Goal: Task Accomplishment & Management: Use online tool/utility

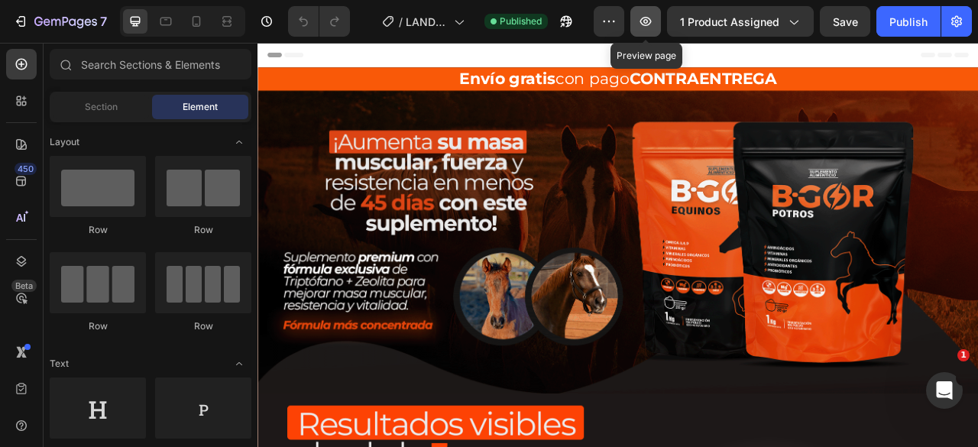
click at [651, 18] on icon "button" at bounding box center [645, 21] width 11 height 9
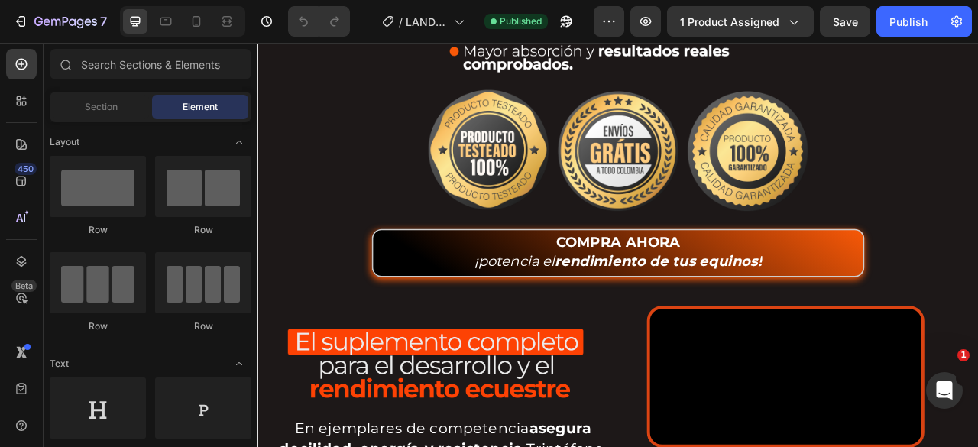
scroll to position [1172, 0]
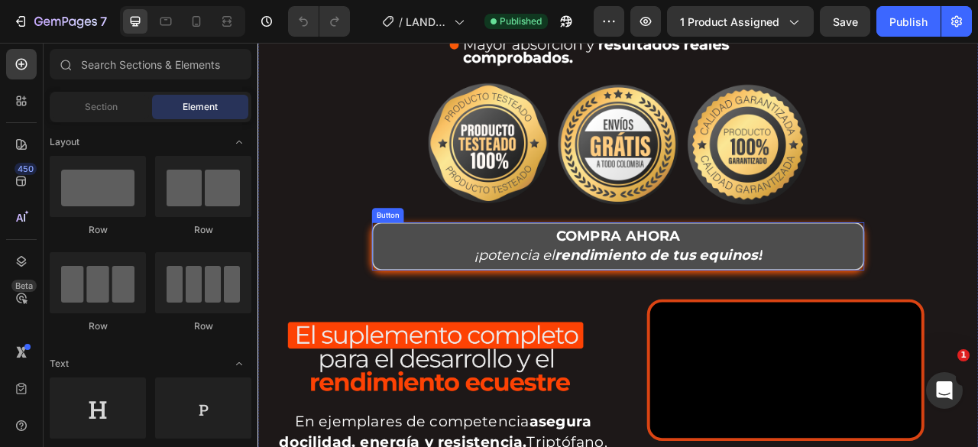
click at [452, 282] on button "COMPRA AHORA ¡potencia el rendimiento de tus equinos!" at bounding box center [716, 301] width 627 height 61
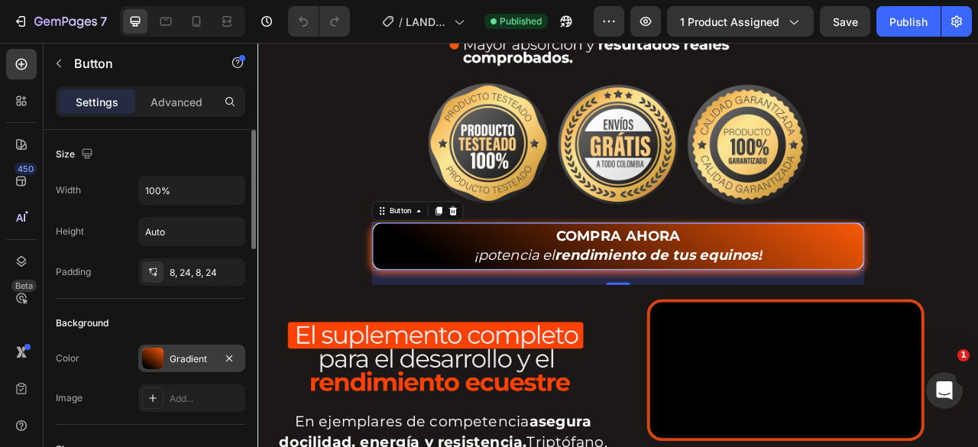
click at [180, 356] on div "Gradient" at bounding box center [192, 359] width 44 height 14
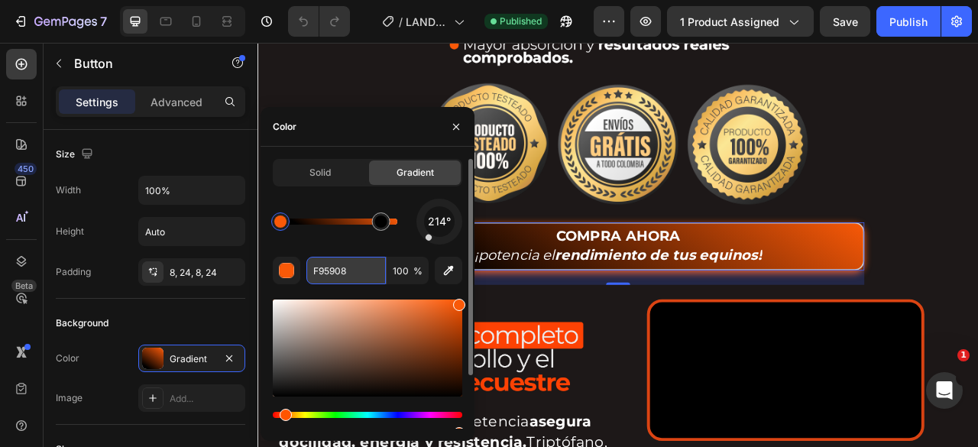
click at [326, 267] on input "F95908" at bounding box center [345, 271] width 79 height 28
type input "000000"
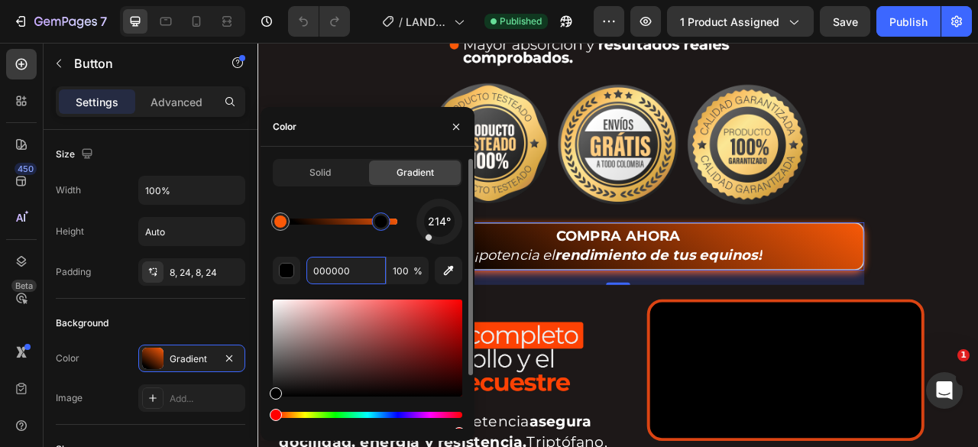
click at [384, 223] on div at bounding box center [381, 222] width 12 height 12
click at [336, 271] on input "000000" at bounding box center [345, 271] width 79 height 28
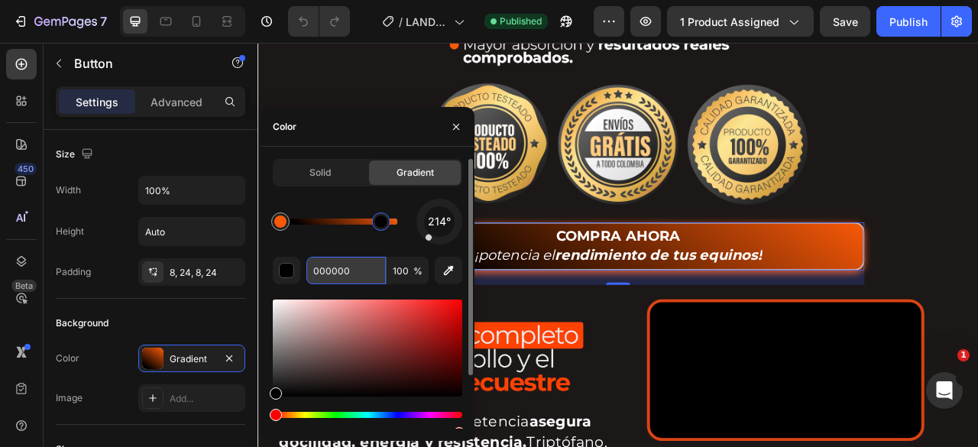
click at [336, 271] on input "000000" at bounding box center [345, 271] width 79 height 28
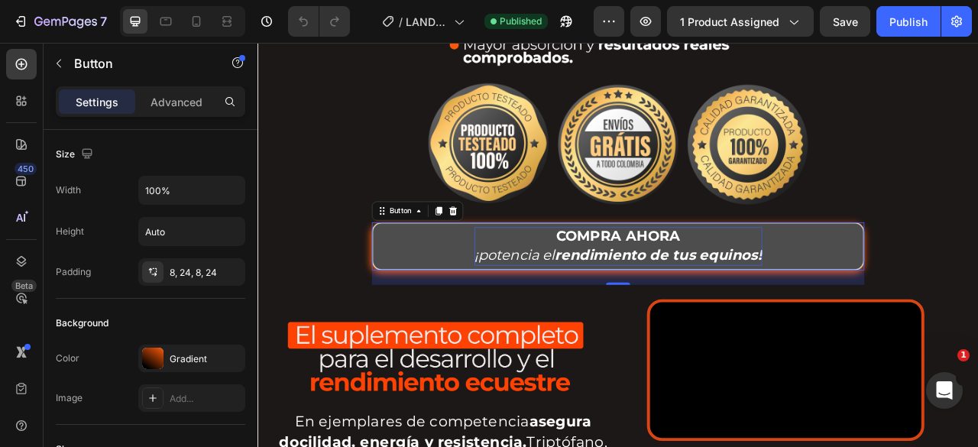
click at [653, 302] on strong "rendimiento de tus equinos!" at bounding box center [768, 312] width 264 height 21
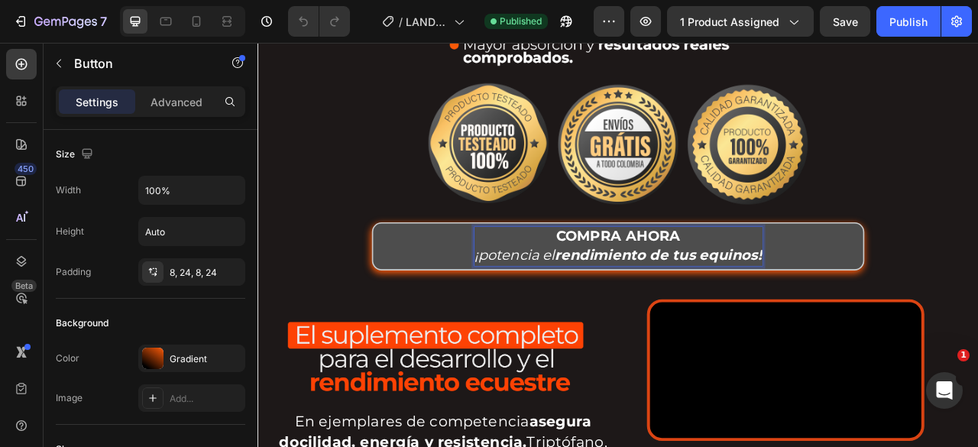
click at [645, 302] on strong "rendimiento de tus equinos!" at bounding box center [768, 312] width 264 height 21
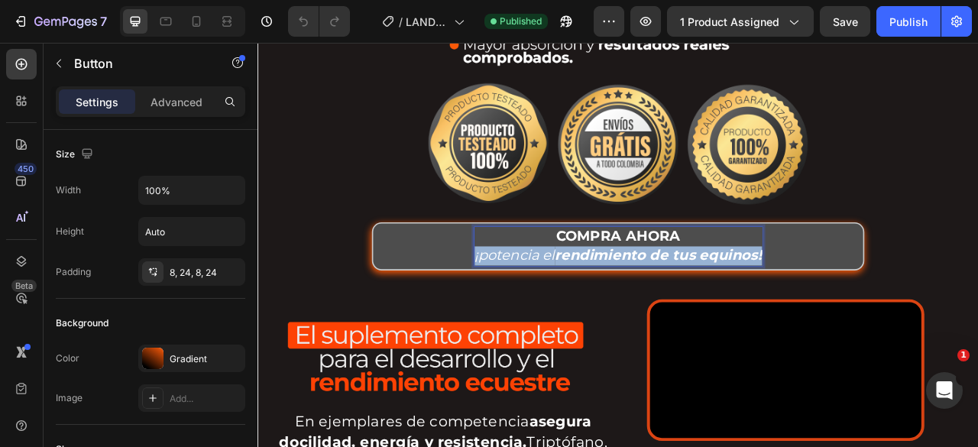
click at [645, 302] on strong "rendimiento de tus equinos!" at bounding box center [768, 312] width 264 height 21
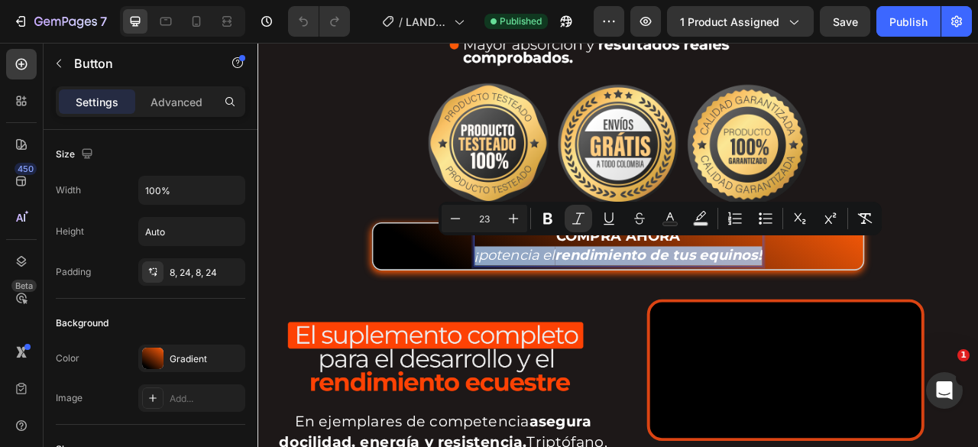
copy icon "¡potencia el rendimiento de tus equinos!"
click at [366, 254] on div "COMPRA AHORA ¡potencia el rendimiento de tus equinos! Button 24" at bounding box center [716, 299] width 917 height 102
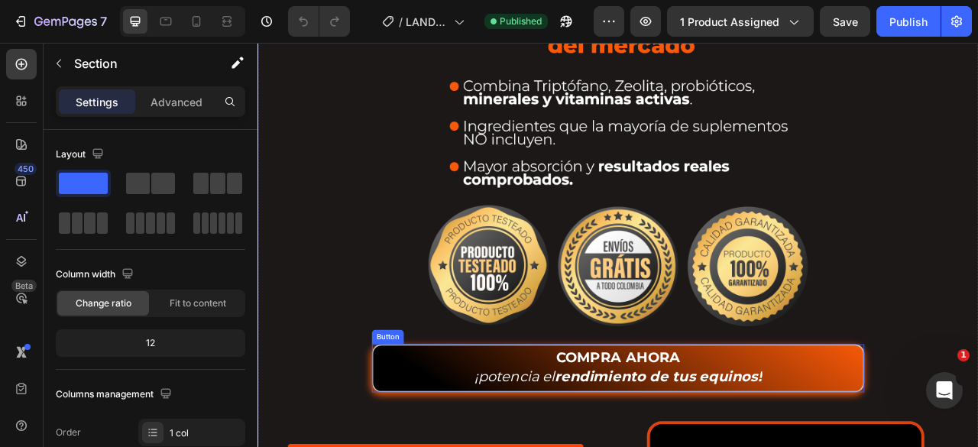
scroll to position [1070, 0]
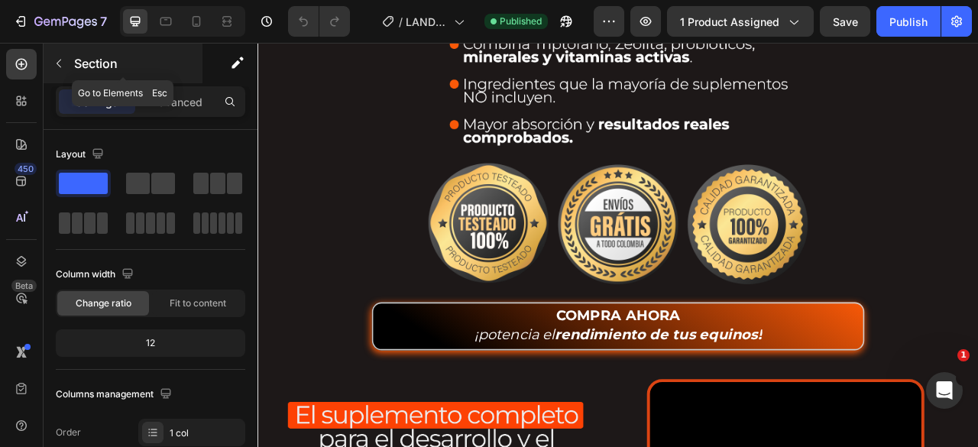
click at [63, 66] on icon "button" at bounding box center [59, 63] width 12 height 12
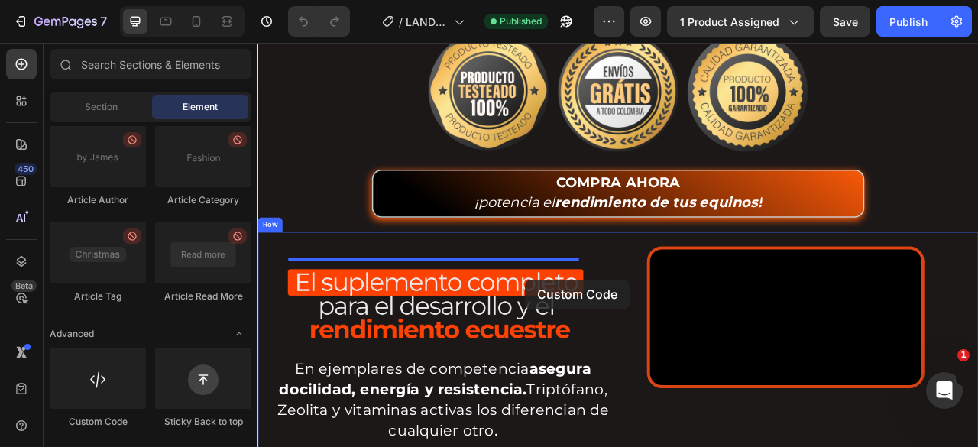
scroll to position [1289, 0]
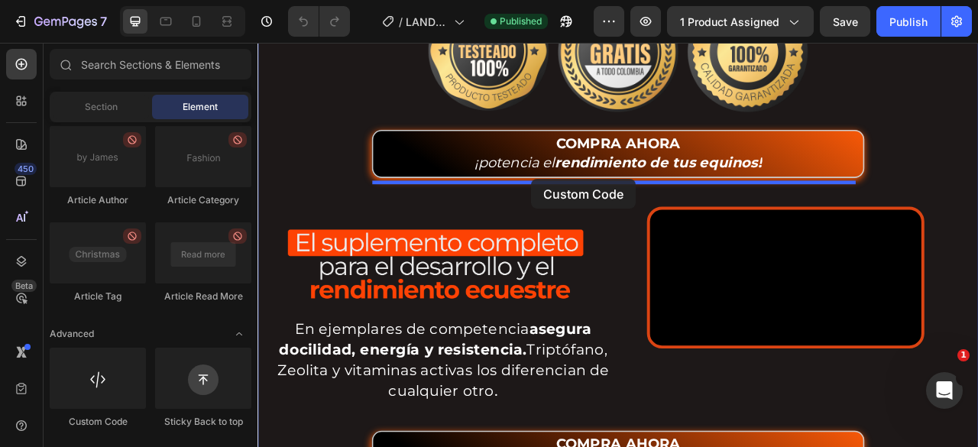
drag, startPoint x: 368, startPoint y: 432, endPoint x: 605, endPoint y: 216, distance: 320.8
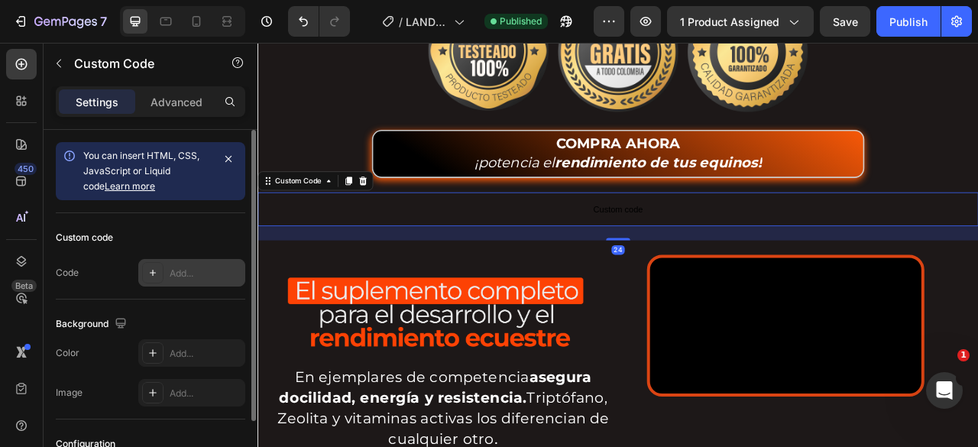
click at [190, 269] on div "Add..." at bounding box center [206, 274] width 72 height 14
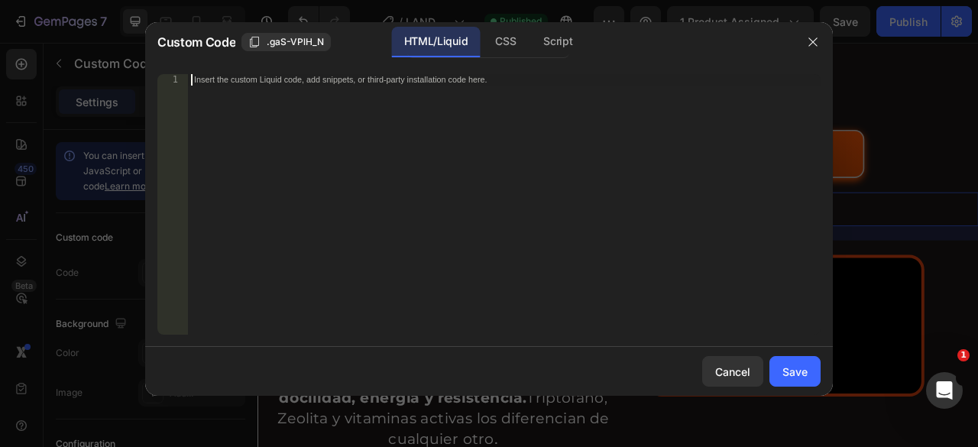
click at [316, 195] on div "Insert the custom Liquid code, add snippets, or third-party installation code h…" at bounding box center [504, 216] width 633 height 284
paste textarea "<script type="text/plain" class="product-json" id="product-json{{product.id}}">…"
type textarea "<script type="text/plain" class="product-json" id="product-json{{product.id}}">…"
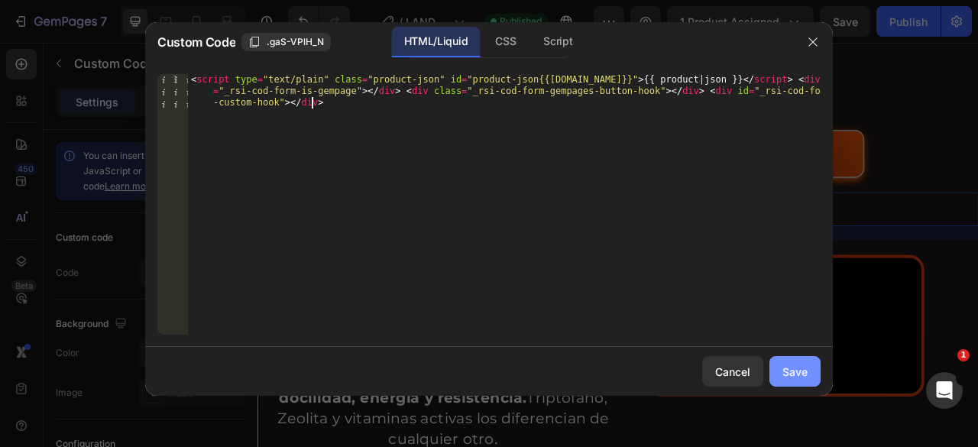
click at [803, 371] on div "Save" at bounding box center [795, 372] width 25 height 16
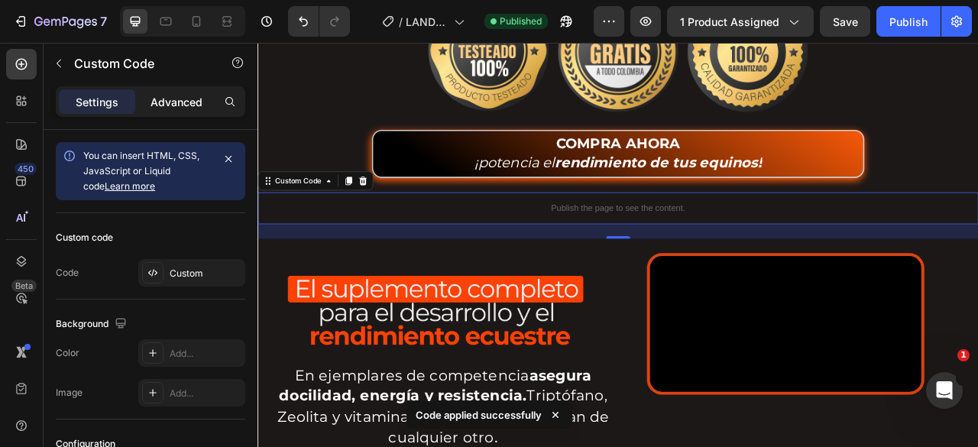
click at [176, 103] on p "Advanced" at bounding box center [177, 102] width 52 height 16
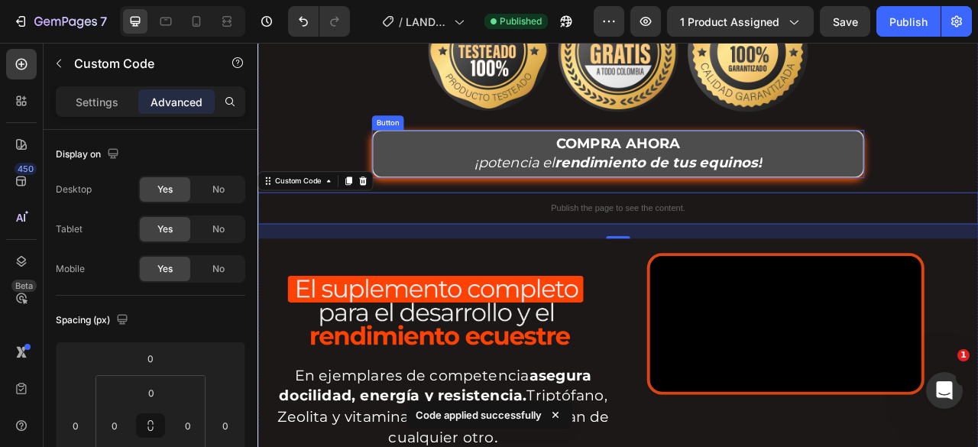
click at [439, 157] on button "COMPRA AHORA ¡potencia el rendimiento de tus equinos!" at bounding box center [716, 184] width 627 height 61
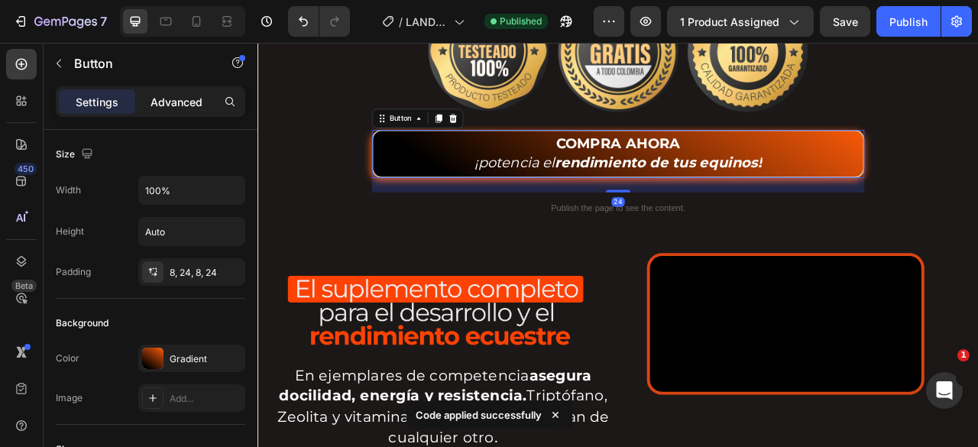
click at [151, 101] on p "Advanced" at bounding box center [177, 102] width 52 height 16
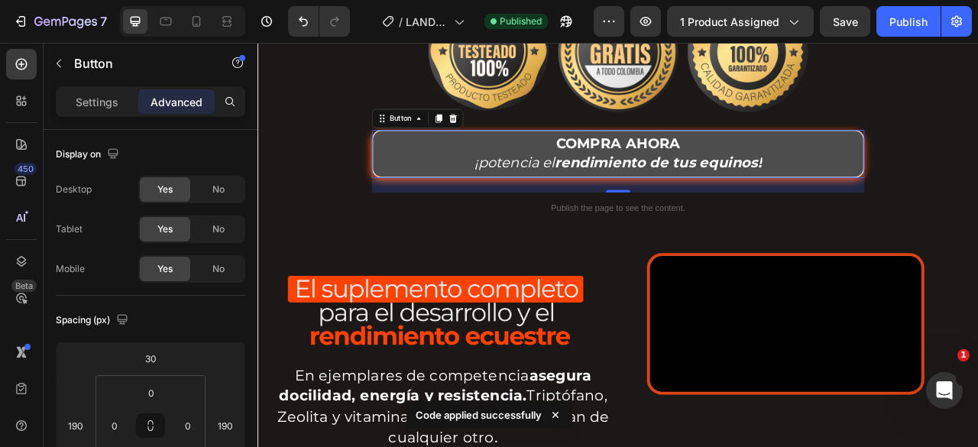
click at [431, 186] on button "COMPRA AHORA ¡potencia el rendimiento de tus equinos!" at bounding box center [716, 184] width 627 height 61
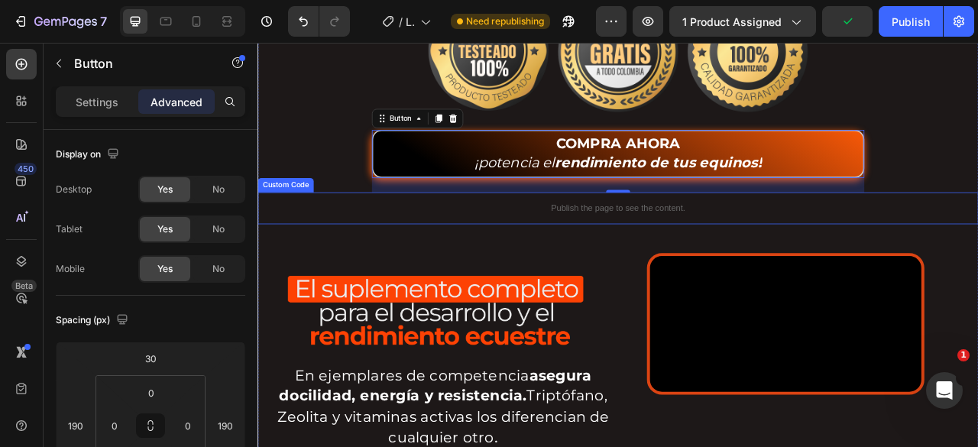
click at [501, 245] on p "Publish the page to see the content." at bounding box center [716, 253] width 917 height 16
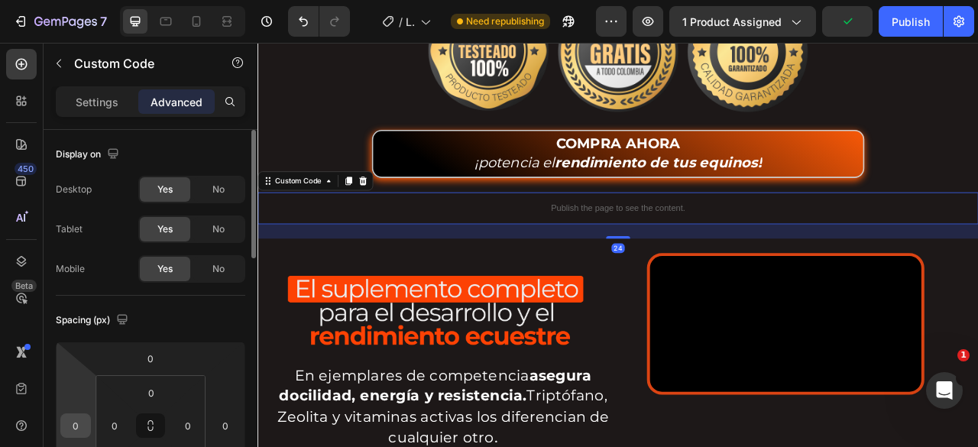
click at [76, 418] on input "0" at bounding box center [75, 425] width 23 height 23
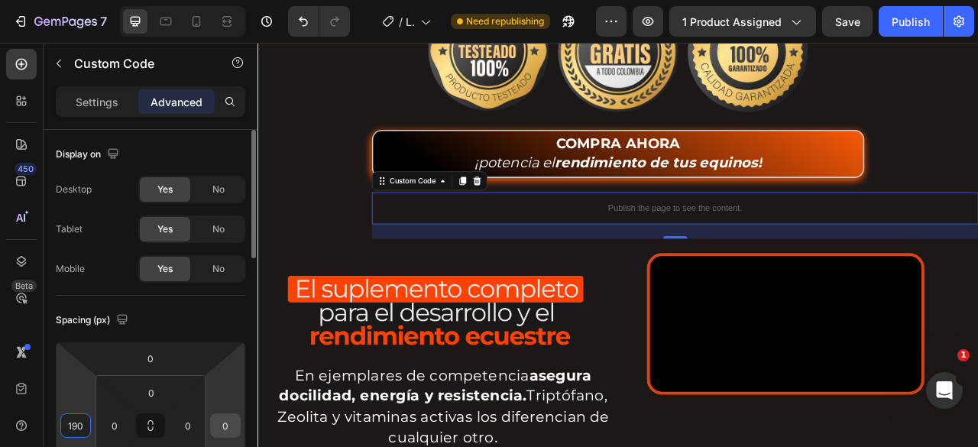
type input "190"
click at [225, 427] on input "0" at bounding box center [225, 425] width 23 height 23
type input "190"
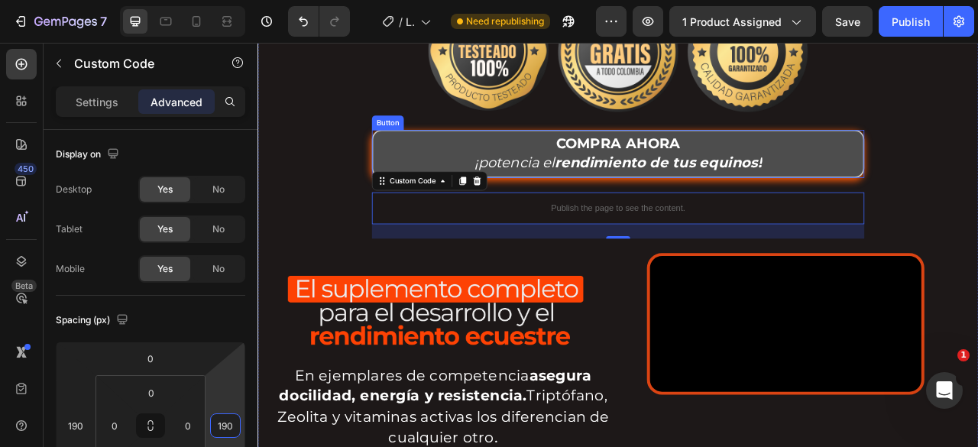
click at [481, 154] on button "COMPRA AHORA ¡potencia el rendimiento de tus equinos!" at bounding box center [716, 184] width 627 height 61
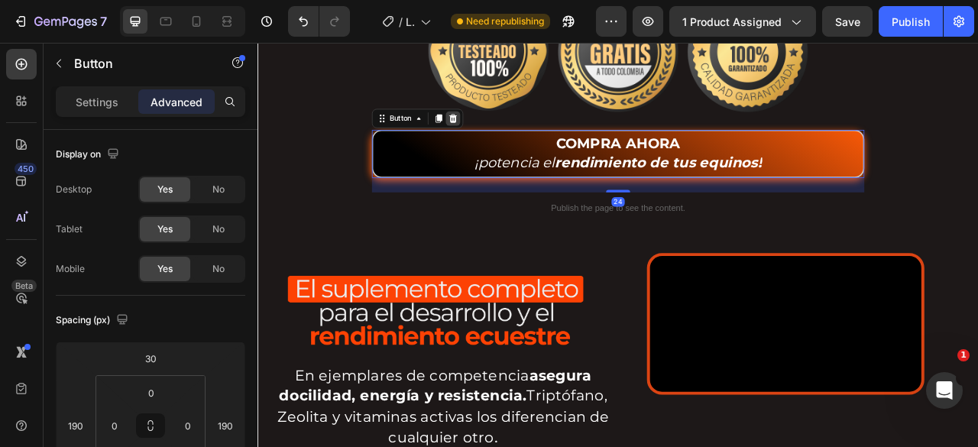
click at [505, 134] on icon at bounding box center [506, 139] width 10 height 11
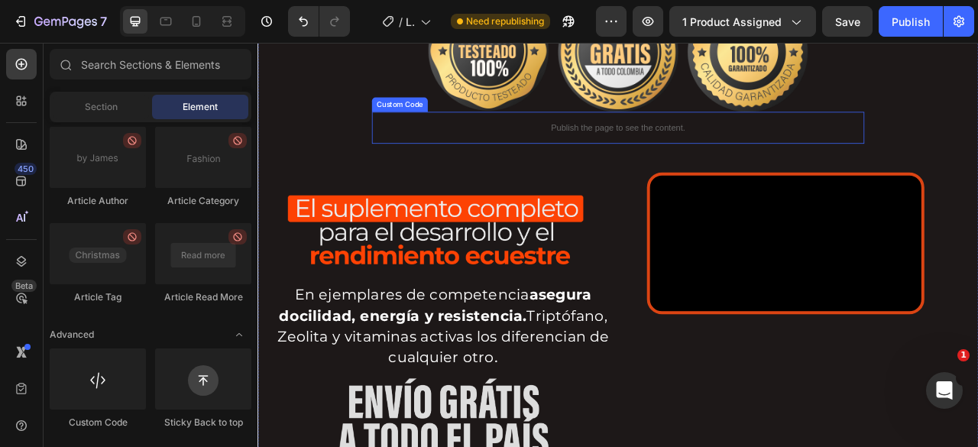
click at [508, 147] on p "Publish the page to see the content." at bounding box center [716, 151] width 627 height 16
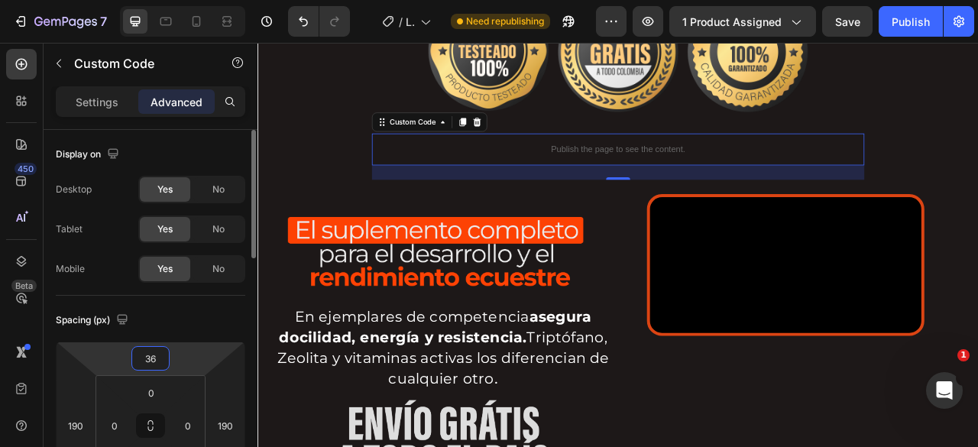
type input "38"
drag, startPoint x: 180, startPoint y: 360, endPoint x: 180, endPoint y: 345, distance: 14.5
click at [180, 0] on html "7 Version history / LANDING POTROS Y EQUINOS Need republishing Preview 1 produc…" at bounding box center [489, 0] width 978 height 0
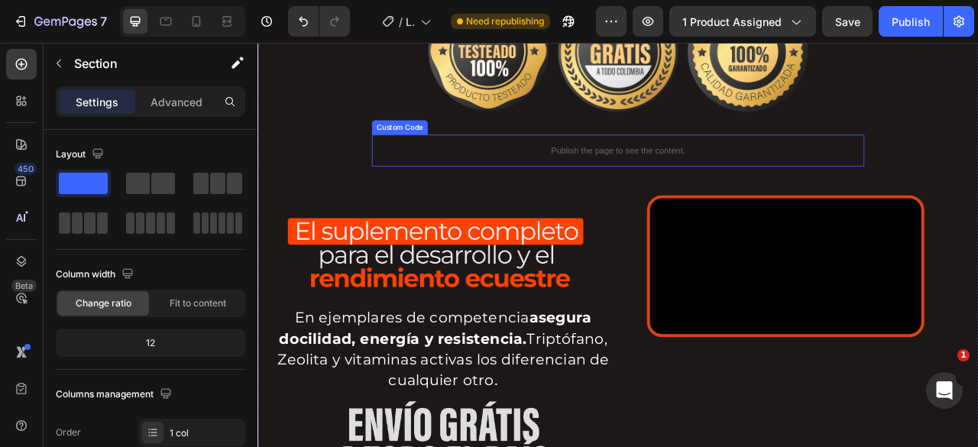
click at [854, 160] on div "Publish the page to see the content." at bounding box center [716, 180] width 627 height 41
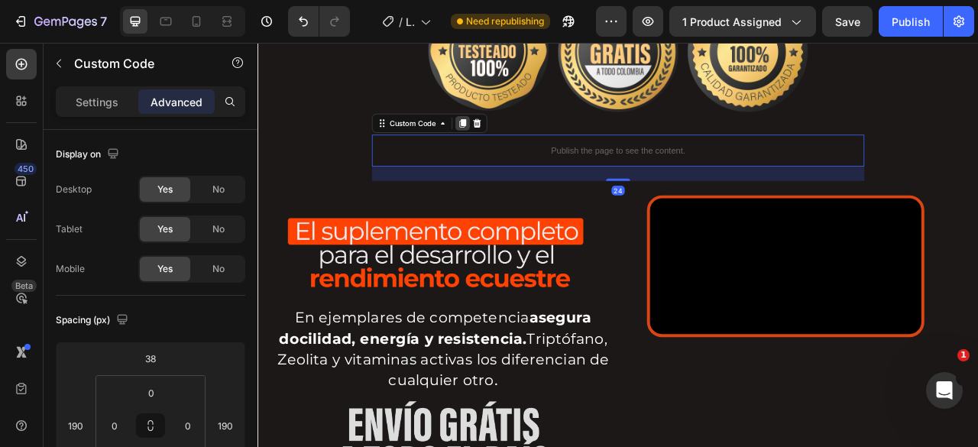
click at [524, 137] on div at bounding box center [518, 145] width 18 height 18
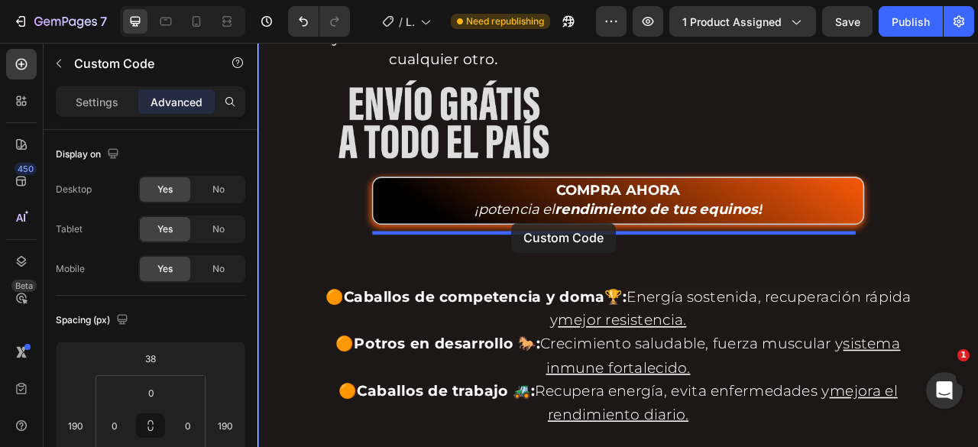
drag, startPoint x: 459, startPoint y: 219, endPoint x: 580, endPoint y: 272, distance: 132.8
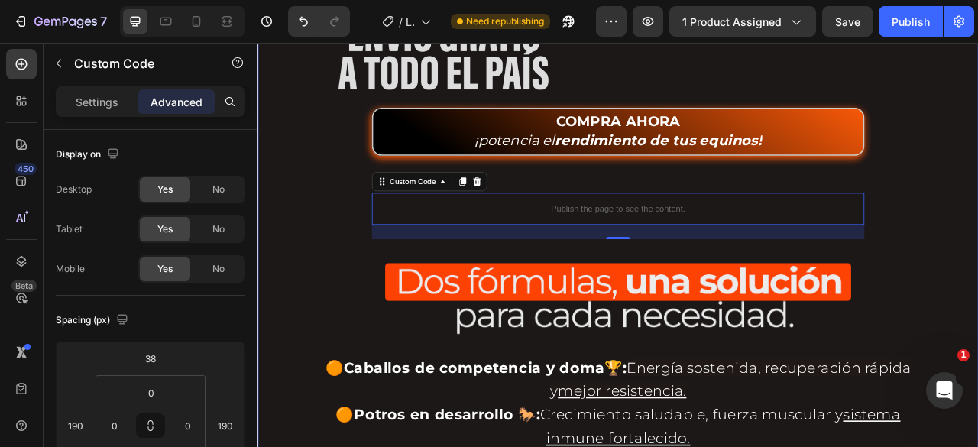
scroll to position [1697, 0]
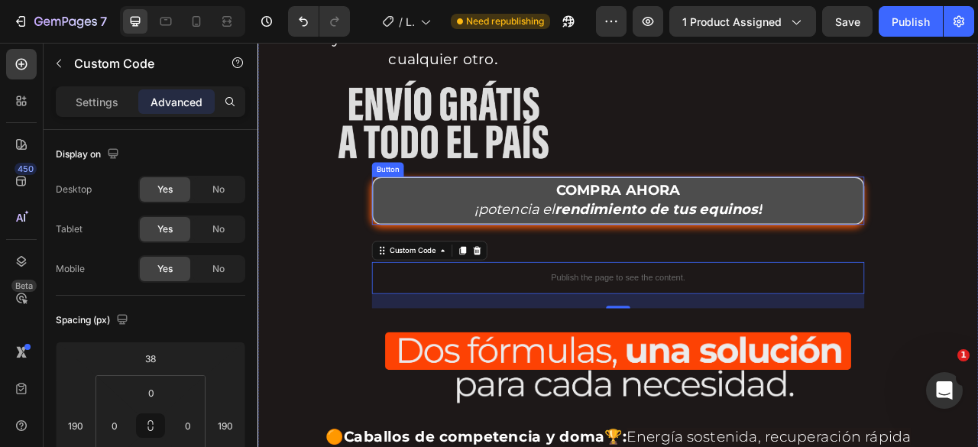
click at [481, 237] on button "COMPRA AHORA ¡potencia el rendimiento de tus equinos!" at bounding box center [716, 243] width 627 height 61
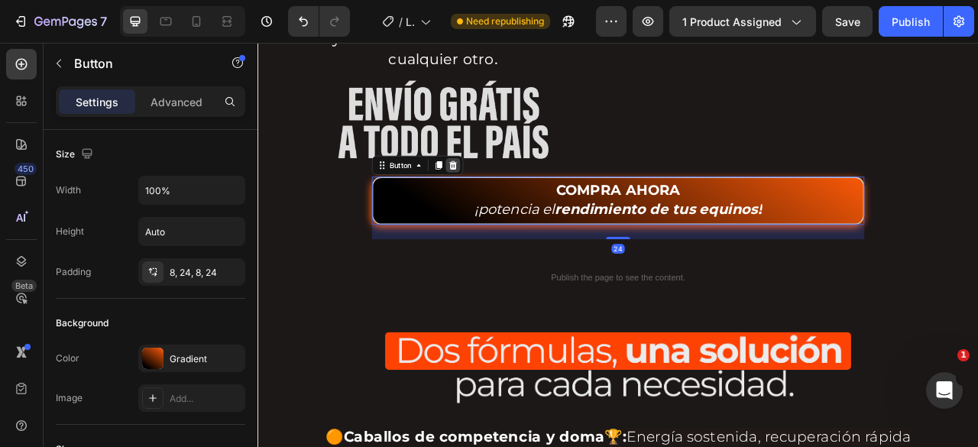
click at [506, 194] on icon at bounding box center [506, 198] width 10 height 11
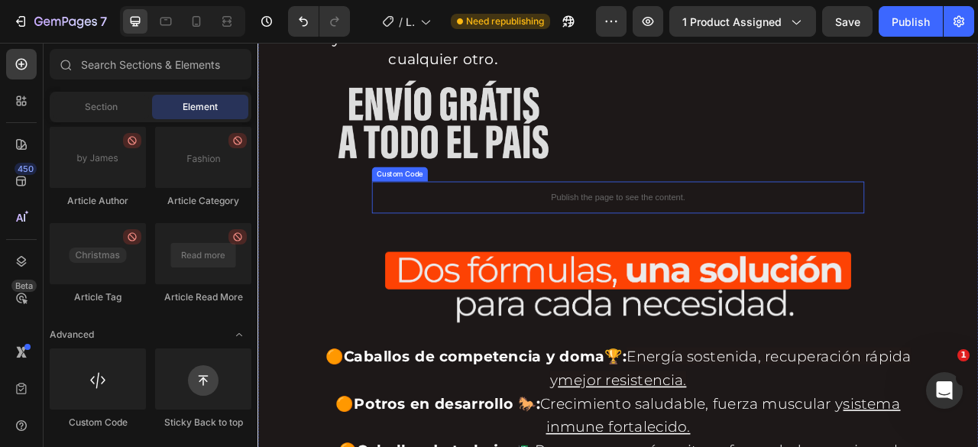
click at [538, 233] on p "Publish the page to see the content." at bounding box center [716, 240] width 627 height 16
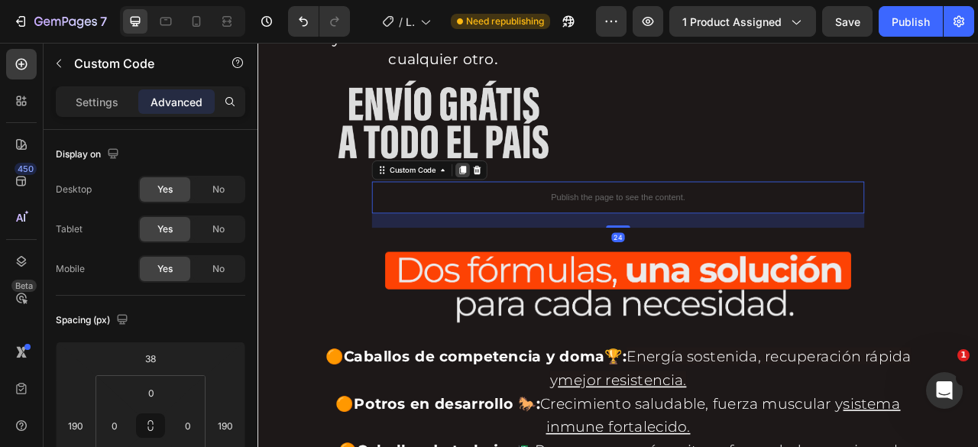
click at [510, 196] on div at bounding box center [518, 205] width 18 height 18
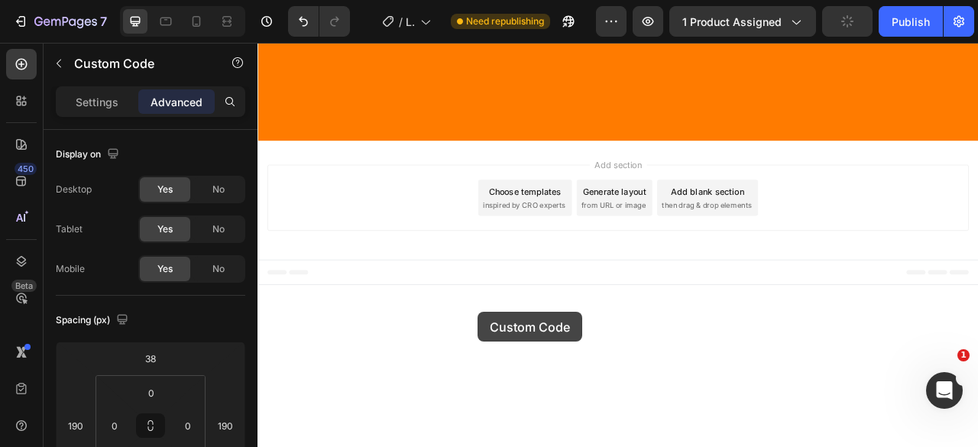
scroll to position [4806, 0]
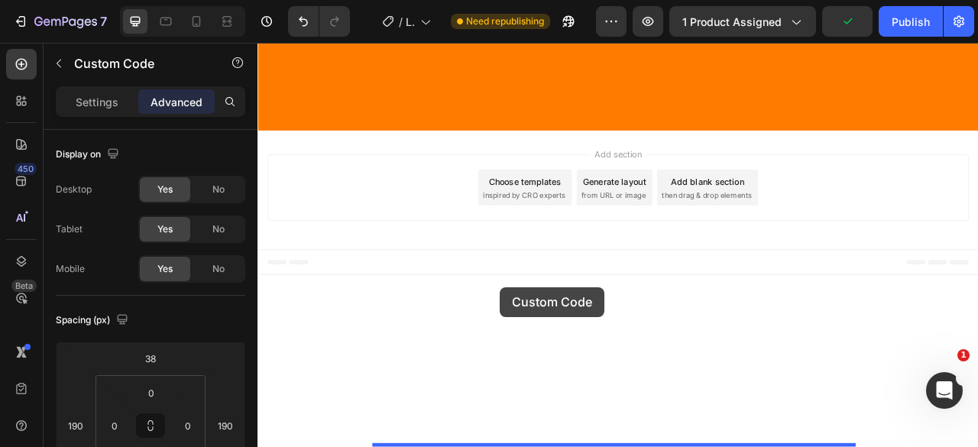
drag, startPoint x: 447, startPoint y: 291, endPoint x: 566, endPoint y: 354, distance: 134.7
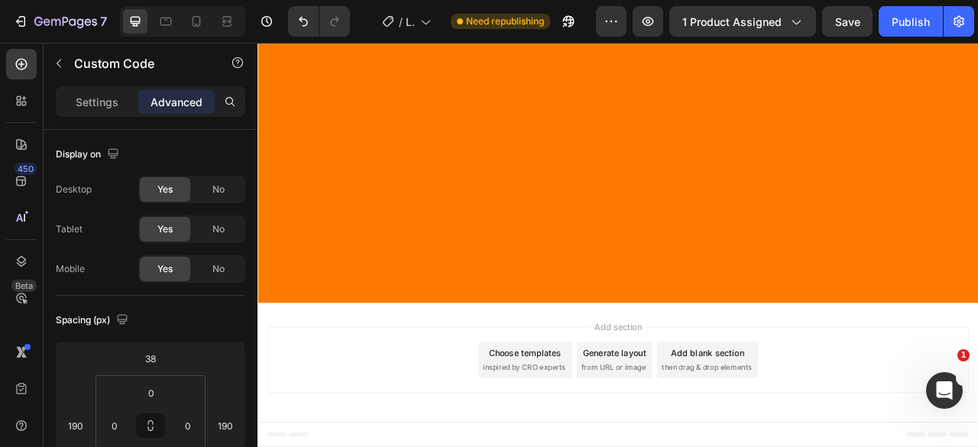
drag, startPoint x: 517, startPoint y: 276, endPoint x: 491, endPoint y: 291, distance: 30.1
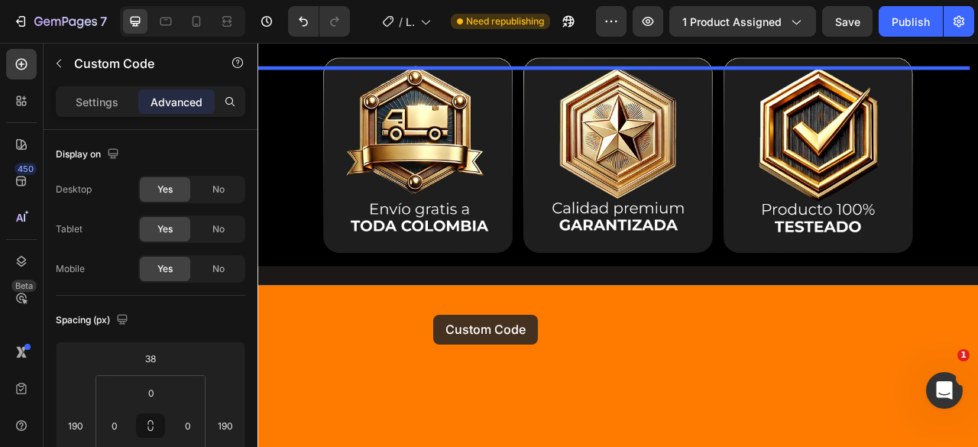
scroll to position [6275, 0]
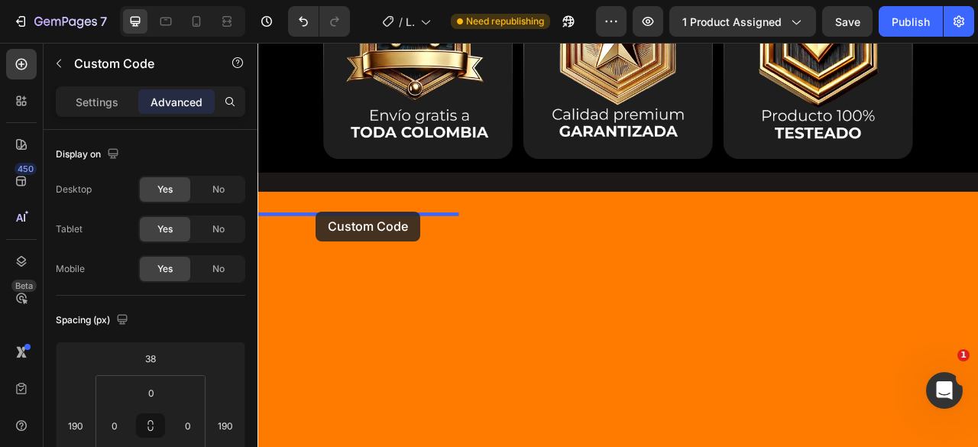
drag, startPoint x: 422, startPoint y: 369, endPoint x: 332, endPoint y: 258, distance: 143.5
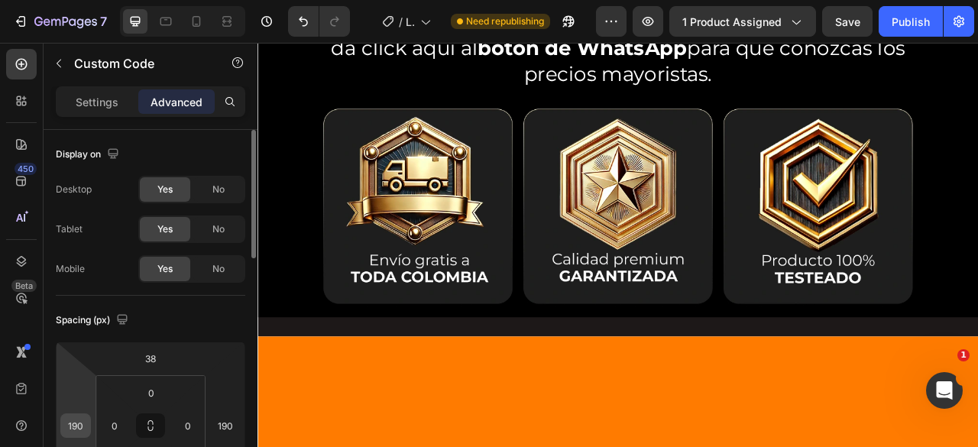
click at [80, 423] on input "190" at bounding box center [75, 425] width 23 height 23
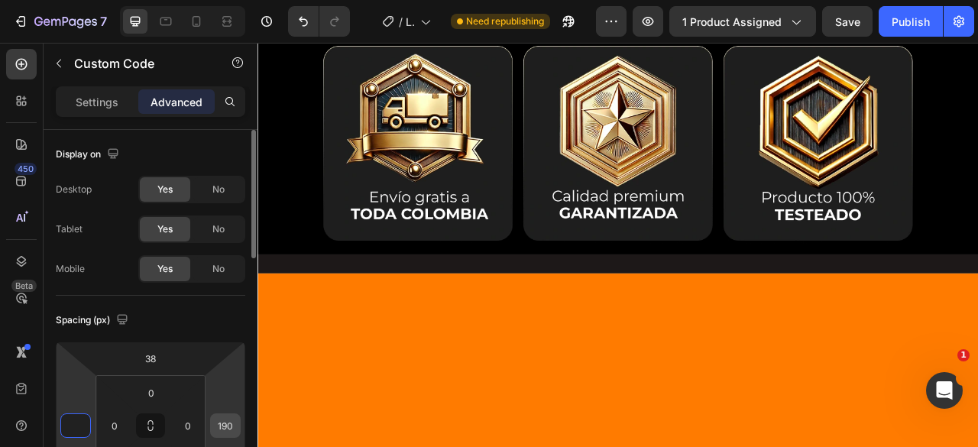
type input "0"
click at [225, 430] on input "190" at bounding box center [225, 425] width 23 height 23
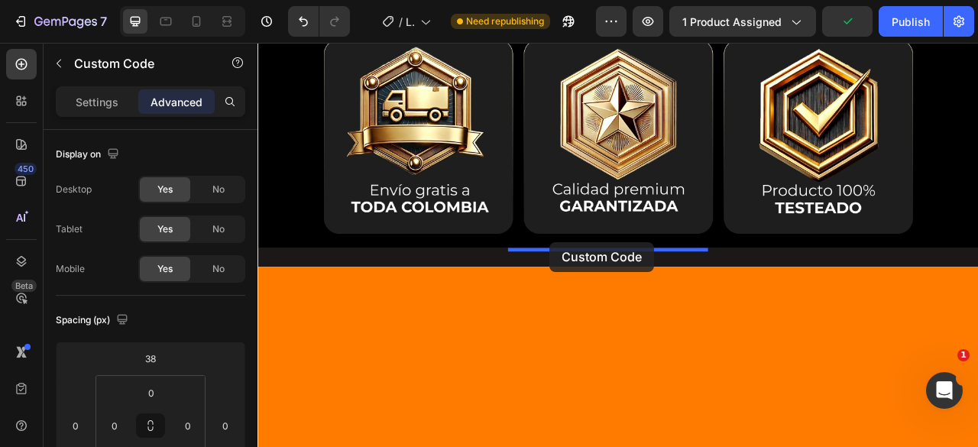
drag, startPoint x: 291, startPoint y: 287, endPoint x: 629, endPoint y: 297, distance: 337.9
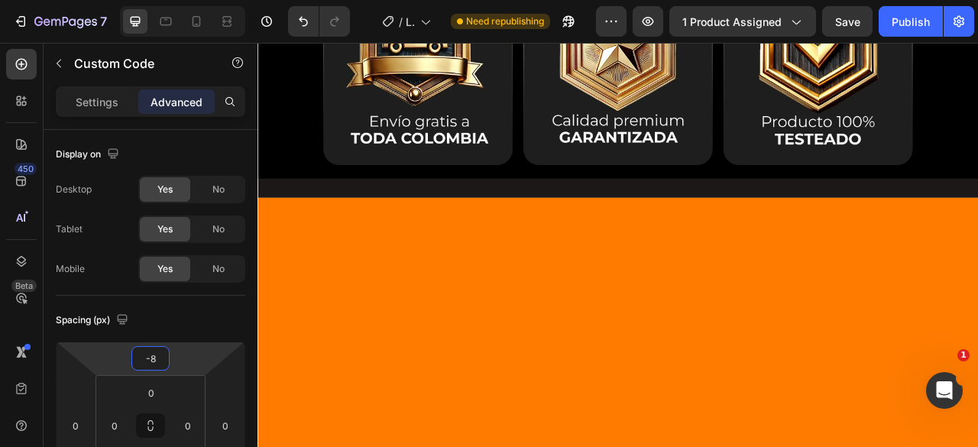
type input "-10"
drag, startPoint x: 199, startPoint y: 358, endPoint x: 197, endPoint y: 377, distance: 18.5
click at [197, 0] on html "7 Version history / LANDING POTROS Y EQUINOS Need republishing Preview 1 produc…" at bounding box center [489, 0] width 978 height 0
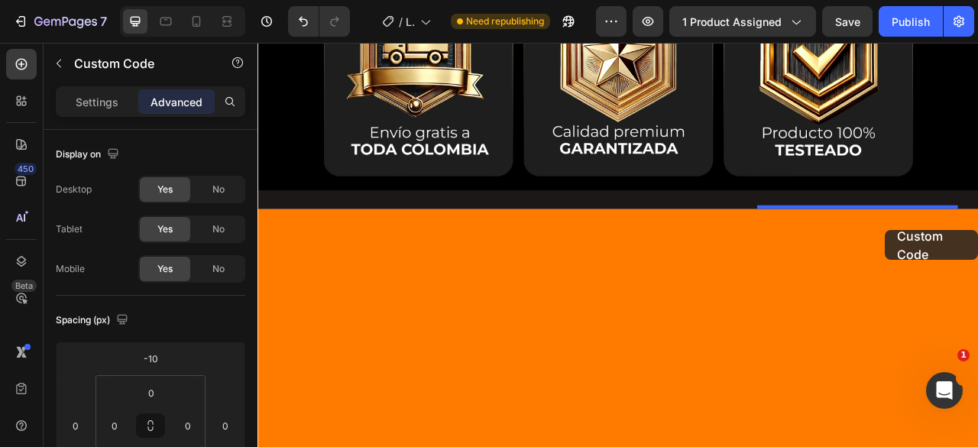
drag, startPoint x: 600, startPoint y: 290, endPoint x: 1056, endPoint y: 281, distance: 456.4
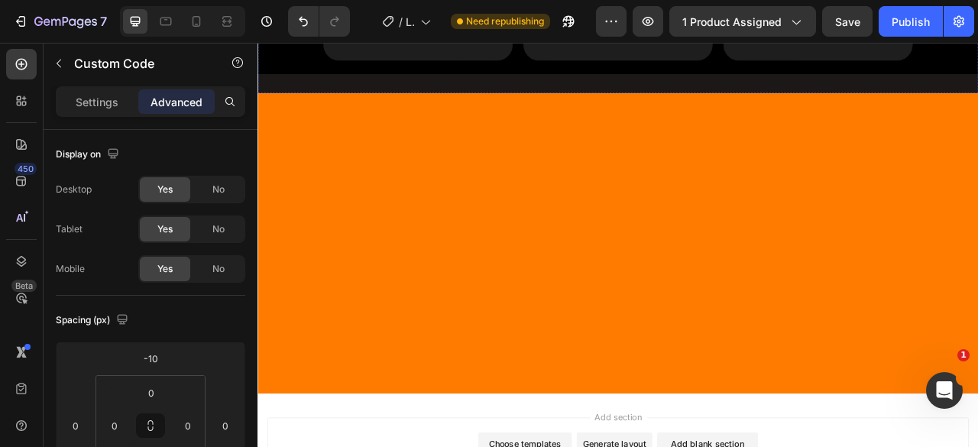
scroll to position [6326, 0]
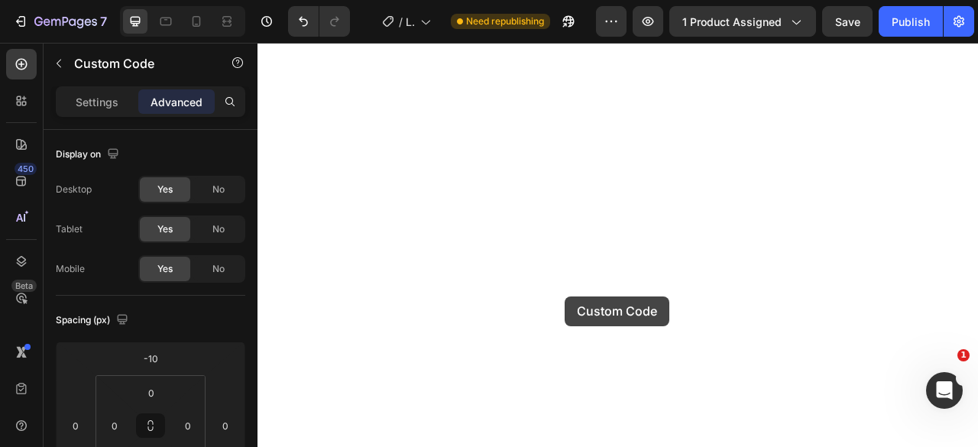
scroll to position [7447, 0]
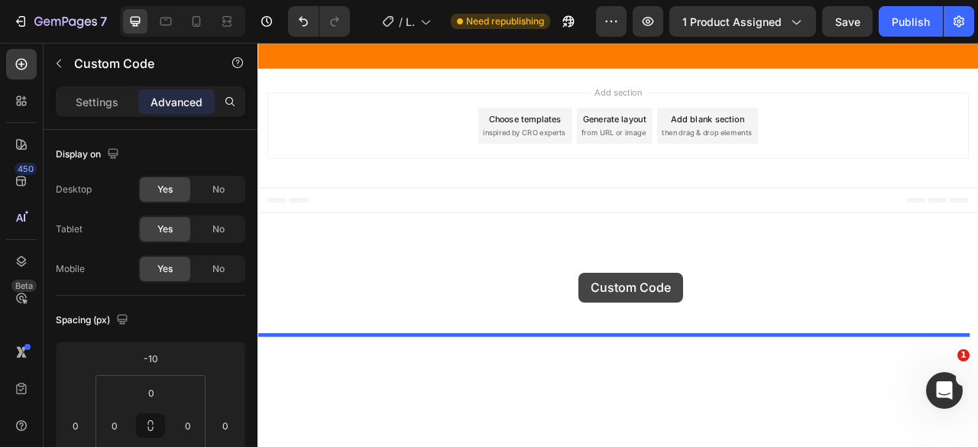
drag, startPoint x: 623, startPoint y: 233, endPoint x: 670, endPoint y: 329, distance: 107.3
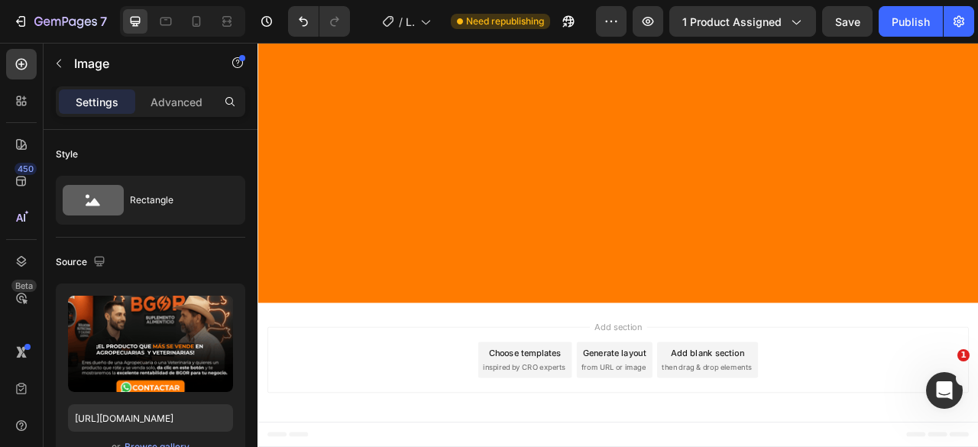
scroll to position [6784, 0]
click at [302, 19] on icon "Undo/Redo" at bounding box center [303, 22] width 9 height 10
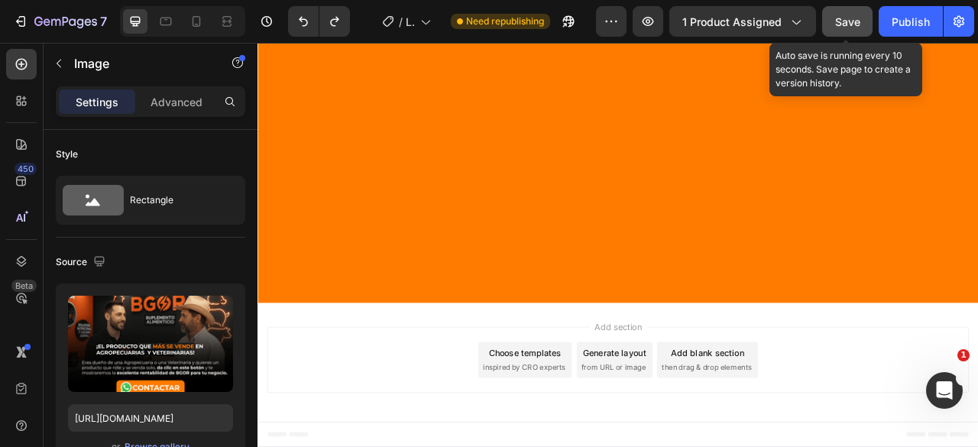
click at [849, 25] on span "Save" at bounding box center [847, 21] width 25 height 13
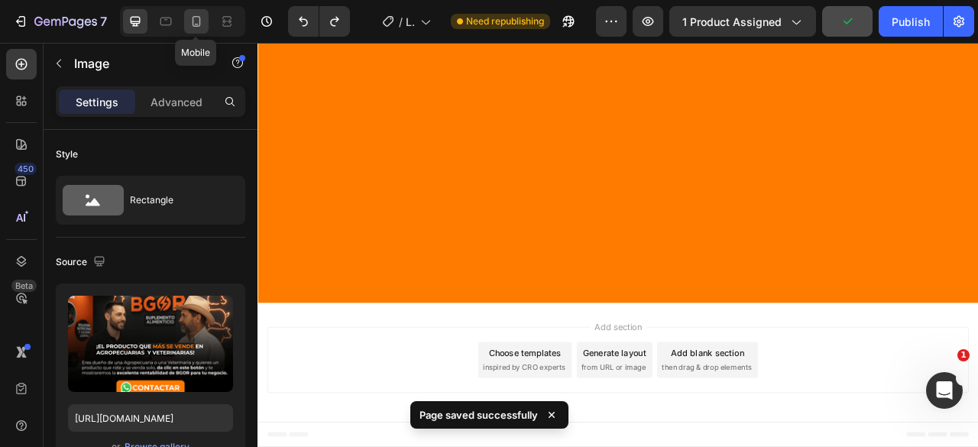
click at [203, 15] on div at bounding box center [196, 21] width 24 height 24
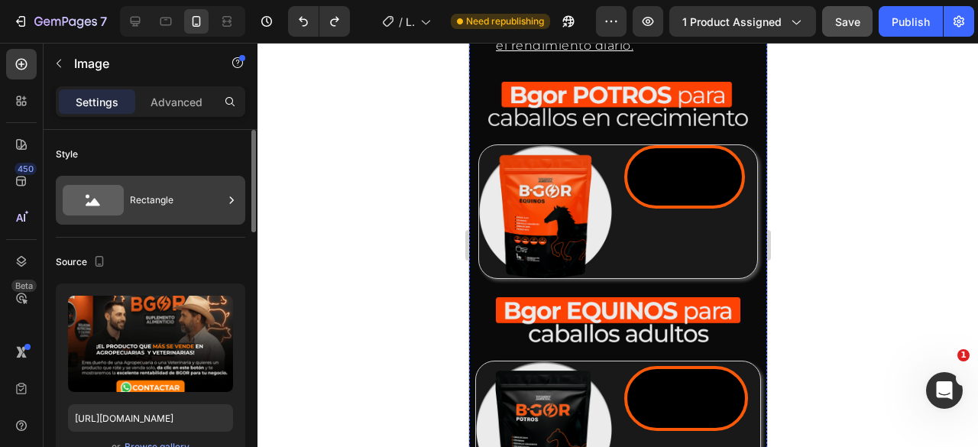
scroll to position [1484, 0]
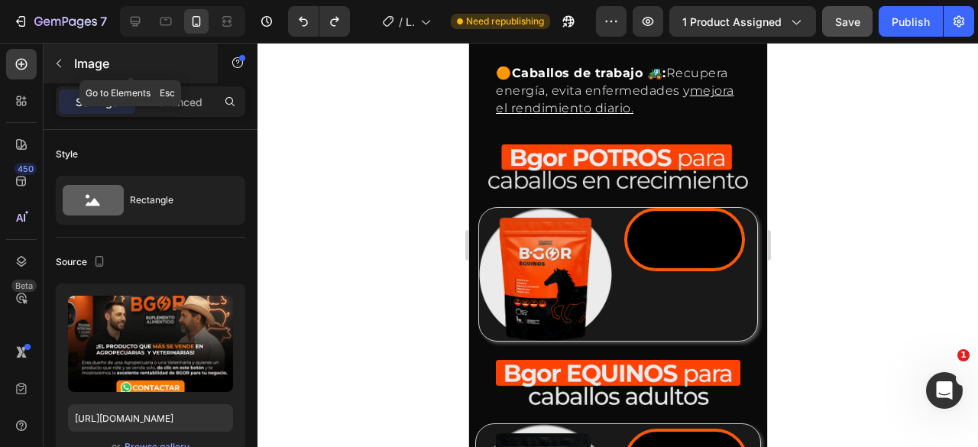
click at [59, 62] on icon "button" at bounding box center [59, 63] width 12 height 12
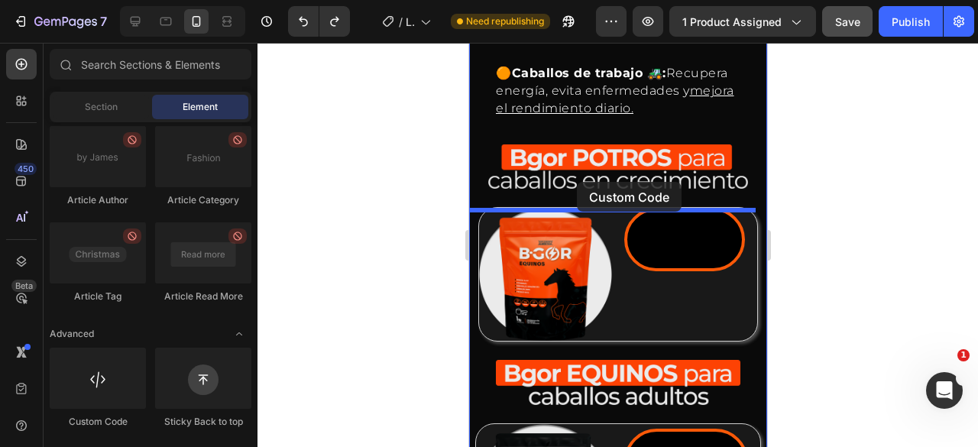
drag, startPoint x: 598, startPoint y: 426, endPoint x: 576, endPoint y: 182, distance: 245.6
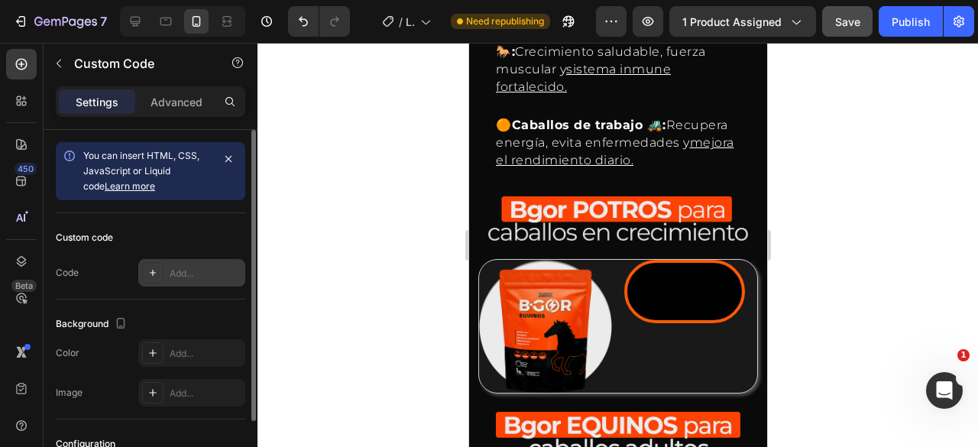
click at [184, 267] on div "Add..." at bounding box center [206, 274] width 72 height 14
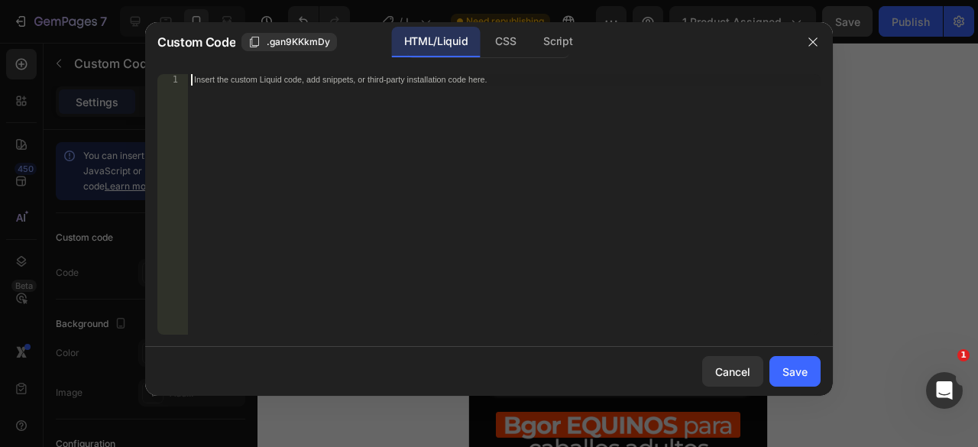
click at [358, 217] on div "Insert the custom Liquid code, add snippets, or third-party installation code h…" at bounding box center [504, 216] width 633 height 284
paste textarea "<script type="text/plain" class="product-json" id="product-json{{product.id}}">…"
type textarea "<script type="text/plain" class="product-json" id="product-json{{product.id}}">…"
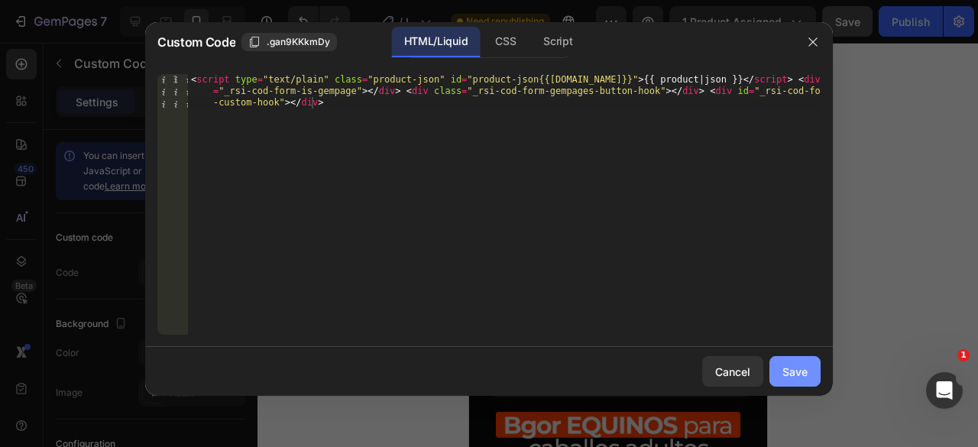
click at [812, 374] on button "Save" at bounding box center [795, 371] width 51 height 31
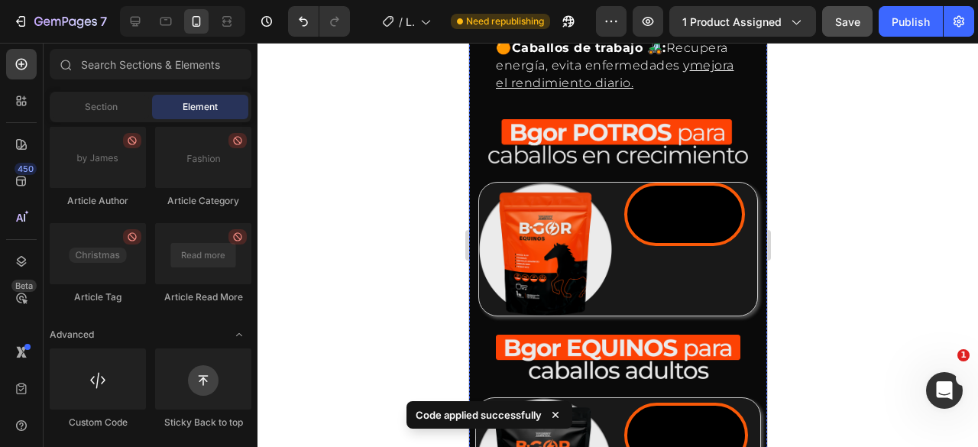
drag, startPoint x: 500, startPoint y: 218, endPoint x: 481, endPoint y: 212, distance: 19.3
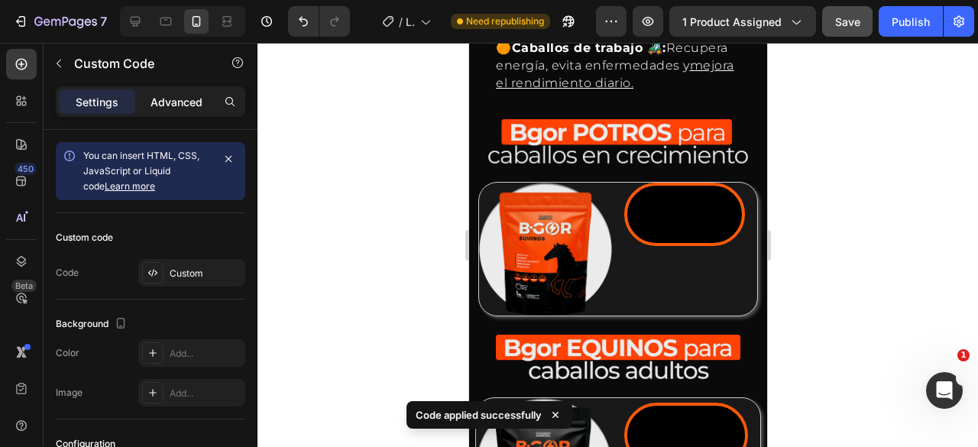
click at [183, 113] on div "Advanced" at bounding box center [176, 101] width 76 height 24
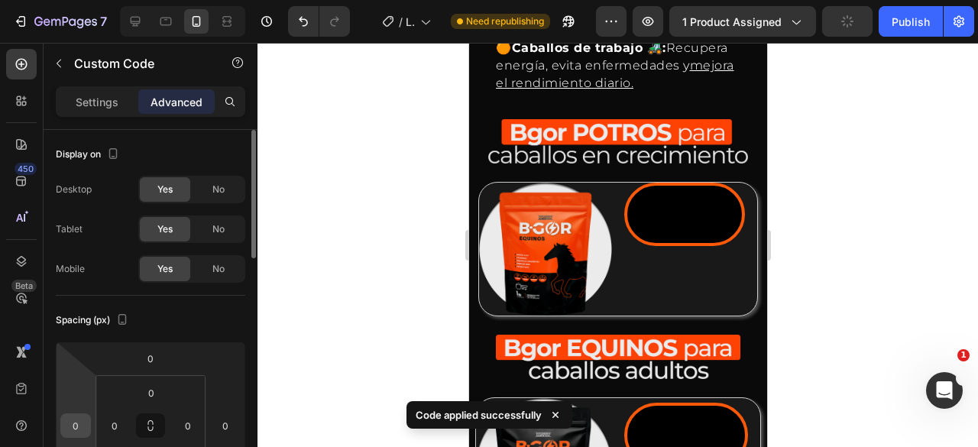
click at [75, 427] on input "0" at bounding box center [75, 425] width 23 height 23
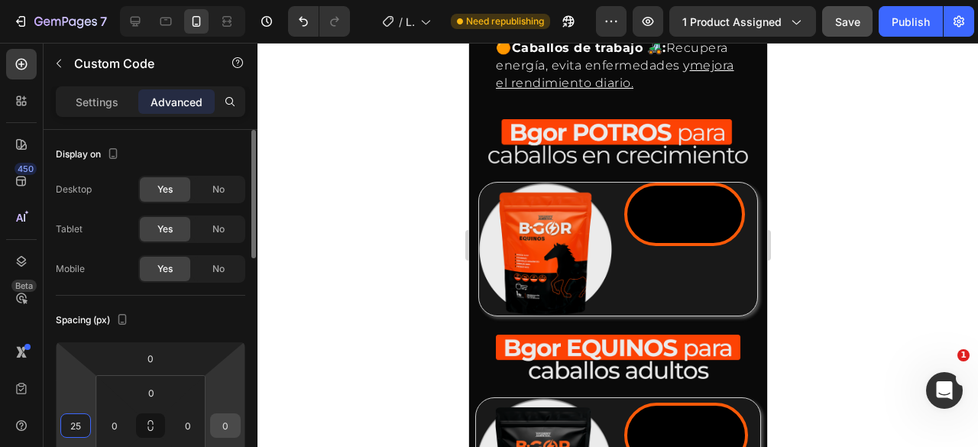
type input "25"
click at [233, 420] on input "0" at bounding box center [225, 425] width 23 height 23
type input "25"
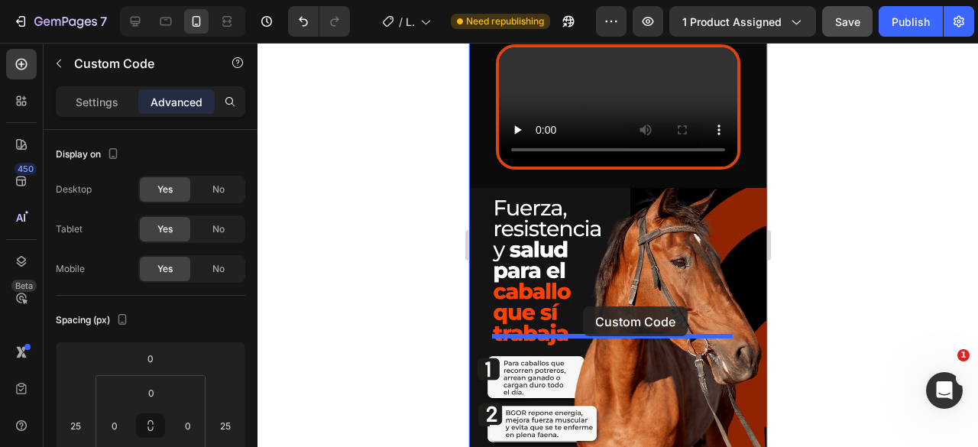
drag, startPoint x: 518, startPoint y: 250, endPoint x: 582, endPoint y: 306, distance: 85.6
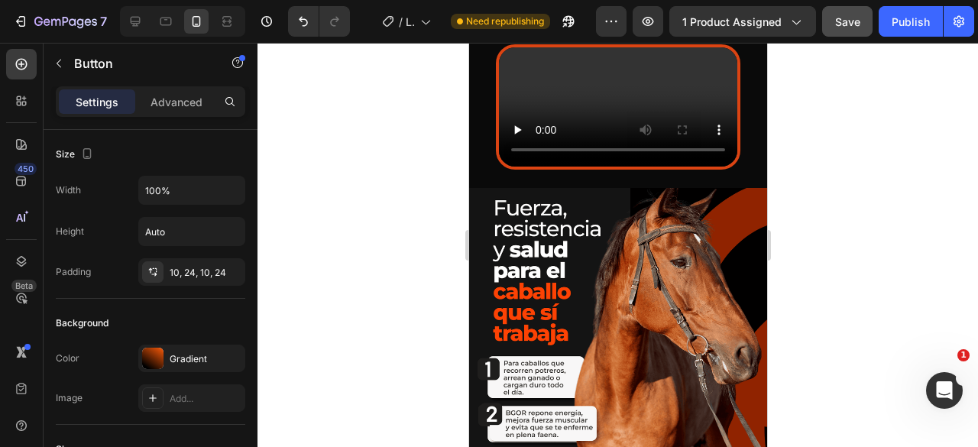
scroll to position [1995, 0]
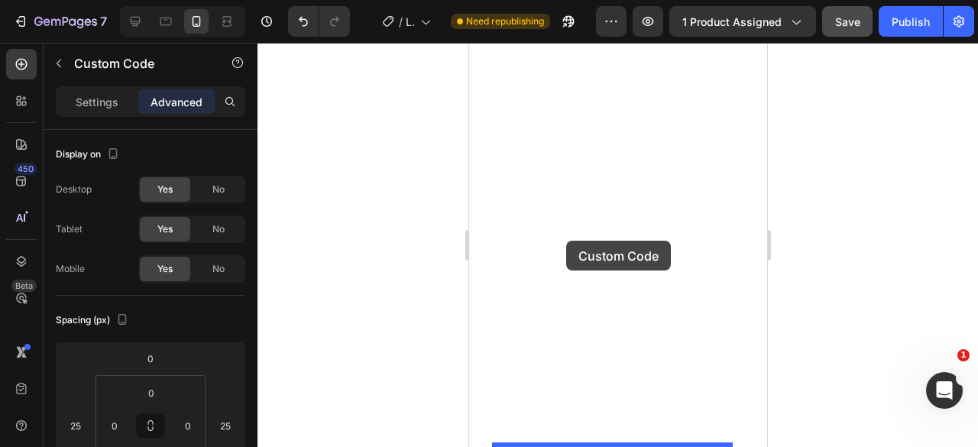
drag, startPoint x: 514, startPoint y: 305, endPoint x: 566, endPoint y: 241, distance: 82.1
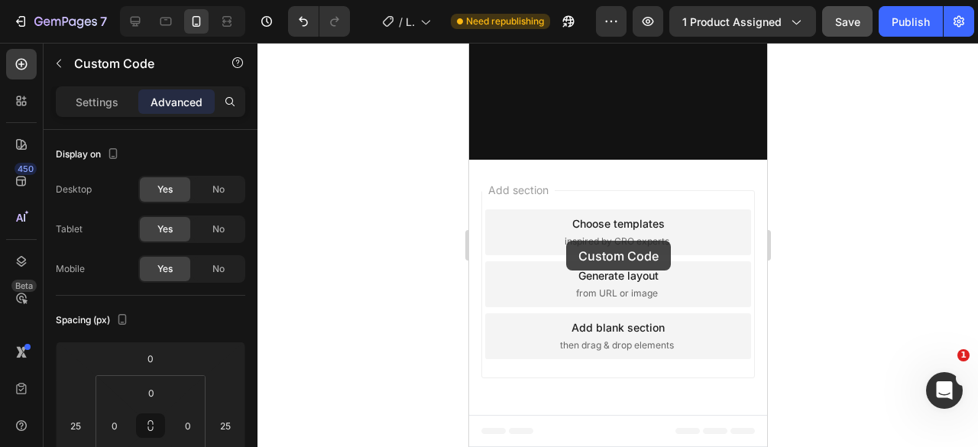
scroll to position [4595, 0]
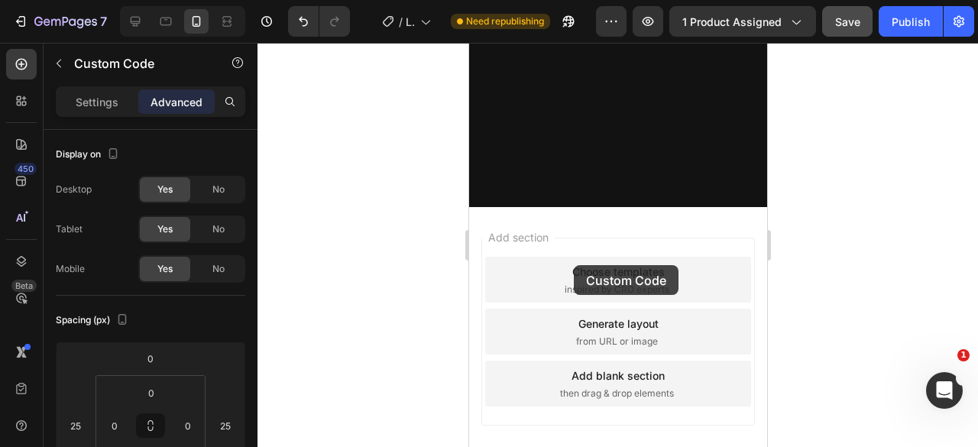
scroll to position [5409, 0]
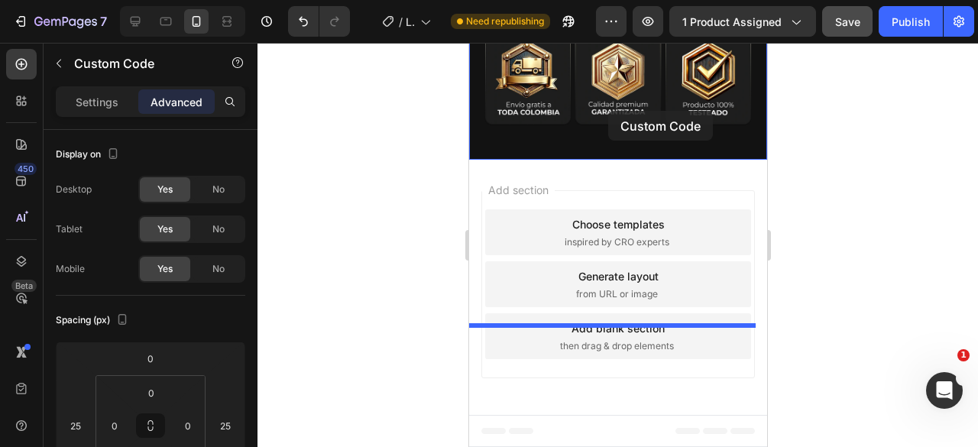
drag, startPoint x: 520, startPoint y: 229, endPoint x: 608, endPoint y: 111, distance: 146.9
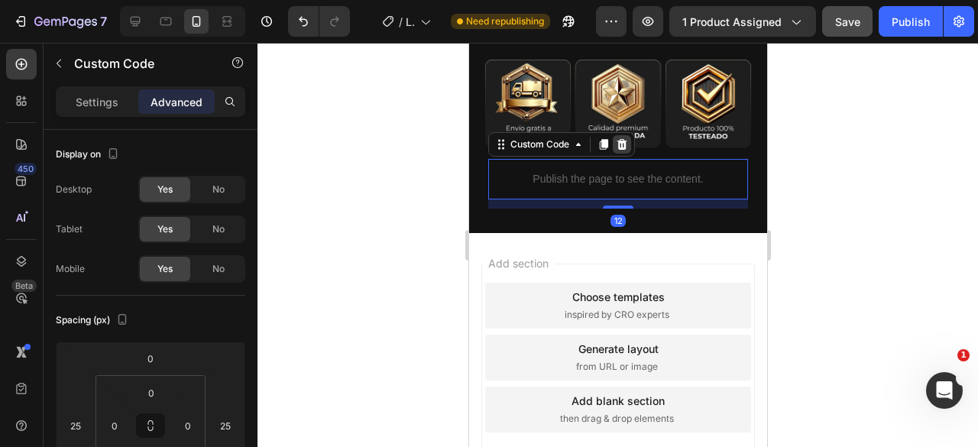
click at [619, 138] on icon at bounding box center [622, 143] width 10 height 11
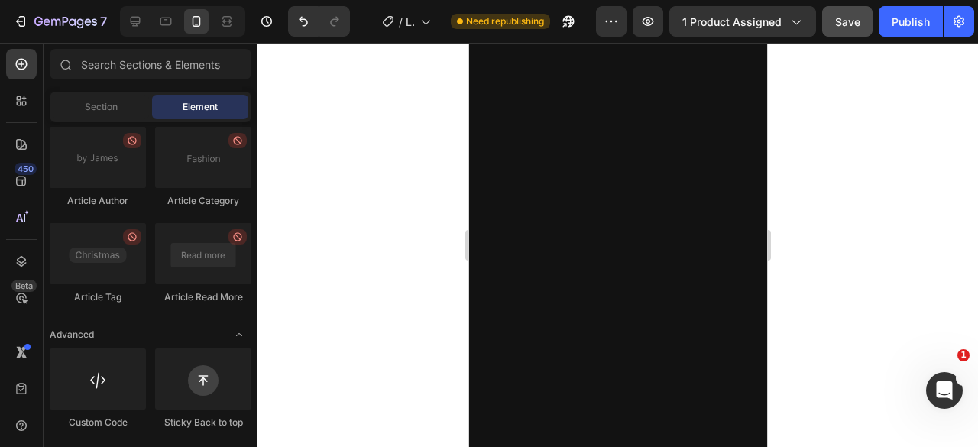
scroll to position [4544, 0]
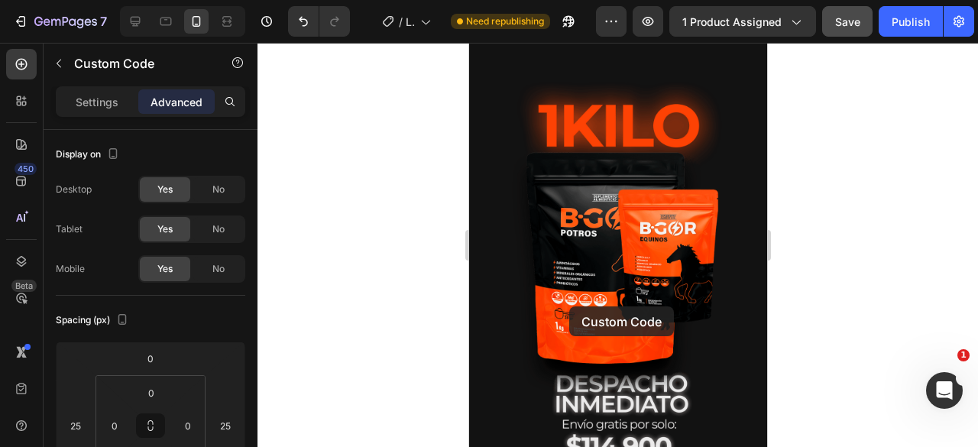
scroll to position [5665, 0]
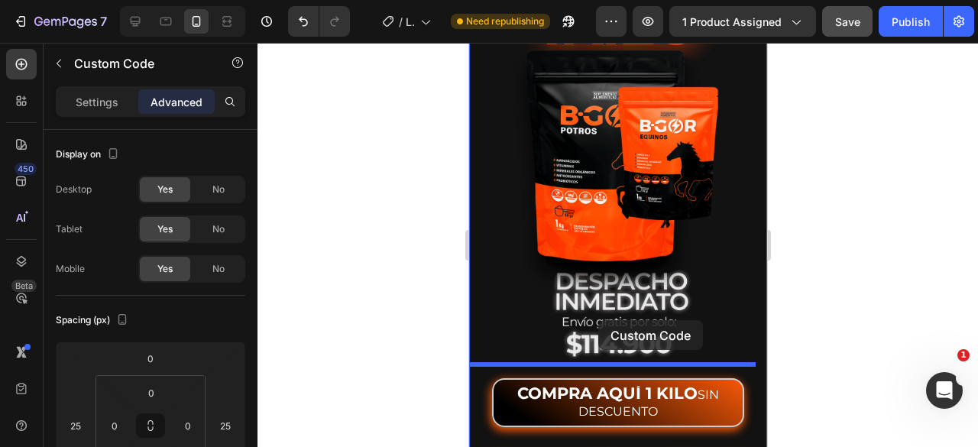
drag, startPoint x: 508, startPoint y: 280, endPoint x: 598, endPoint y: 320, distance: 98.2
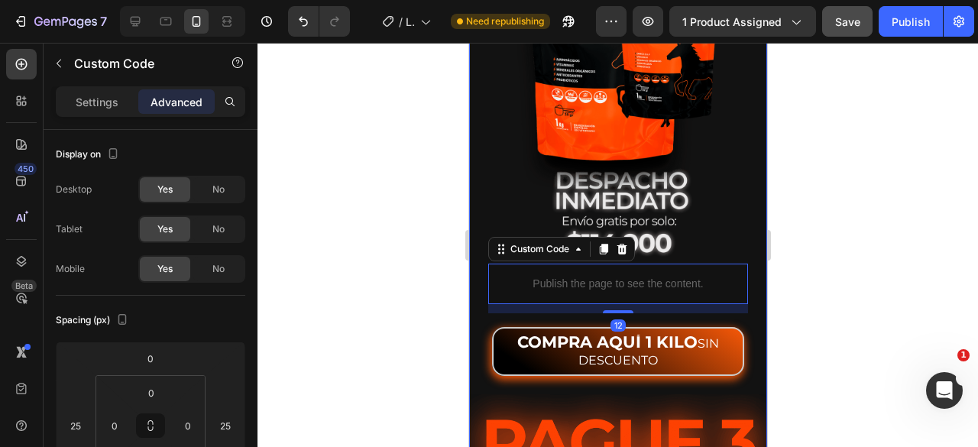
scroll to position [5766, 0]
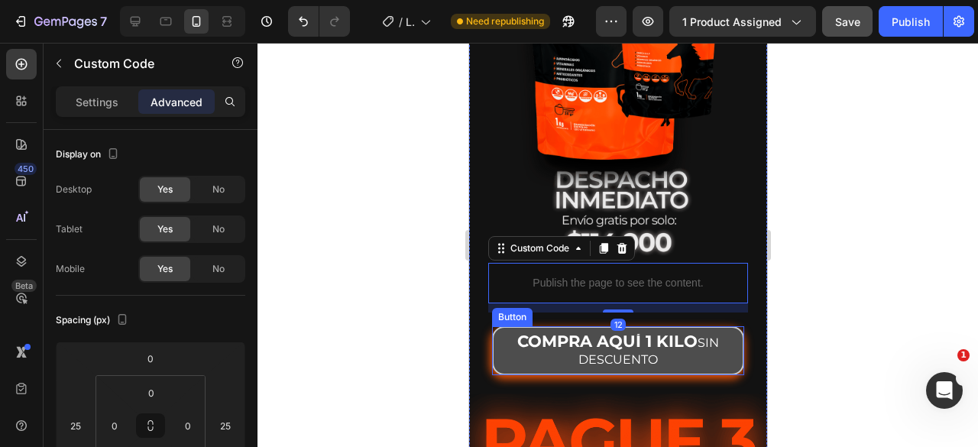
click at [502, 328] on button "COMPRA AQUÍ 1 KILO SIN DESCUENTO" at bounding box center [617, 350] width 252 height 49
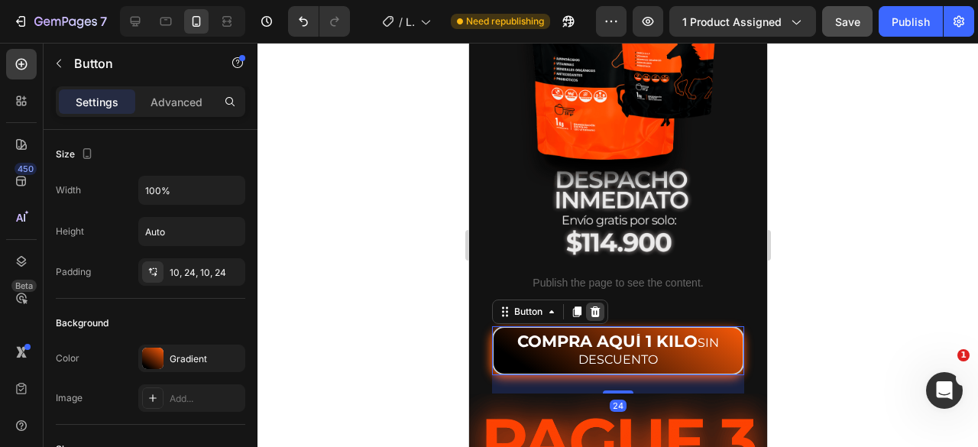
click at [595, 308] on icon at bounding box center [595, 311] width 10 height 11
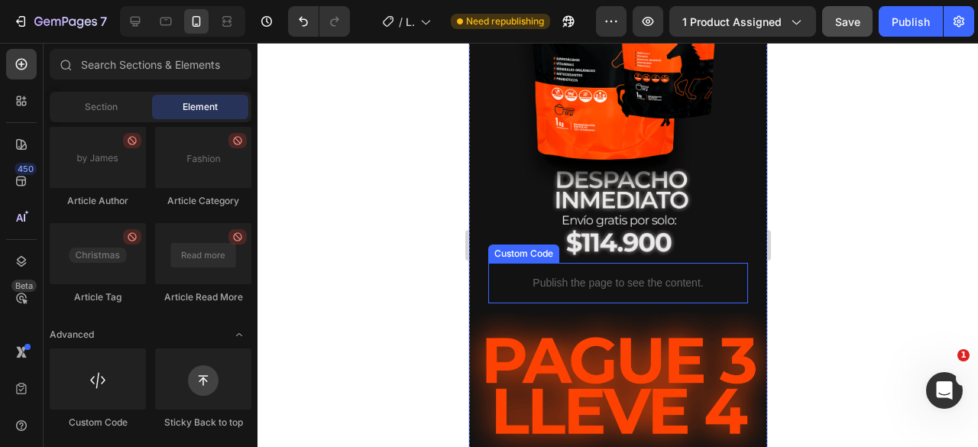
click at [521, 280] on p "Publish the page to see the content." at bounding box center [618, 283] width 260 height 16
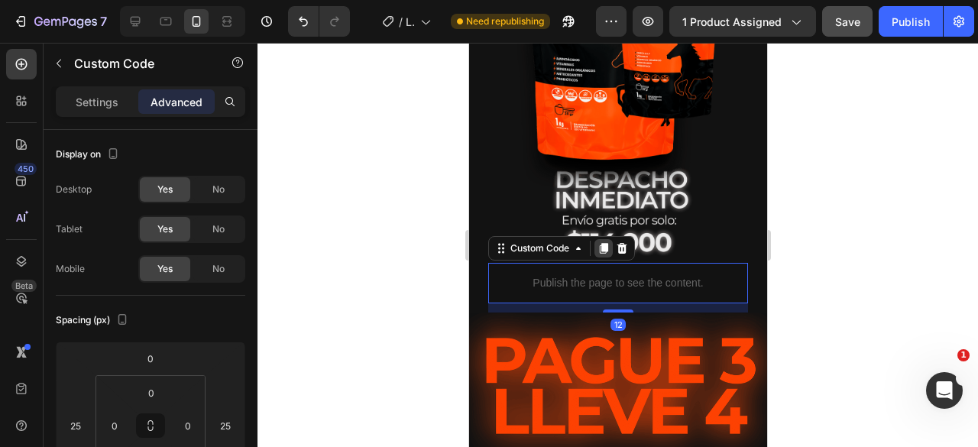
click at [605, 254] on div at bounding box center [603, 248] width 18 height 18
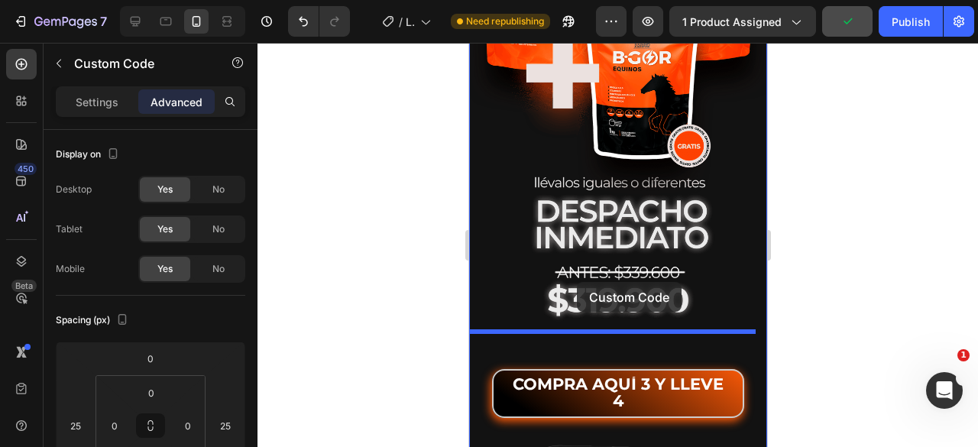
drag, startPoint x: 514, startPoint y: 297, endPoint x: 576, endPoint y: 282, distance: 63.8
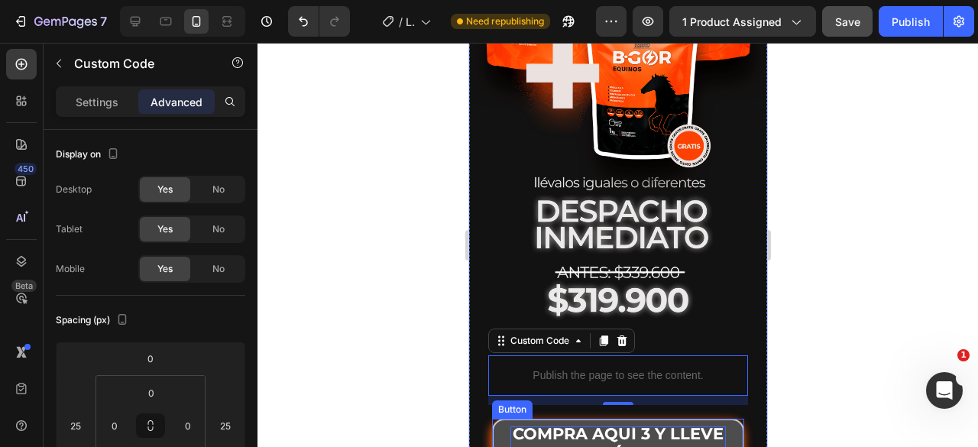
click at [520, 426] on p "COMPRA AQUÍ 3 Y LLEVE 4" at bounding box center [618, 442] width 216 height 33
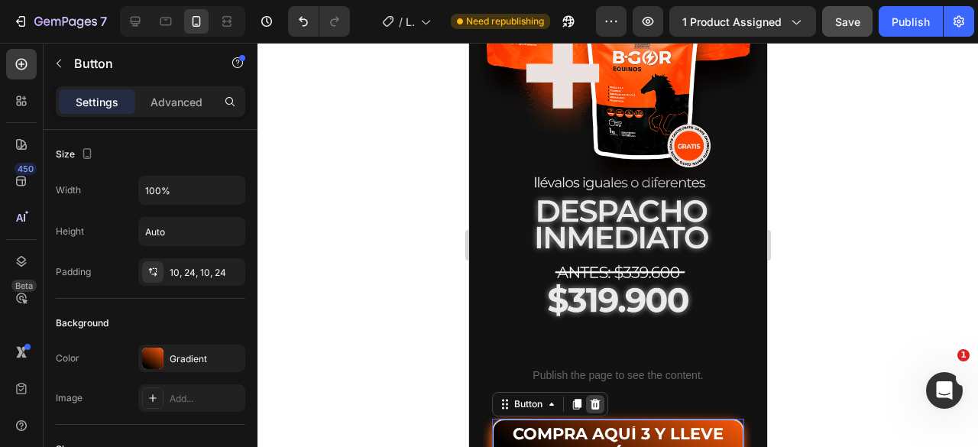
click at [595, 399] on icon at bounding box center [595, 404] width 10 height 11
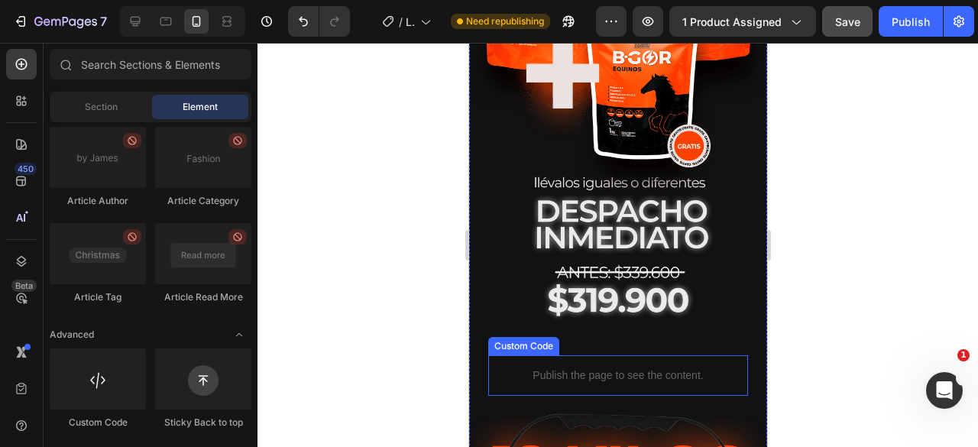
click at [546, 368] on p "Publish the page to see the content." at bounding box center [618, 376] width 260 height 16
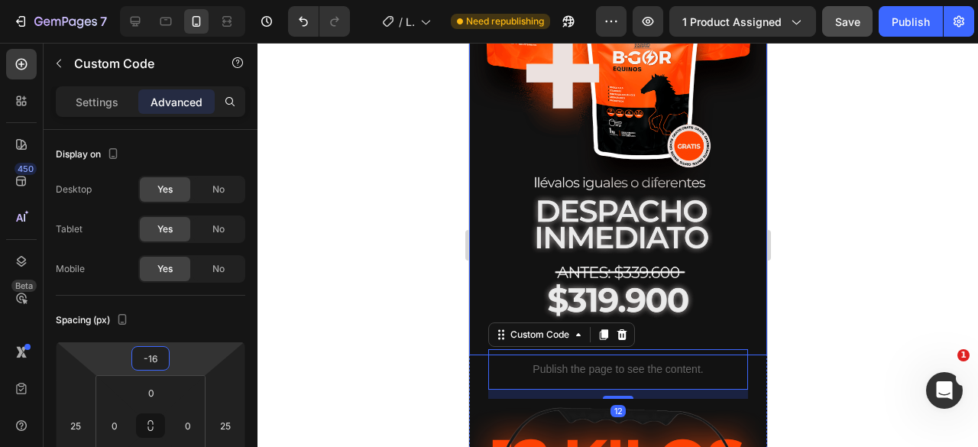
type input "-18"
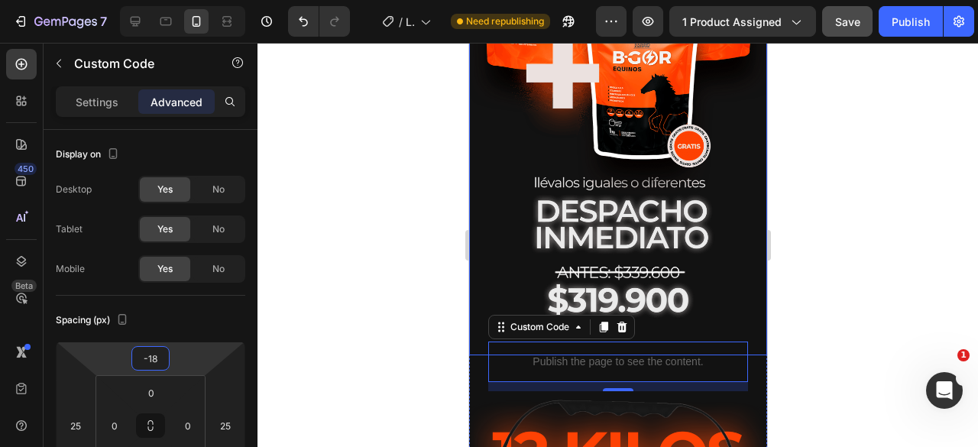
drag, startPoint x: 196, startPoint y: 354, endPoint x: 190, endPoint y: 361, distance: 9.2
click at [190, 0] on html "7 Version history / LANDING POTROS Y EQUINOS Need republishing Preview 1 produc…" at bounding box center [489, 0] width 978 height 0
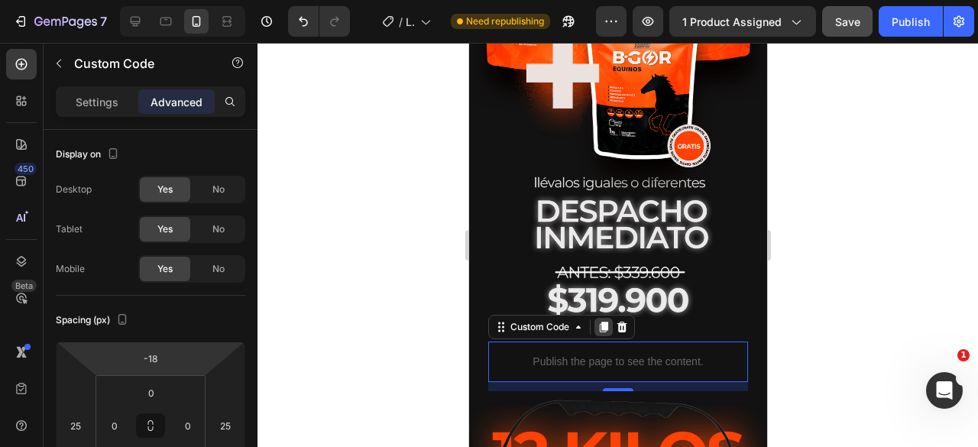
click at [607, 321] on icon at bounding box center [603, 327] width 12 height 12
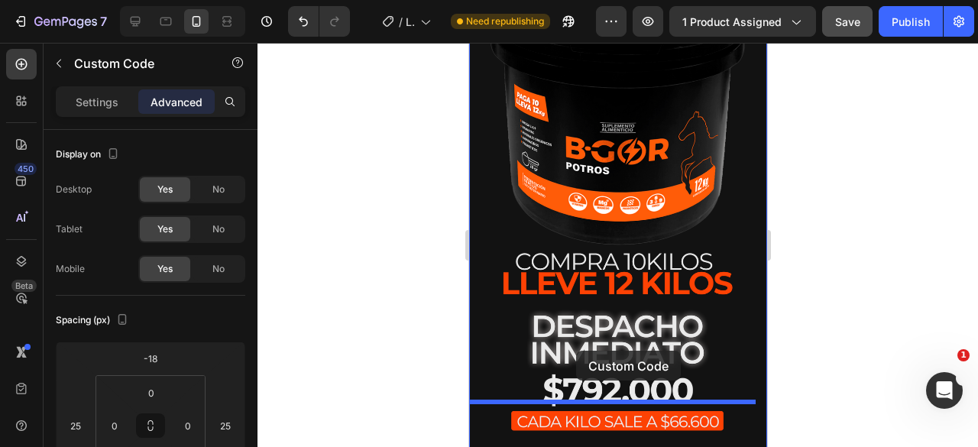
drag, startPoint x: 531, startPoint y: 342, endPoint x: 575, endPoint y: 350, distance: 45.0
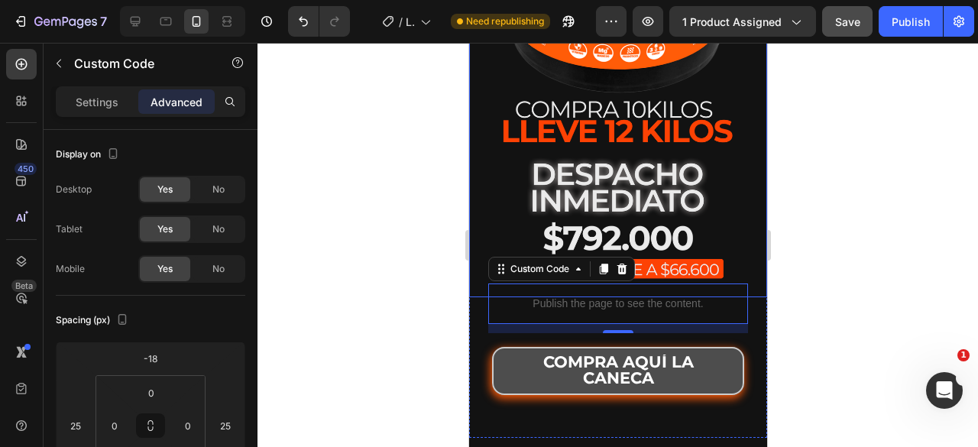
scroll to position [7056, 0]
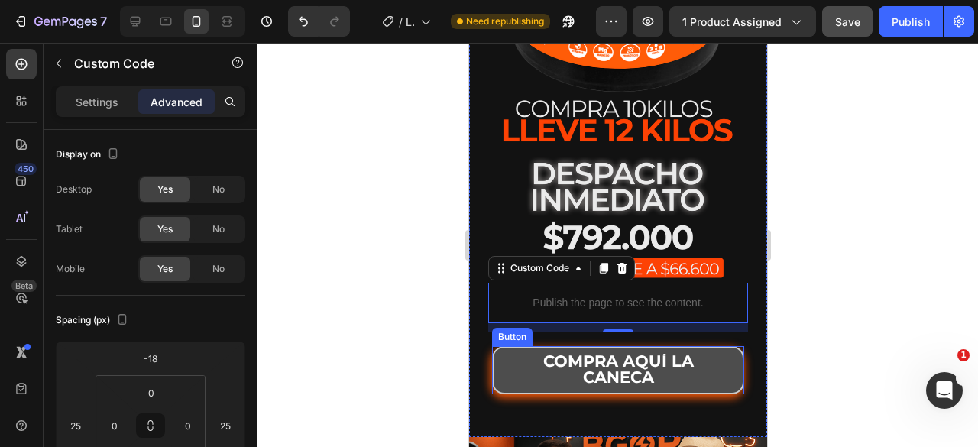
click at [495, 346] on button "COMPRA AQUÍ LA CANECA" at bounding box center [617, 370] width 252 height 48
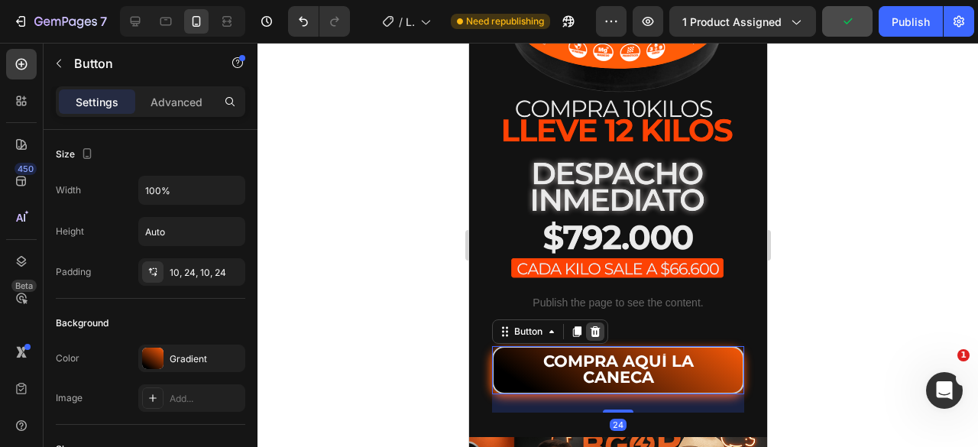
click at [592, 326] on icon at bounding box center [595, 331] width 10 height 11
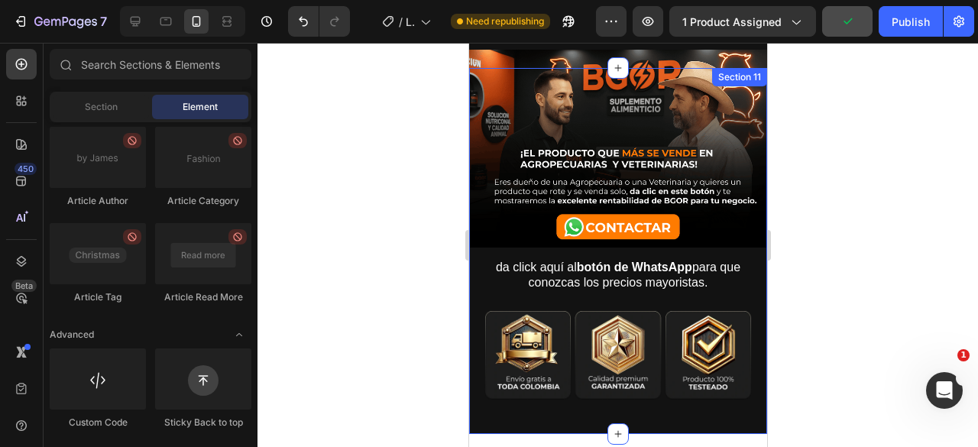
scroll to position [7362, 0]
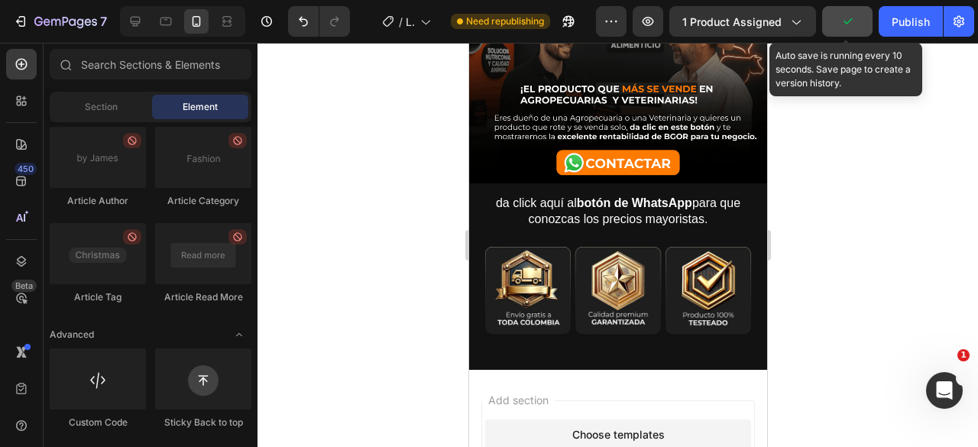
click at [860, 31] on button "button" at bounding box center [847, 21] width 50 height 31
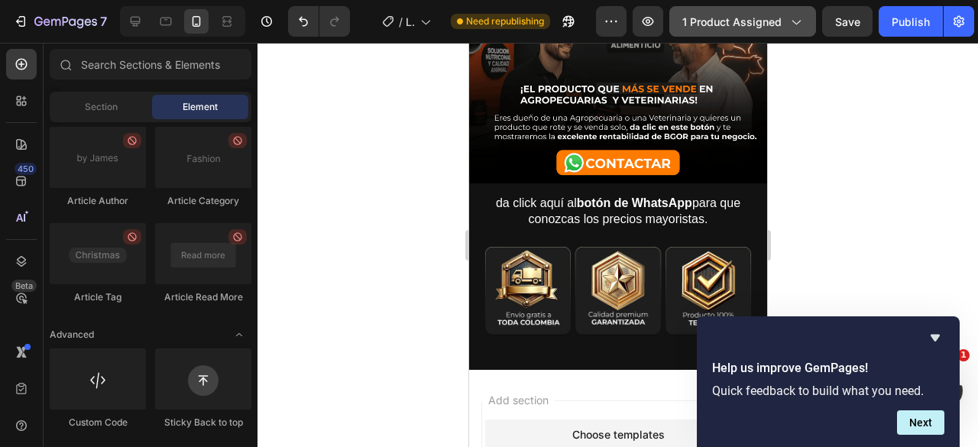
click at [719, 19] on span "1 product assigned" at bounding box center [731, 22] width 99 height 16
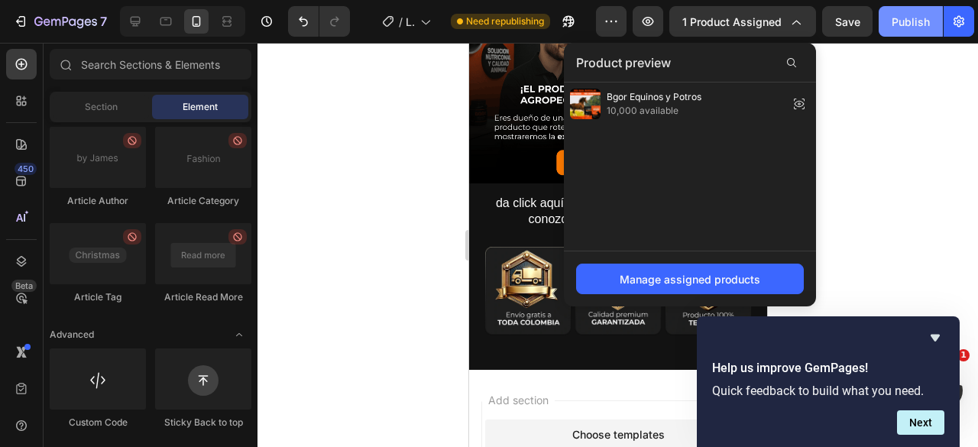
click at [909, 32] on button "Publish" at bounding box center [911, 21] width 64 height 31
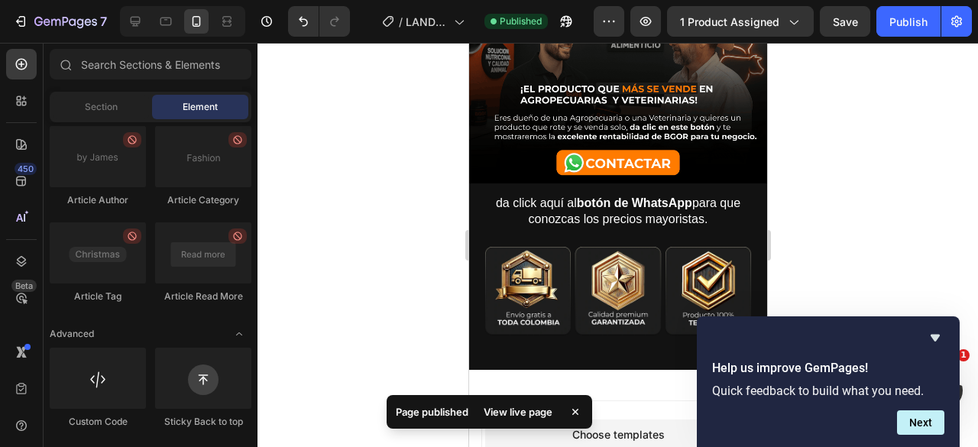
click at [517, 416] on div "View live page" at bounding box center [518, 411] width 87 height 21
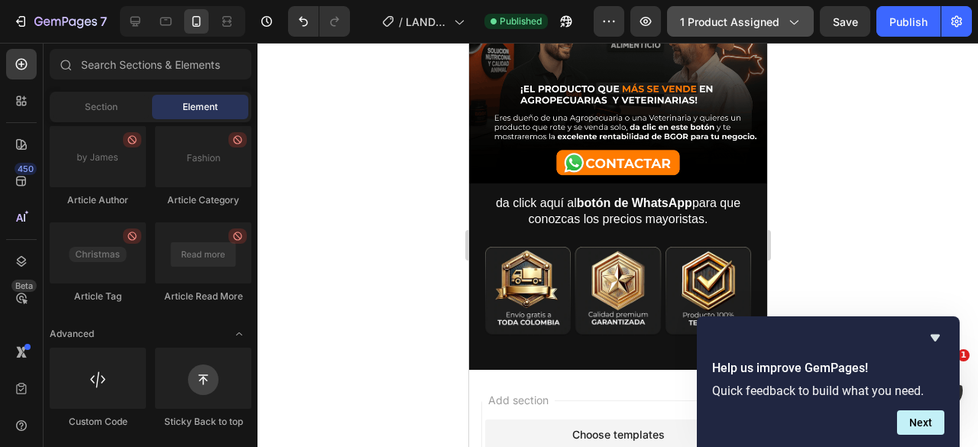
click at [714, 19] on span "1 product assigned" at bounding box center [729, 22] width 99 height 16
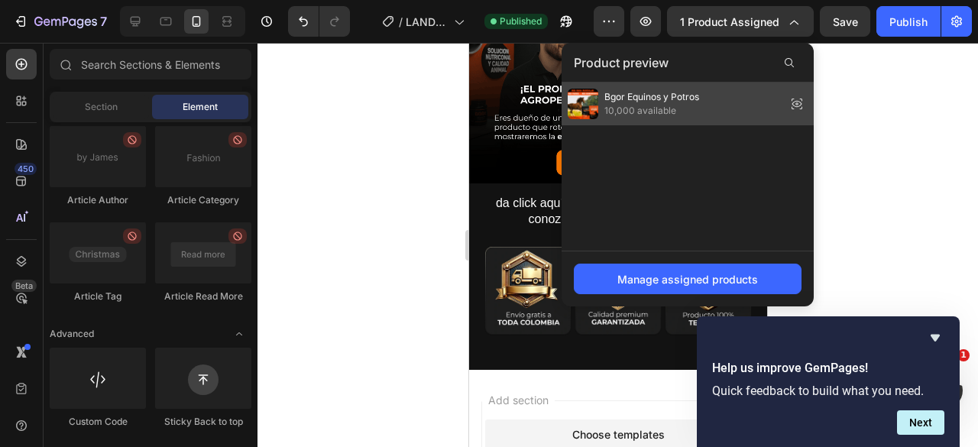
click at [705, 102] on div "Bgor Equinos y Potros 10,000 available" at bounding box center [688, 104] width 252 height 43
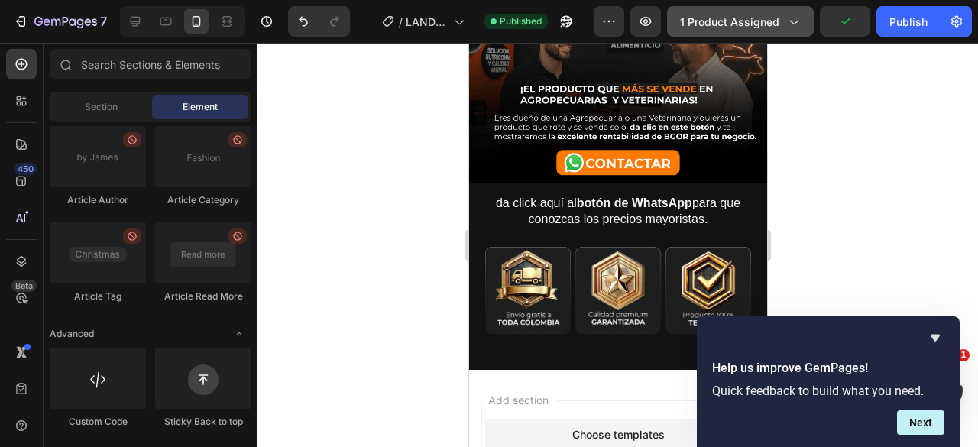
click at [738, 32] on button "1 product assigned" at bounding box center [740, 21] width 147 height 31
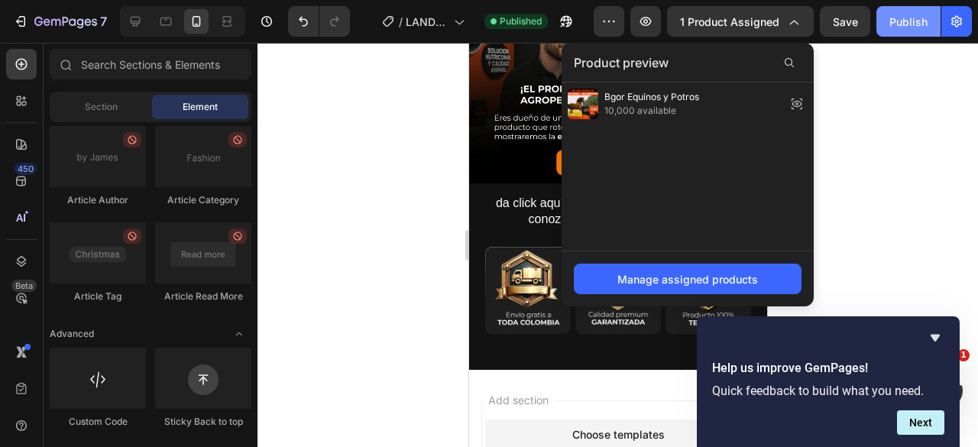
click at [909, 10] on button "Publish" at bounding box center [909, 21] width 64 height 31
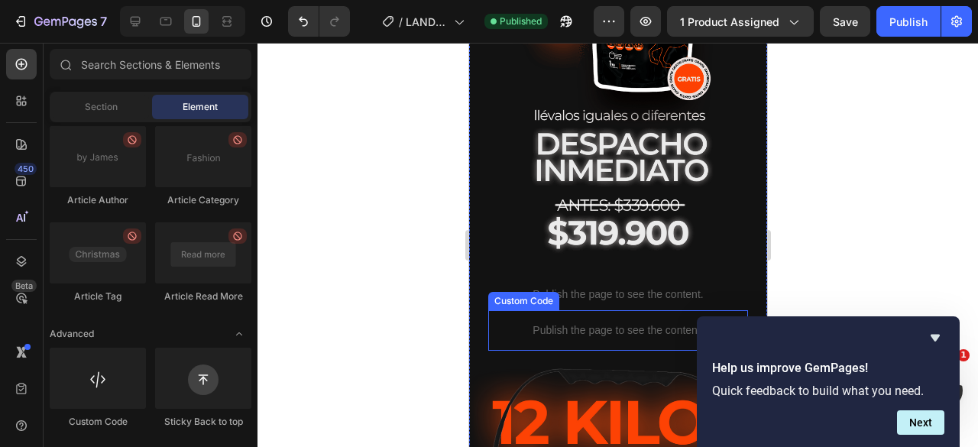
scroll to position [6343, 0]
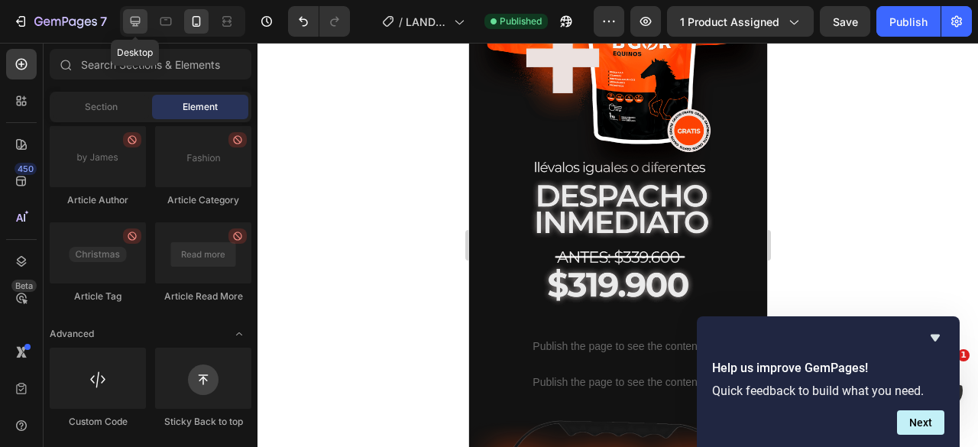
click at [125, 19] on div at bounding box center [135, 21] width 24 height 24
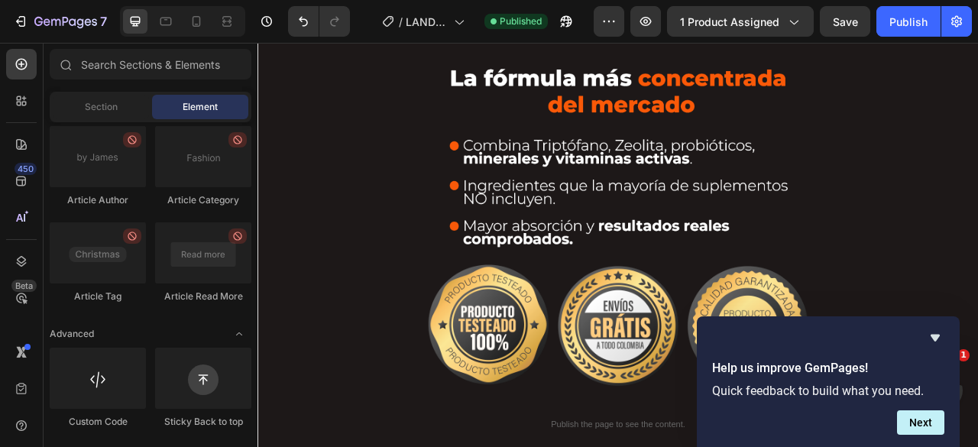
scroll to position [459, 0]
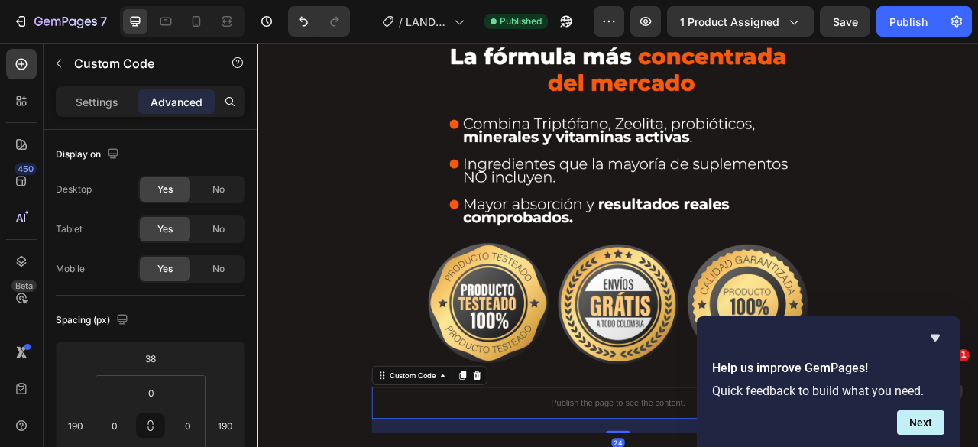
click at [91, 114] on div "Settings Advanced" at bounding box center [151, 101] width 190 height 31
click at [99, 107] on p "Settings" at bounding box center [97, 102] width 43 height 16
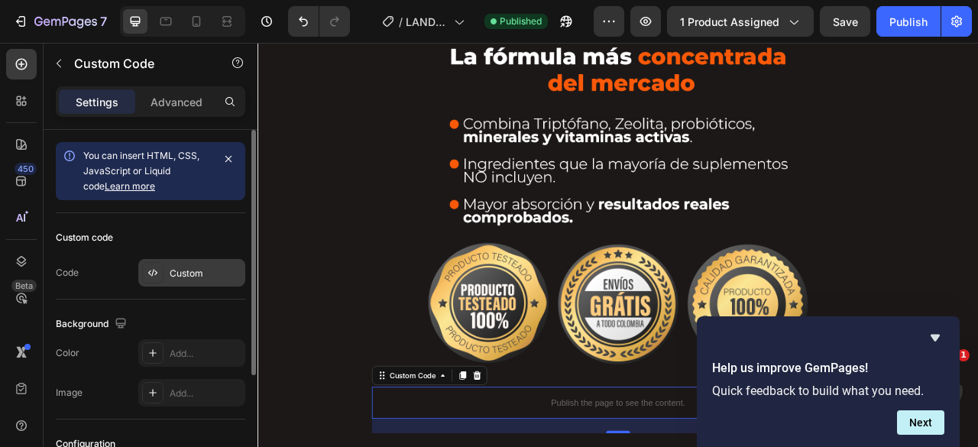
click at [183, 281] on div "Custom" at bounding box center [191, 273] width 107 height 28
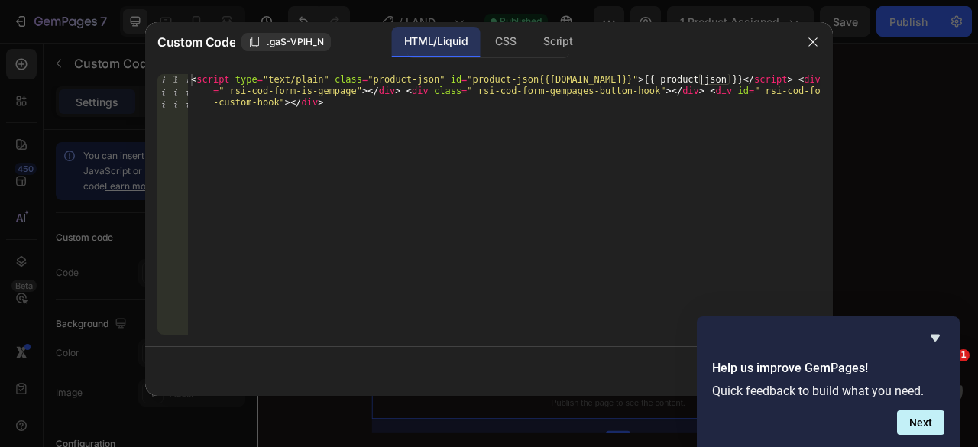
type textarea "<script type="text/plain" class="product-json" id="product-json{{product.id}}">…"
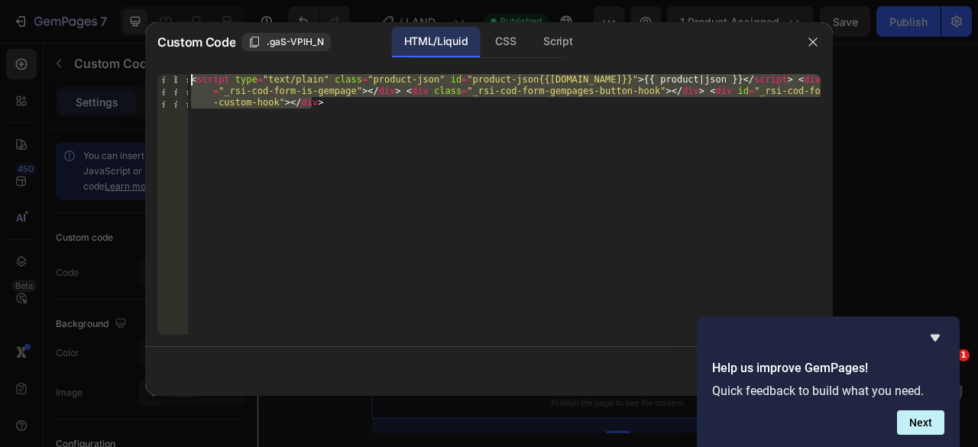
drag, startPoint x: 472, startPoint y: 242, endPoint x: 135, endPoint y: 38, distance: 394.6
click at [135, 38] on div "Custom Code .gaS-VPlH_N HTML/Liquid CSS Script <script type="text/plain" class=…" at bounding box center [489, 223] width 978 height 447
paste textarea
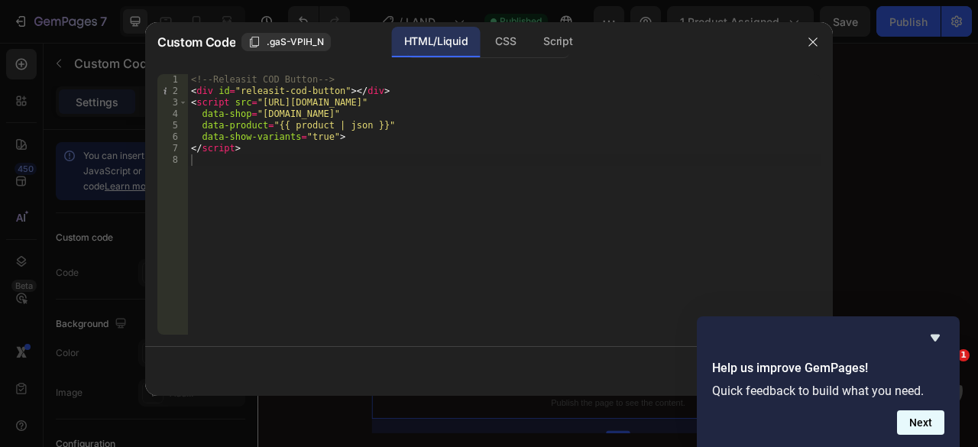
click at [929, 427] on button "Next" at bounding box center [920, 422] width 47 height 24
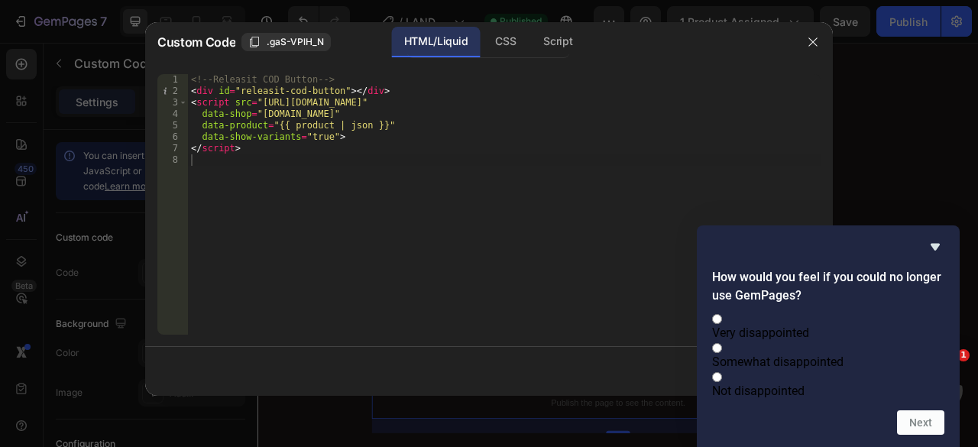
click at [943, 238] on icon "Hide survey" at bounding box center [935, 247] width 18 height 18
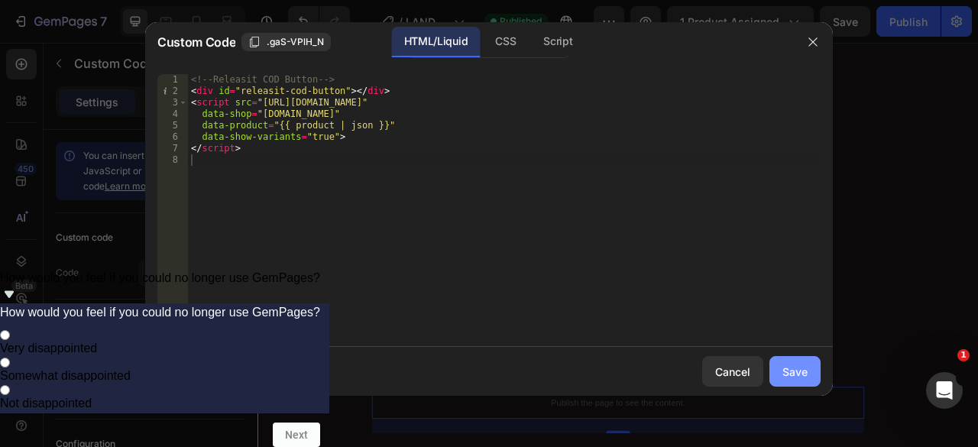
click at [790, 371] on div "Save" at bounding box center [795, 372] width 25 height 16
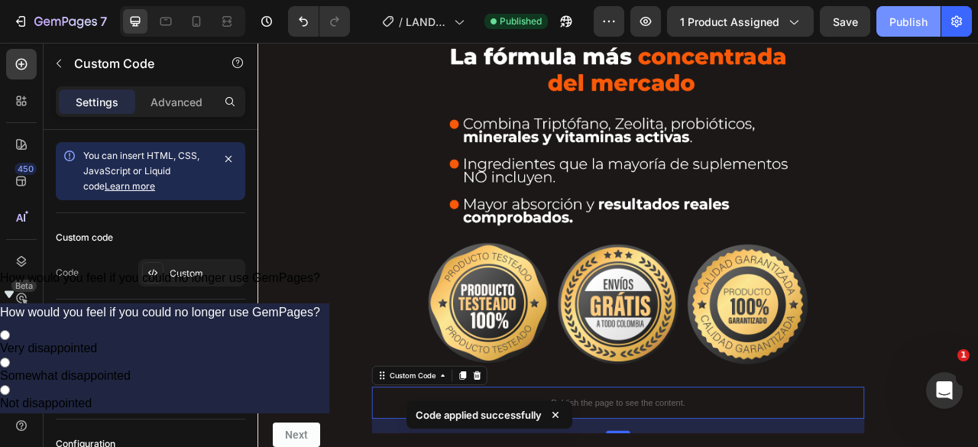
click at [900, 24] on div "Publish" at bounding box center [909, 22] width 38 height 16
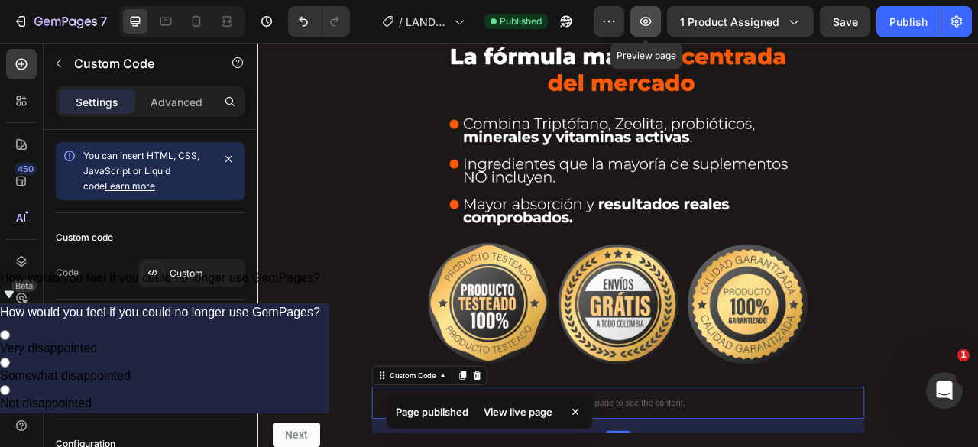
click at [647, 28] on icon "button" at bounding box center [645, 21] width 15 height 15
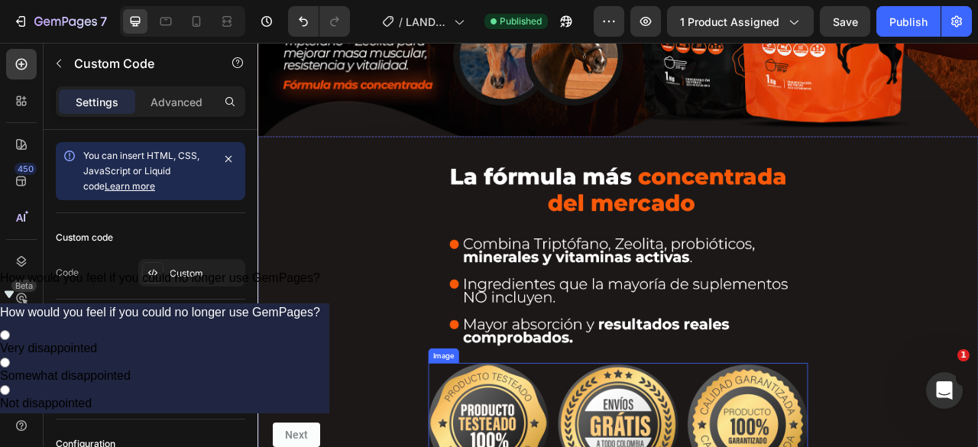
scroll to position [560, 0]
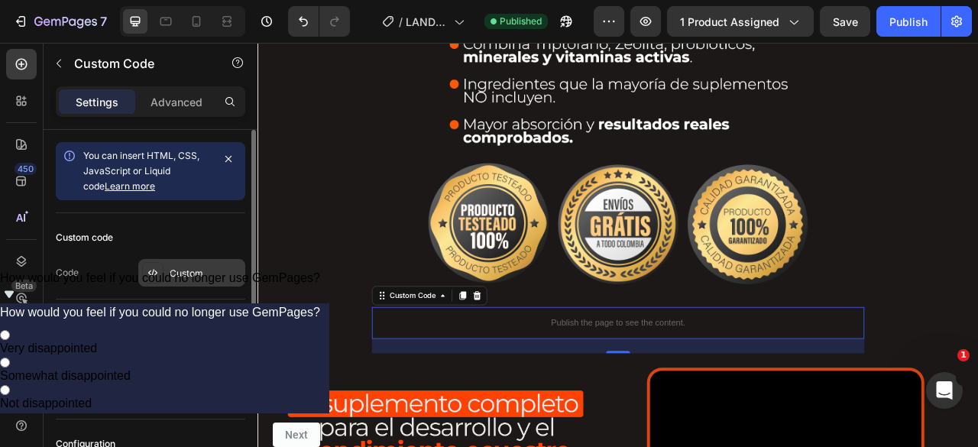
click at [207, 278] on div "Custom" at bounding box center [206, 274] width 72 height 14
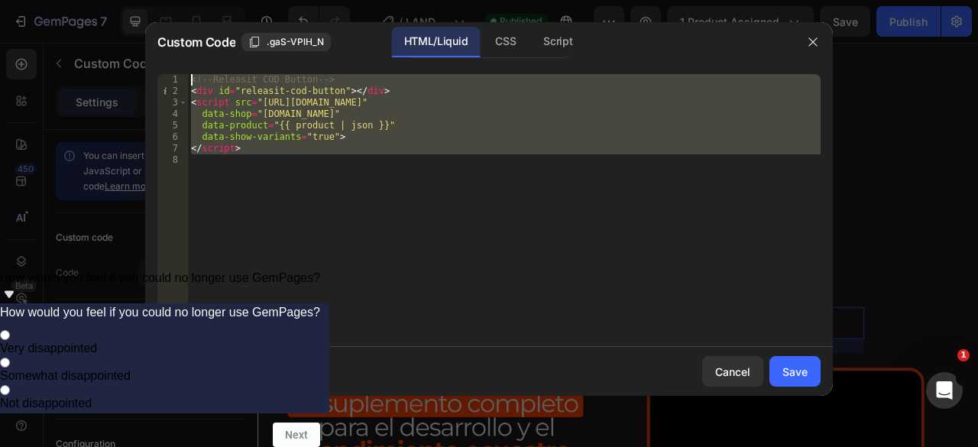
drag, startPoint x: 390, startPoint y: 264, endPoint x: 84, endPoint y: 13, distance: 395.3
click at [84, 13] on div "Custom Code .gaS-VPlH_N HTML/Liquid CSS Script 1 2 3 4 5 6 7 8 <!-- Releasit CO…" at bounding box center [489, 223] width 978 height 447
paste textarea "div class="_rsi-cod-form-is-gempage"></div><div class="_rsi-cod-form-gempages-b…"
type textarea "<div class="_rsi-cod-form-is-gempage"></div><div class="_rsi-cod-form-gempages-…"
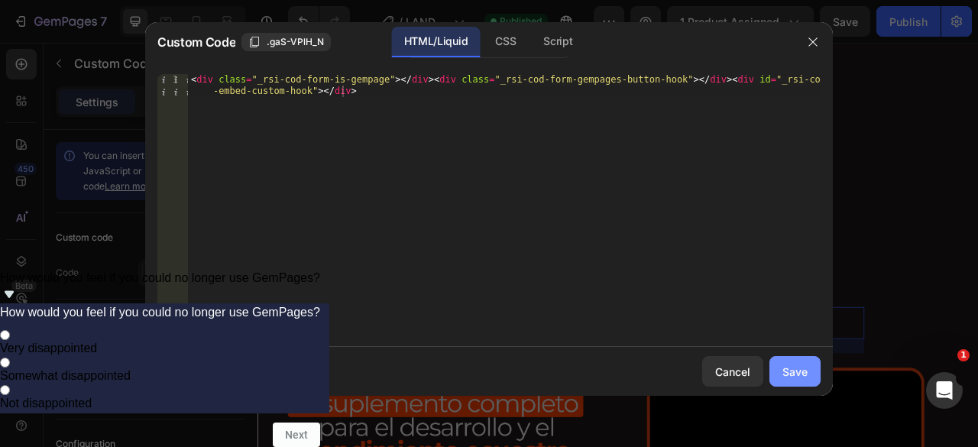
click at [790, 365] on div "Save" at bounding box center [795, 372] width 25 height 16
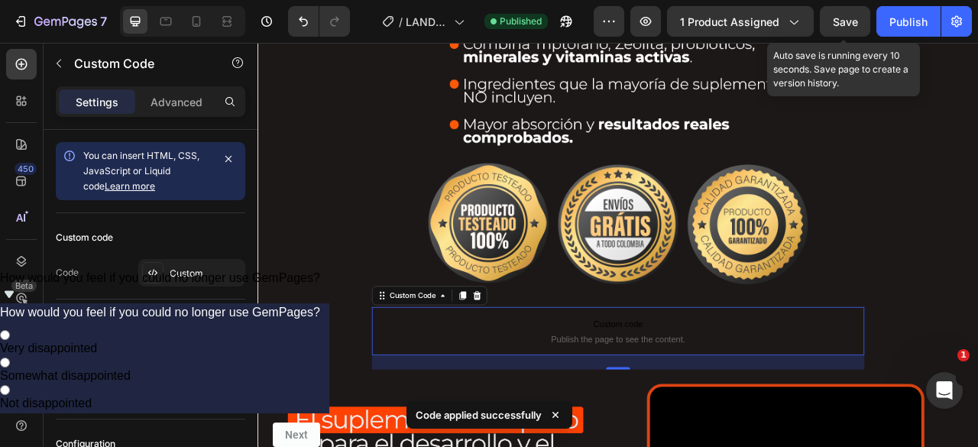
click at [848, 21] on span "Save" at bounding box center [845, 21] width 25 height 13
click at [905, 22] on div "Publish" at bounding box center [909, 22] width 38 height 16
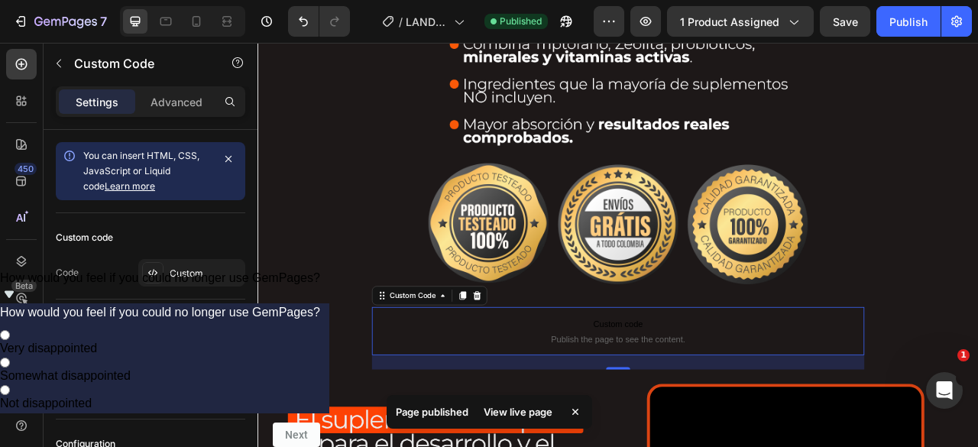
click at [529, 407] on div "View live page" at bounding box center [518, 411] width 87 height 21
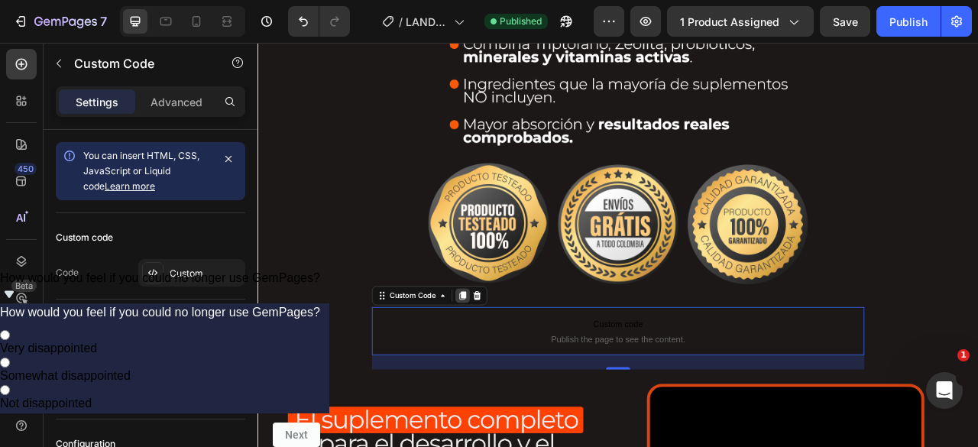
click at [515, 359] on icon at bounding box center [518, 364] width 8 height 11
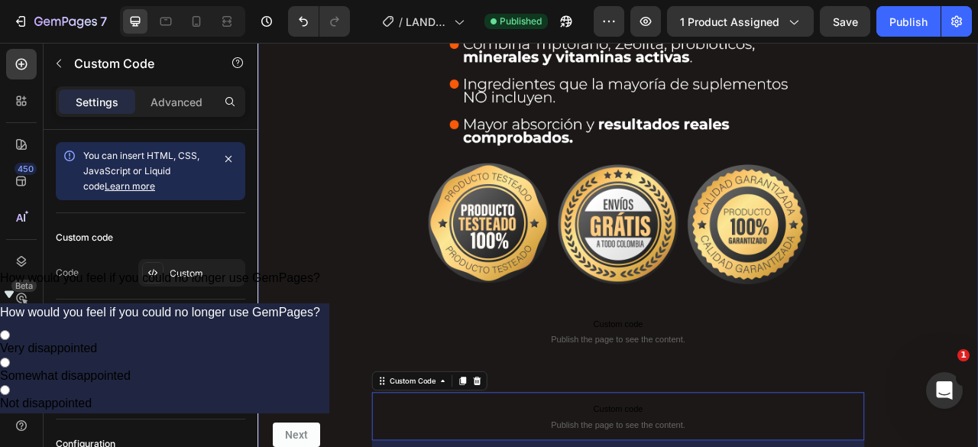
scroll to position [764, 0]
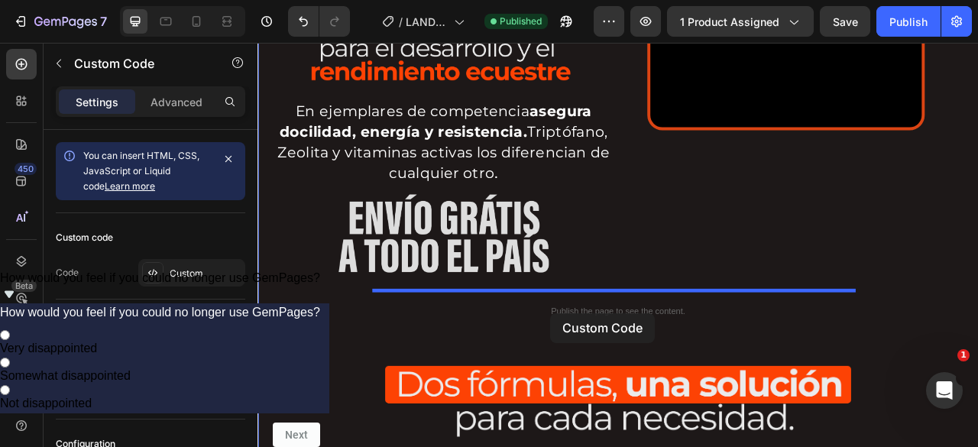
drag, startPoint x: 431, startPoint y: 262, endPoint x: 631, endPoint y: 387, distance: 235.2
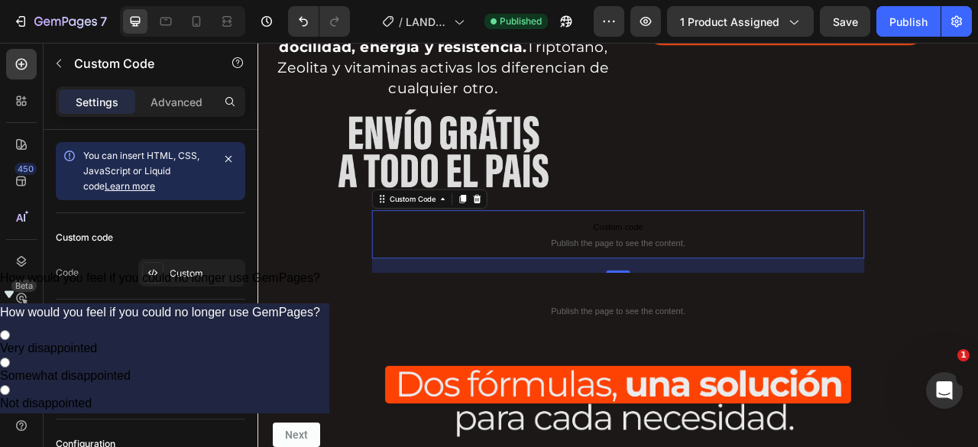
scroll to position [1063, 0]
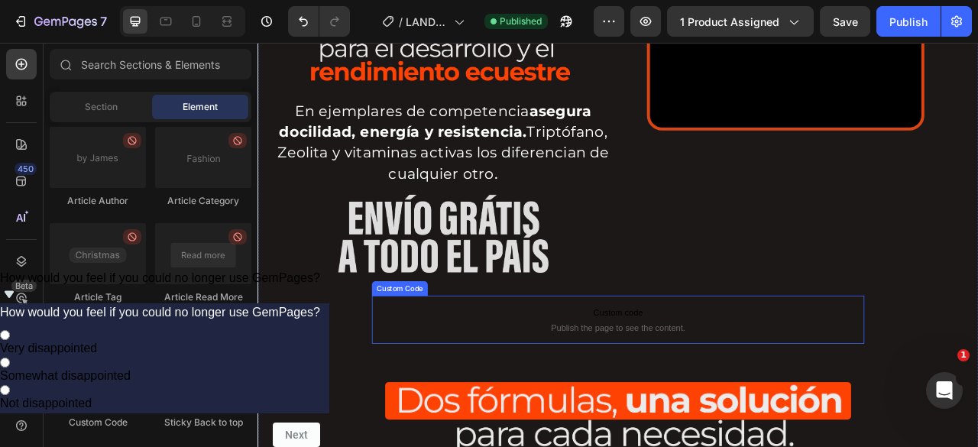
click at [553, 382] on span "Custom code" at bounding box center [716, 386] width 627 height 18
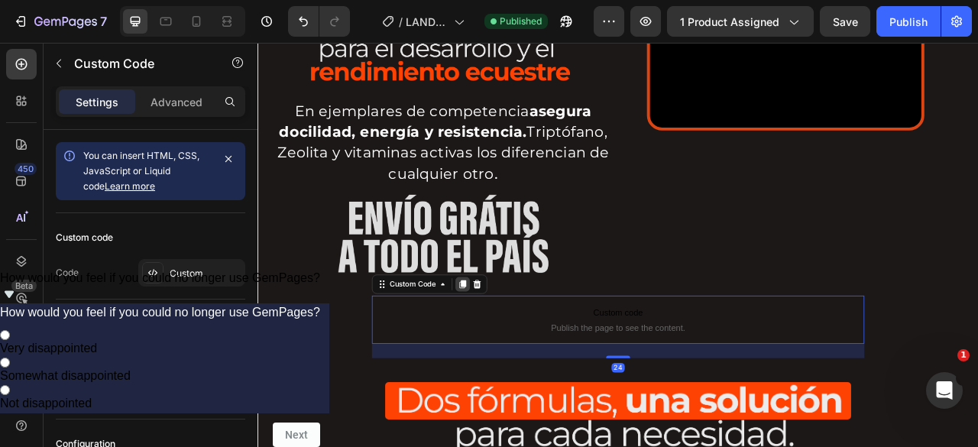
click at [509, 341] on div at bounding box center [518, 350] width 18 height 18
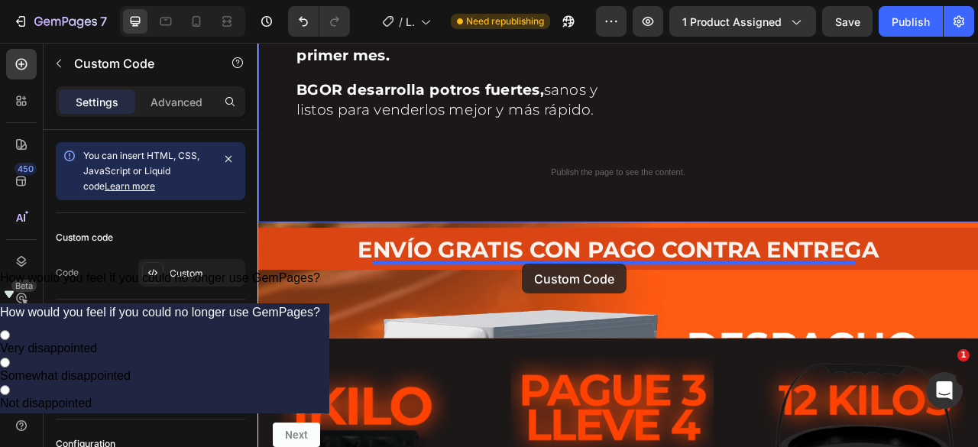
drag, startPoint x: 455, startPoint y: 452, endPoint x: 594, endPoint y: 324, distance: 188.2
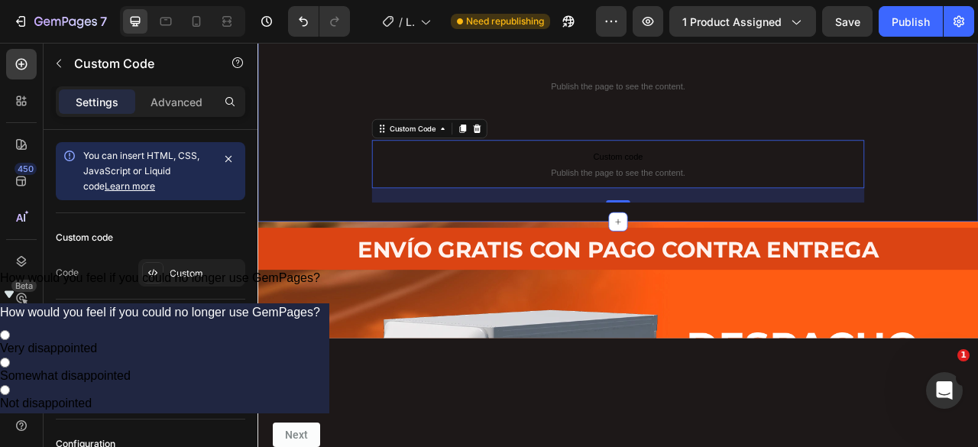
scroll to position [4279, 0]
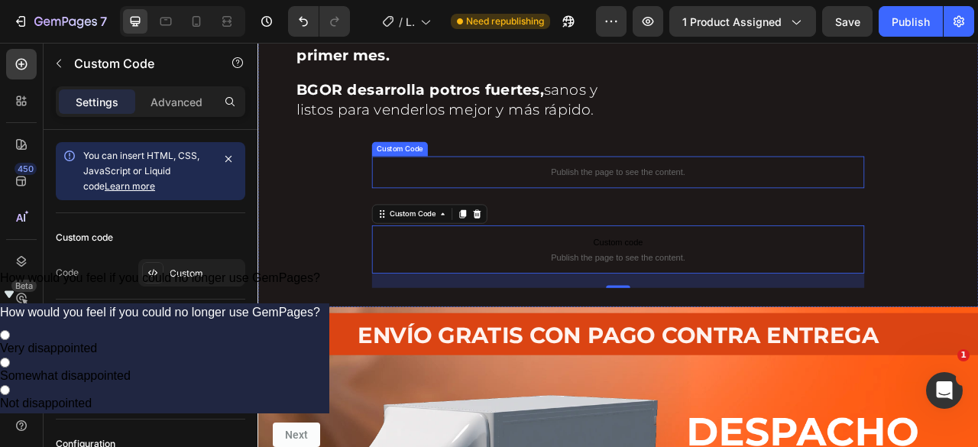
click at [566, 216] on p "Publish the page to see the content." at bounding box center [716, 207] width 627 height 16
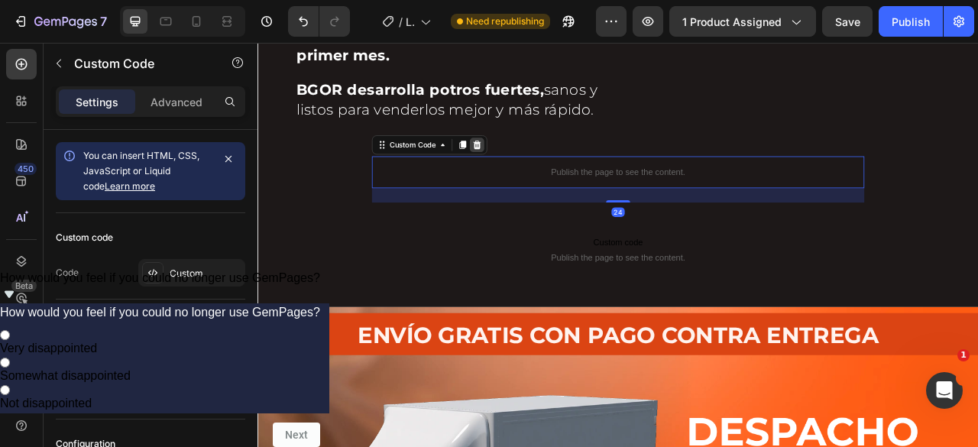
click at [537, 179] on icon at bounding box center [536, 173] width 12 height 12
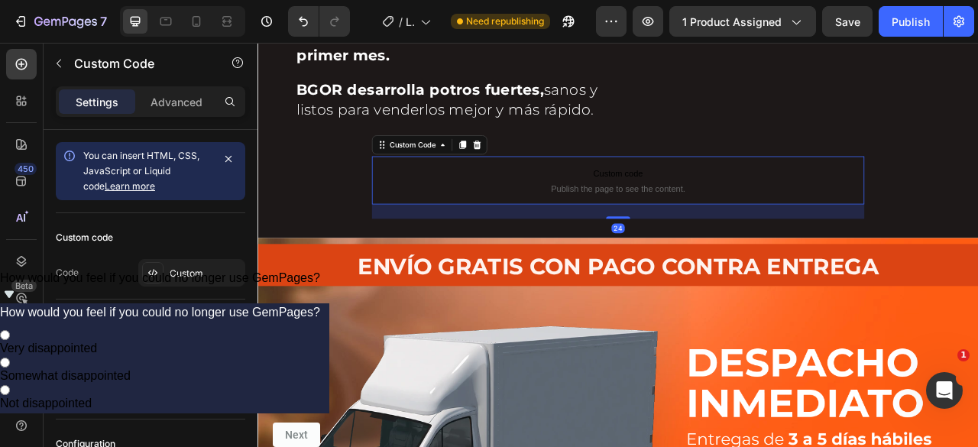
click at [537, 236] on span "Publish the page to see the content." at bounding box center [716, 228] width 627 height 15
click at [519, 178] on icon at bounding box center [518, 172] width 8 height 11
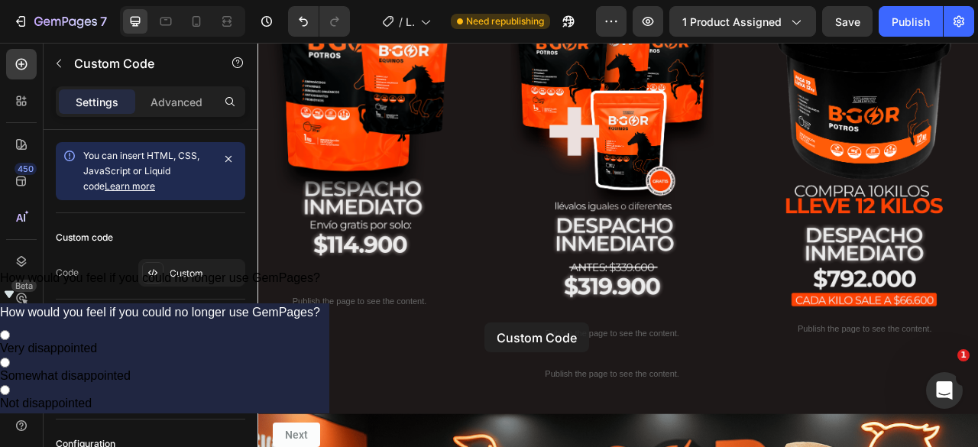
scroll to position [5743, 0]
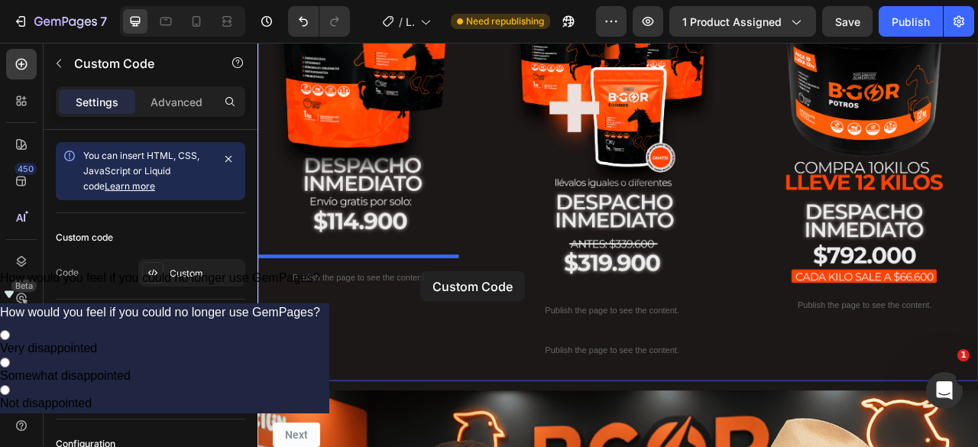
drag, startPoint x: 457, startPoint y: 356, endPoint x: 459, endPoint y: 332, distance: 23.8
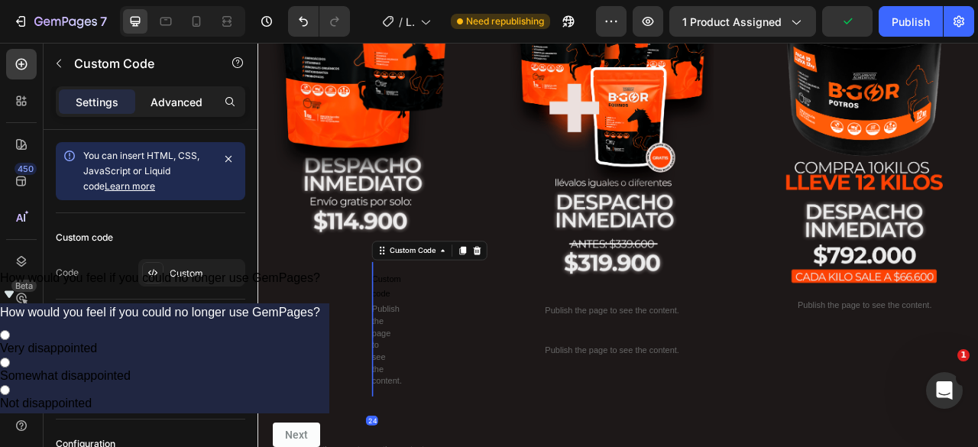
click at [170, 100] on p "Advanced" at bounding box center [177, 102] width 52 height 16
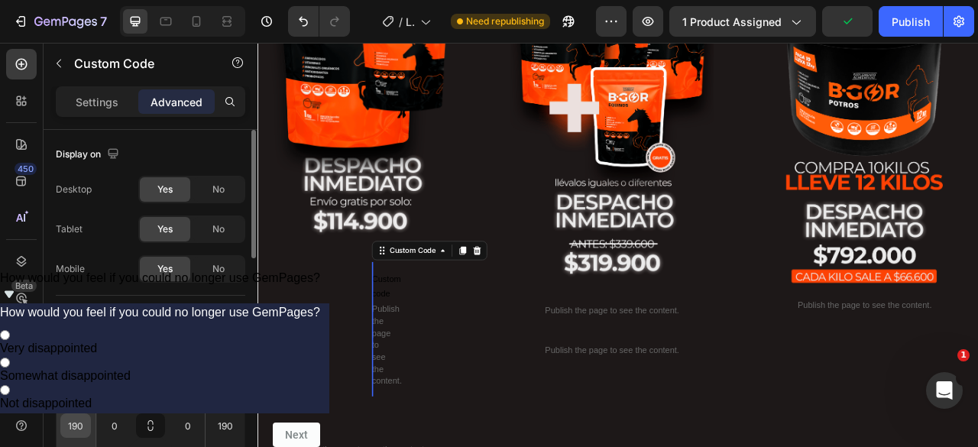
click at [67, 430] on input "190" at bounding box center [75, 425] width 23 height 23
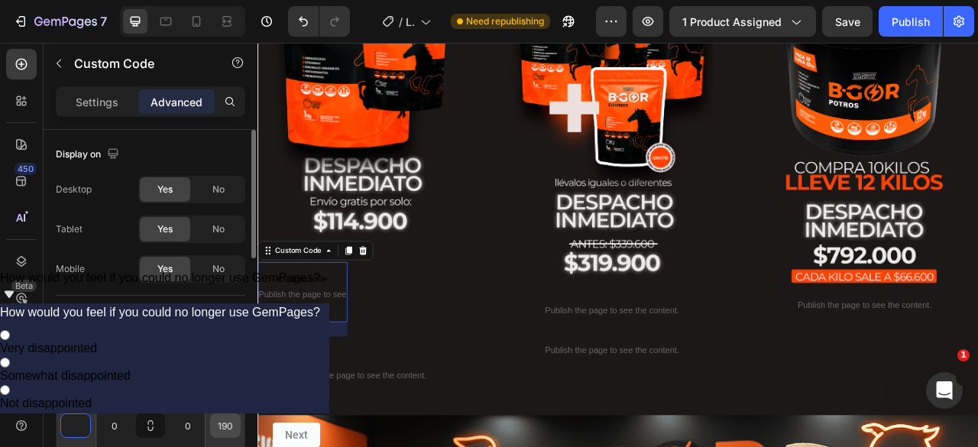
type input "0"
click at [217, 420] on input "190" at bounding box center [225, 425] width 23 height 23
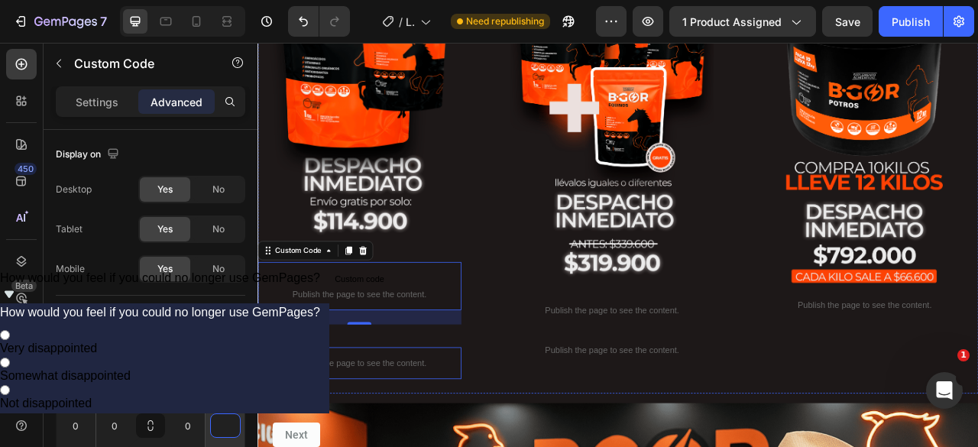
click at [365, 444] on p "Publish the page to see the content." at bounding box center [387, 451] width 259 height 16
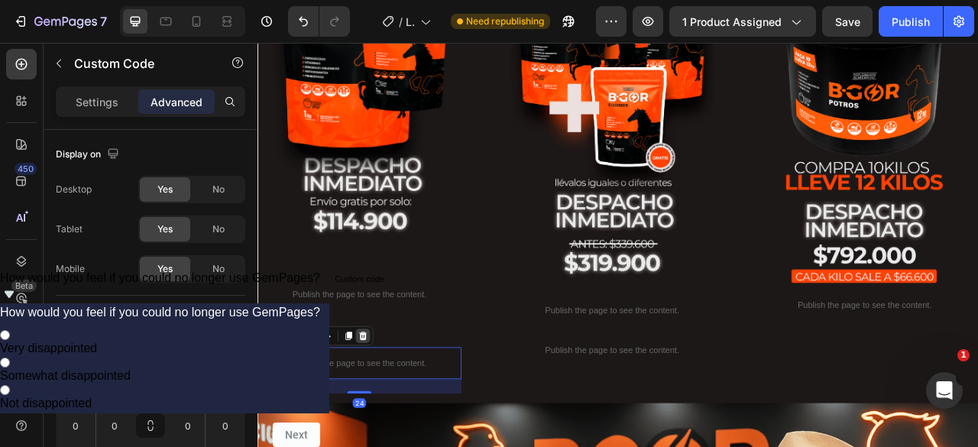
click at [393, 410] on icon at bounding box center [391, 416] width 12 height 12
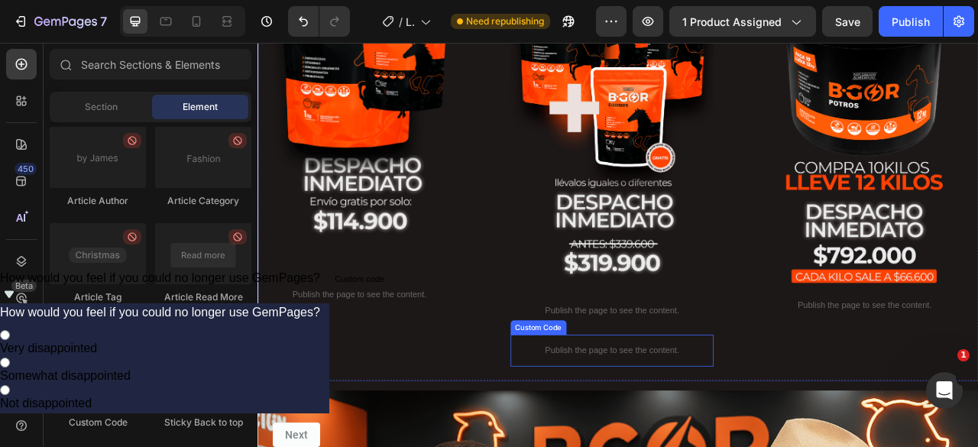
click at [656, 430] on p "Publish the page to see the content." at bounding box center [708, 434] width 259 height 16
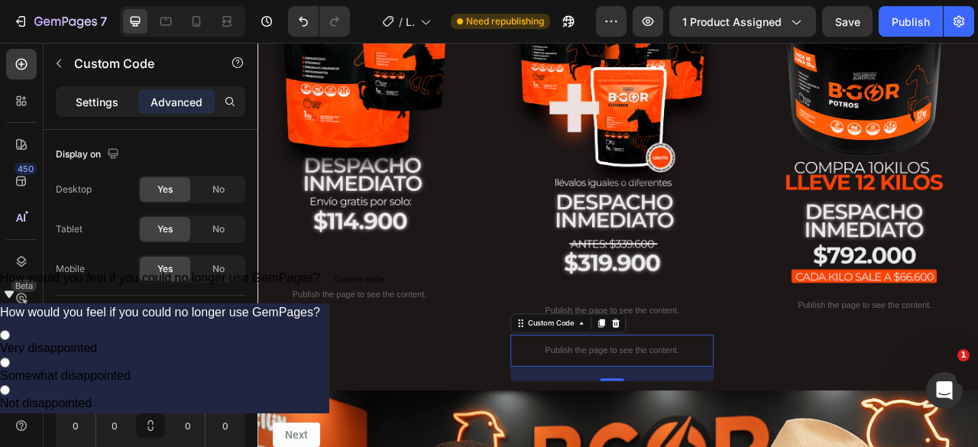
click at [107, 106] on p "Settings" at bounding box center [97, 102] width 43 height 16
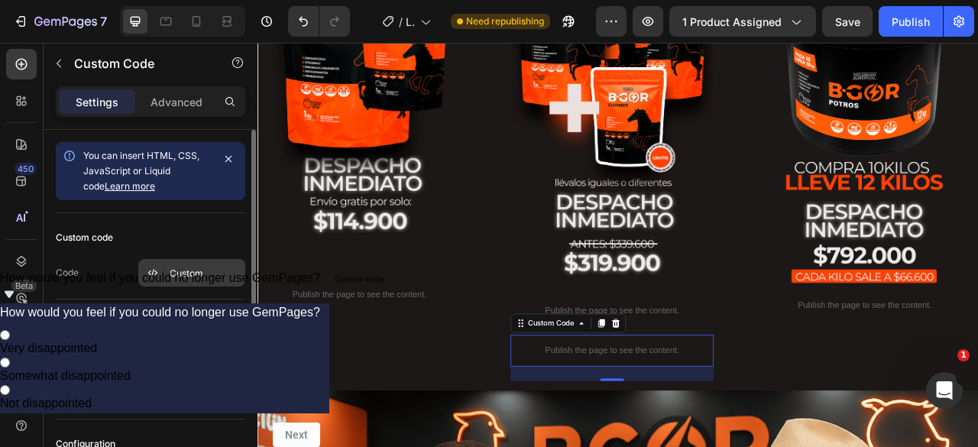
click at [167, 275] on div "Custom" at bounding box center [191, 273] width 107 height 28
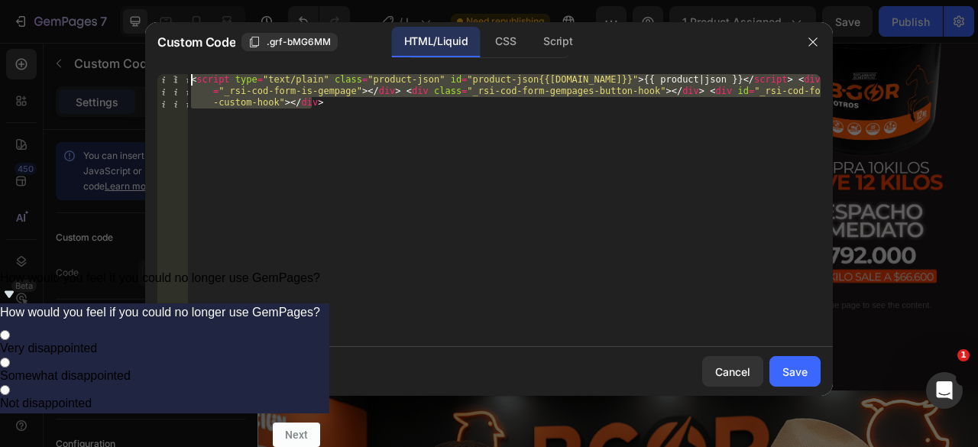
drag, startPoint x: 298, startPoint y: 239, endPoint x: 145, endPoint y: 60, distance: 235.8
click at [145, 60] on div "Custom Code .grf-bMG6MM HTML/Liquid CSS Script <script type="text/plain" class=…" at bounding box center [489, 209] width 688 height 374
paste textarea "div class="_rsi-cod-form-is-gempage"></div><div class="_rsi-cod-form-gempages-b…"
type textarea "<div class="_rsi-cod-form-is-gempage"></div><div class="_rsi-cod-form-gempages-…"
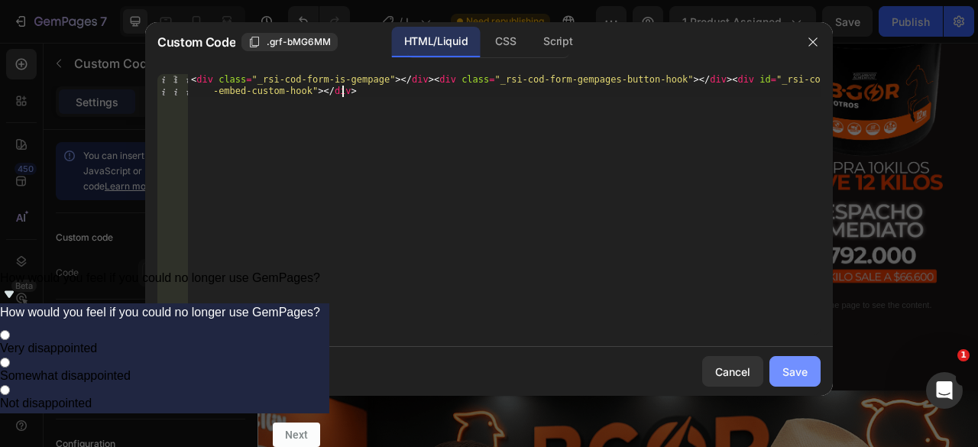
click at [799, 368] on div "Save" at bounding box center [795, 372] width 25 height 16
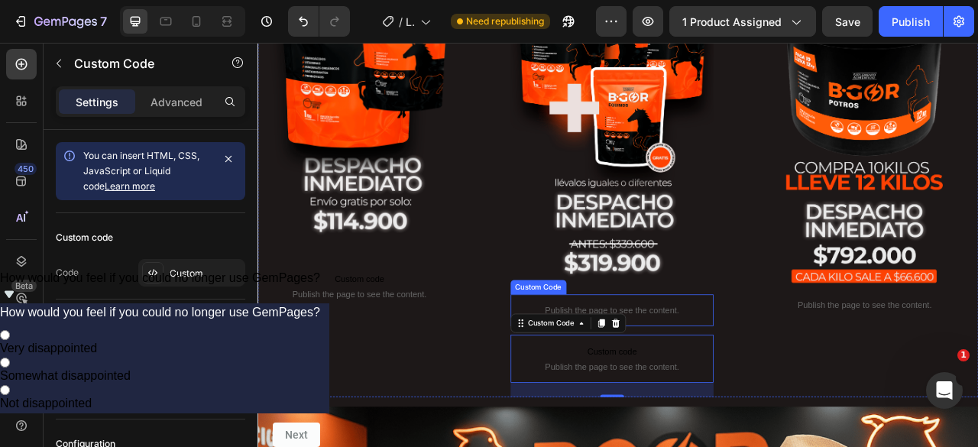
click at [773, 375] on p "Publish the page to see the content." at bounding box center [708, 383] width 259 height 16
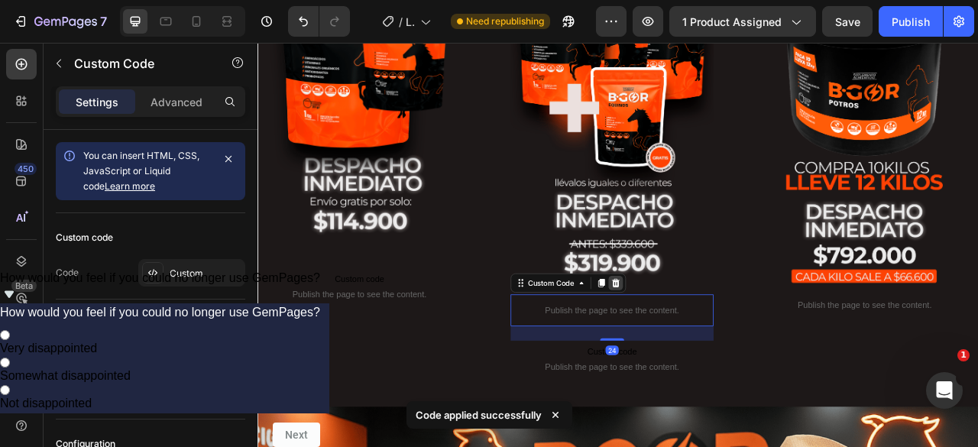
click at [704, 339] on div at bounding box center [713, 348] width 18 height 18
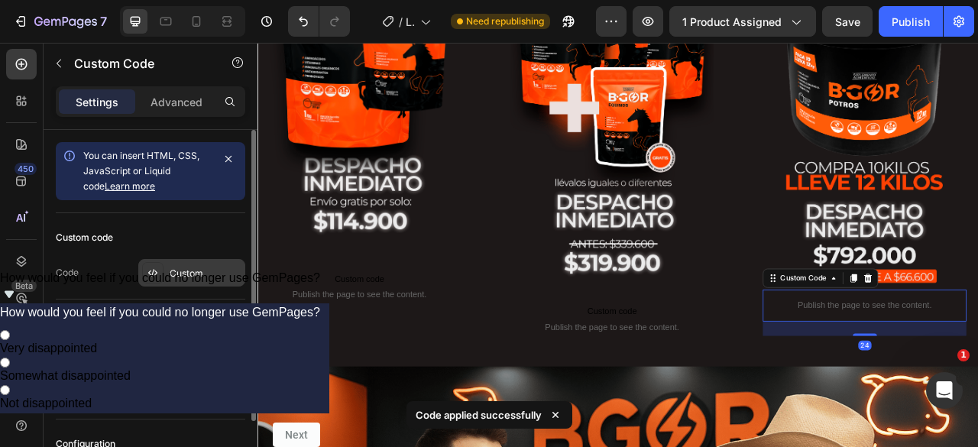
click at [190, 274] on div "Custom" at bounding box center [206, 274] width 72 height 14
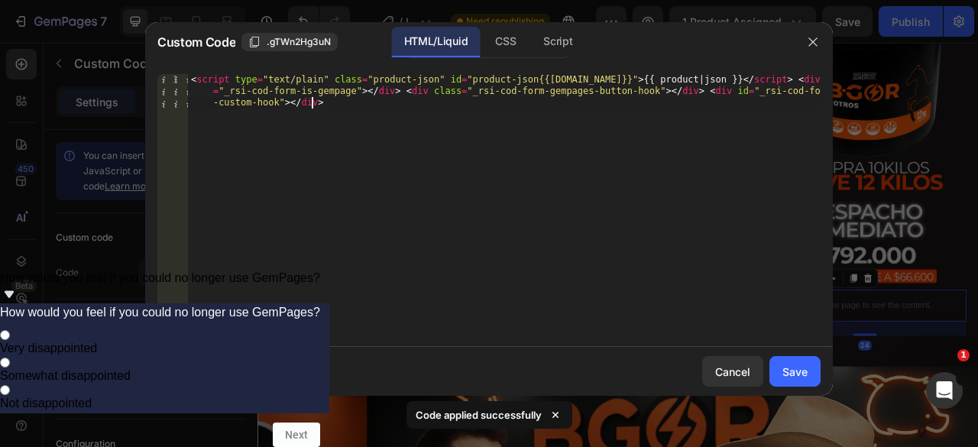
drag, startPoint x: 277, startPoint y: 135, endPoint x: 135, endPoint y: 43, distance: 168.9
click at [135, 43] on div "Custom Code .gTWn2Hg3uN HTML/Liquid CSS Script <script type="text/plain" class=…" at bounding box center [489, 223] width 978 height 447
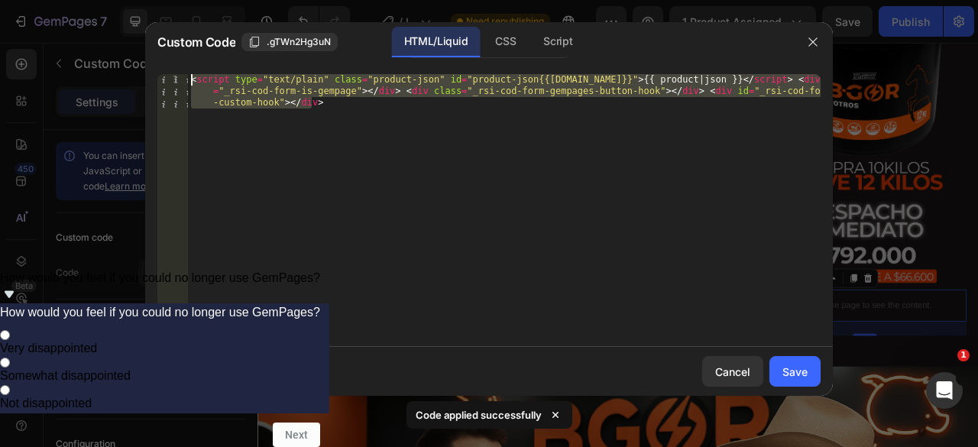
paste textarea "div class="_rsi-cod-form-is-gempage"></div><div class="_rsi-cod-form-gempages-b…"
type textarea "<div class="_rsi-cod-form-is-gempage"></div><div class="_rsi-cod-form-gempages-…"
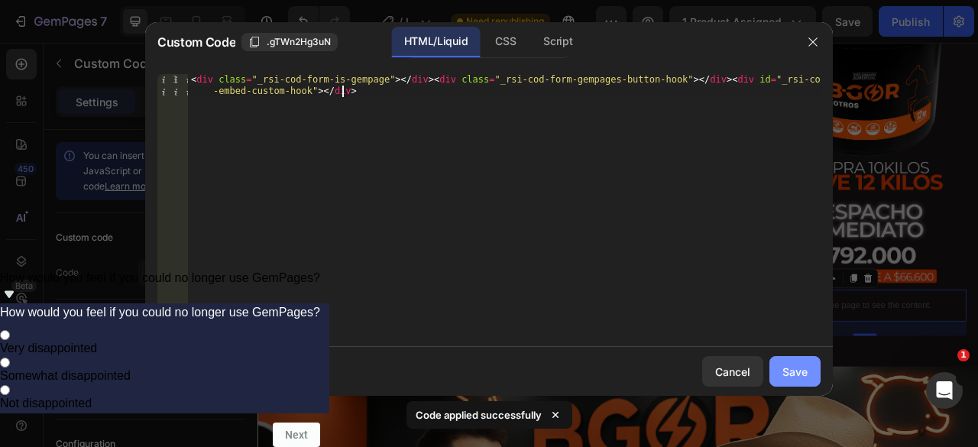
click at [796, 367] on div "Save" at bounding box center [795, 372] width 25 height 16
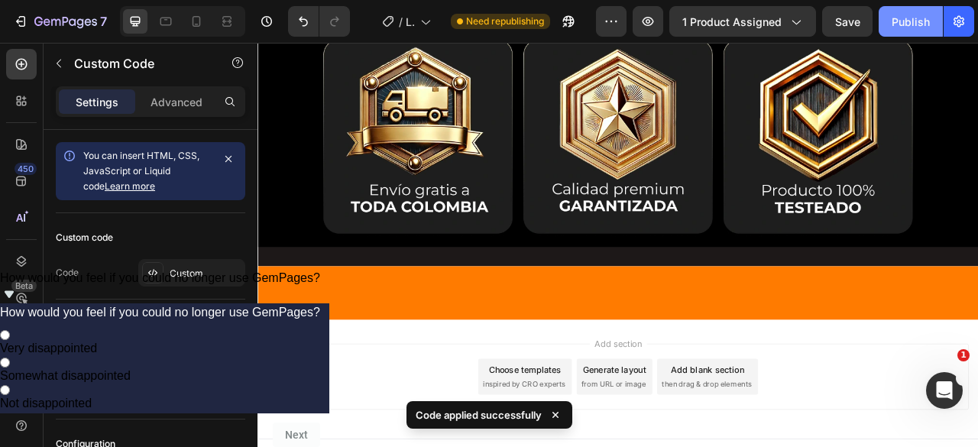
scroll to position [6811, 0]
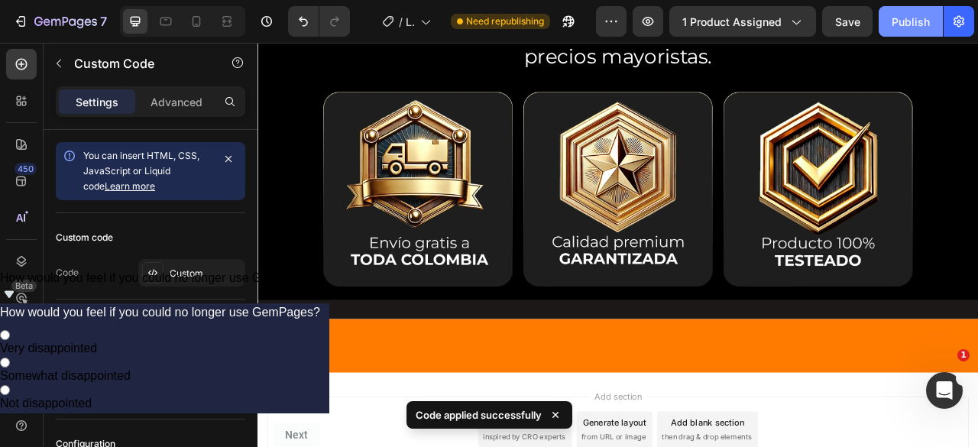
click at [908, 25] on div "Publish" at bounding box center [911, 22] width 38 height 16
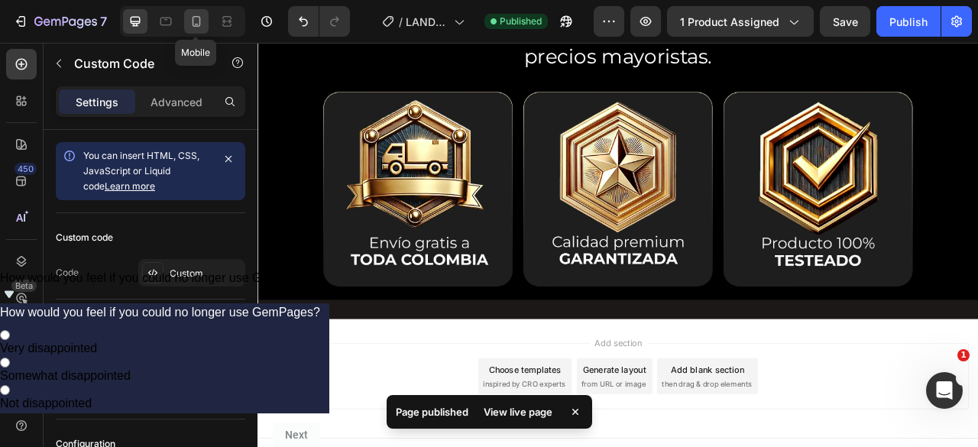
click at [193, 16] on icon at bounding box center [196, 21] width 15 height 15
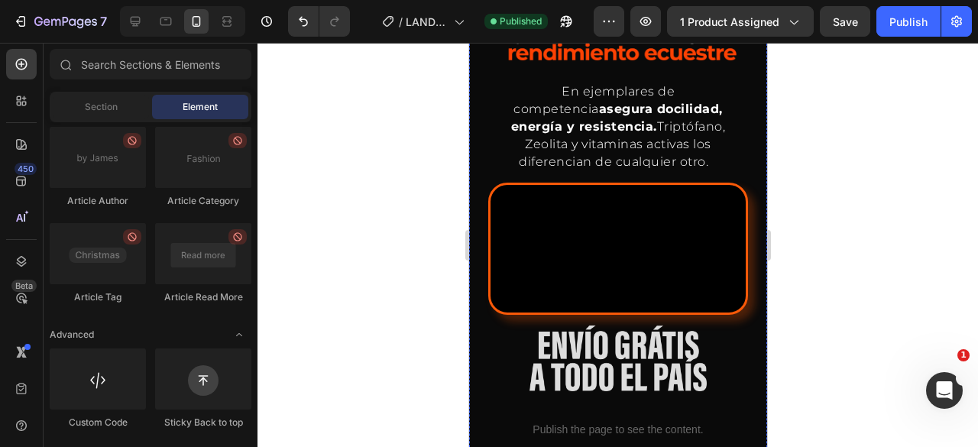
scroll to position [1172, 0]
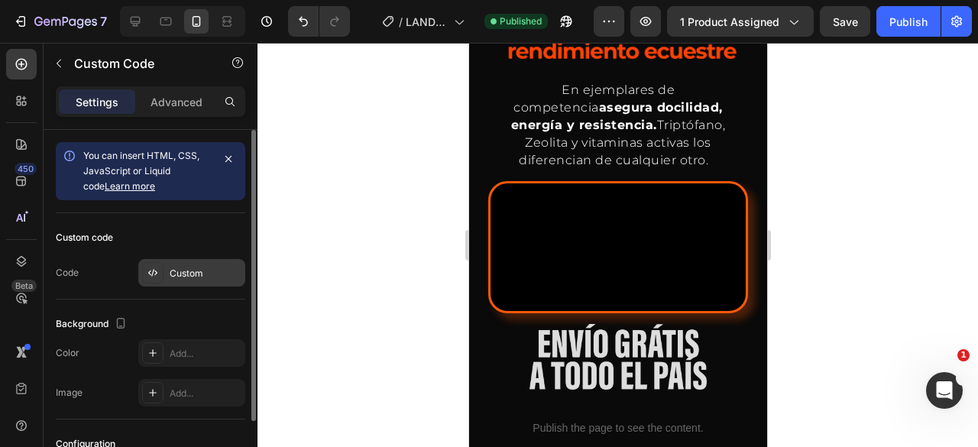
click at [180, 267] on div "Custom" at bounding box center [206, 274] width 72 height 14
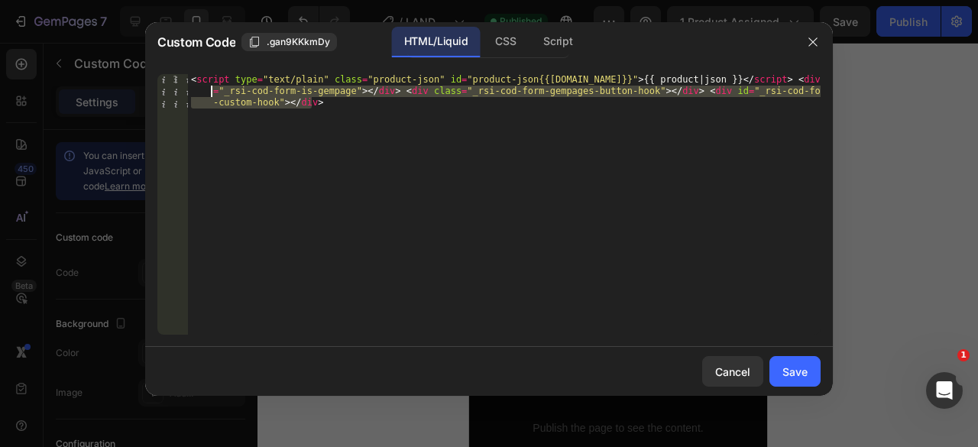
drag, startPoint x: 301, startPoint y: 184, endPoint x: 159, endPoint y: 63, distance: 186.5
click at [159, 63] on div "<script type="text/plain" class="product-json" id="product-json{{product.id}}">…" at bounding box center [489, 204] width 688 height 285
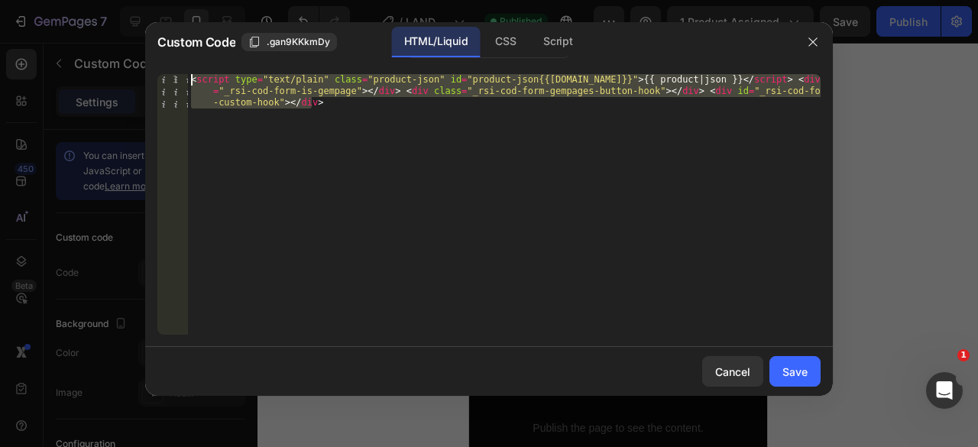
paste textarea "div class="_rsi-cod-form-is-gempage"></div><div class="_rsi-cod-form-gempages-b…"
type textarea "<div class="_rsi-cod-form-is-gempage"></div><div class="_rsi-cod-form-gempages-…"
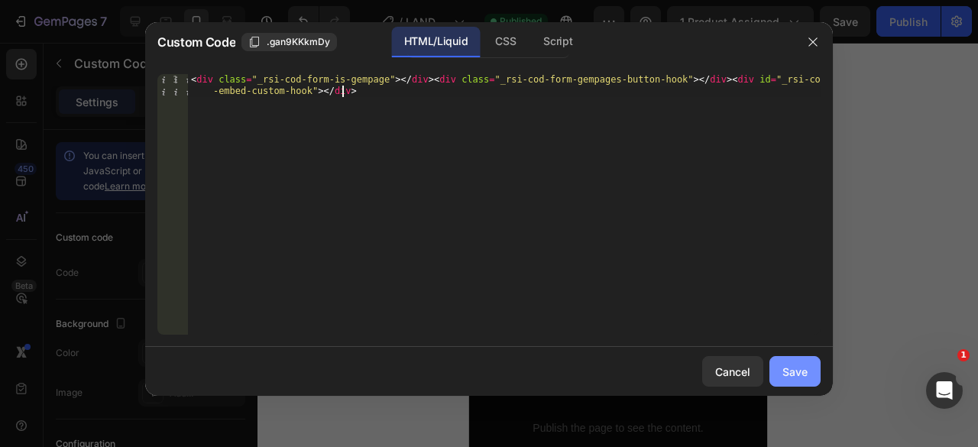
click at [793, 365] on div "Save" at bounding box center [795, 372] width 25 height 16
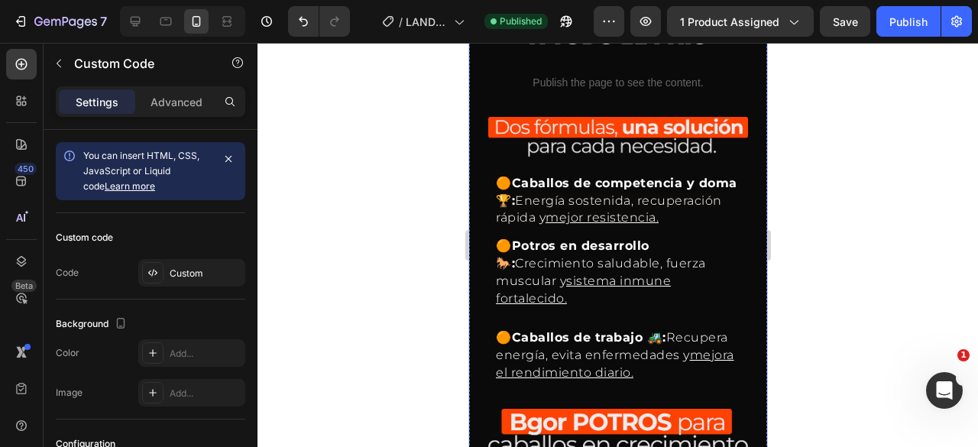
scroll to position [1681, 0]
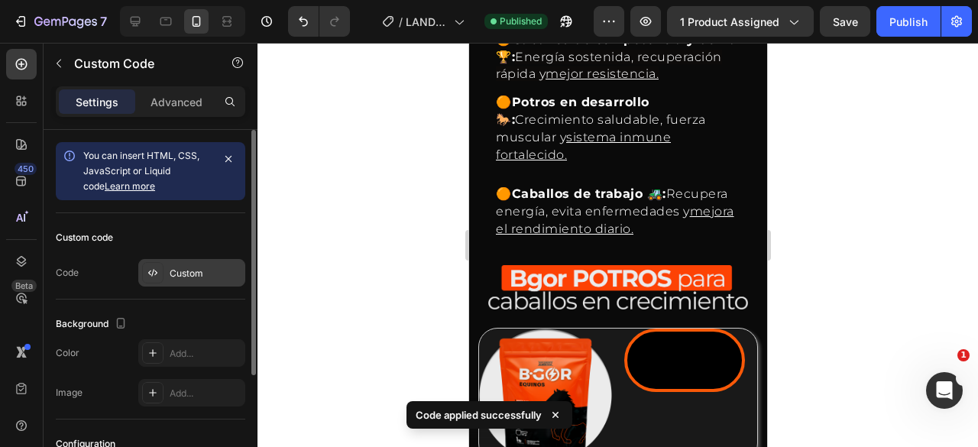
click at [149, 264] on div at bounding box center [152, 272] width 21 height 21
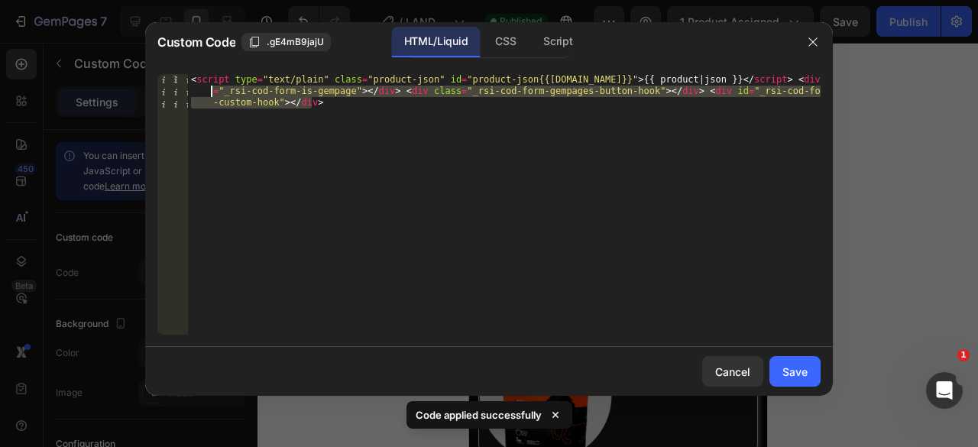
drag, startPoint x: 384, startPoint y: 258, endPoint x: 115, endPoint y: 27, distance: 354.5
click at [115, 27] on div "Custom Code .gE4mB9jajU HTML/Liquid CSS Script <script type="text/plain" class=…" at bounding box center [489, 223] width 978 height 447
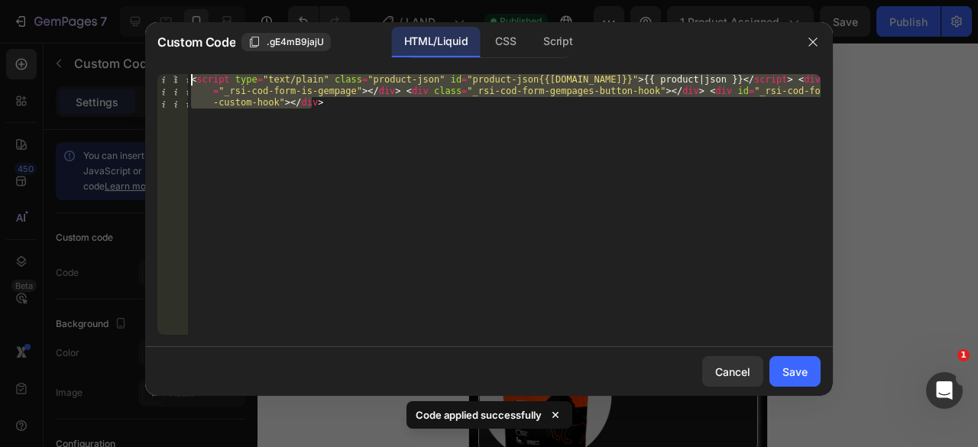
paste textarea "div class="_rsi-cod-form-is-gempage"></div><div class="_rsi-cod-form-gempages-b…"
type textarea "<div class="_rsi-cod-form-is-gempage"></div><div class="_rsi-cod-form-gempages-…"
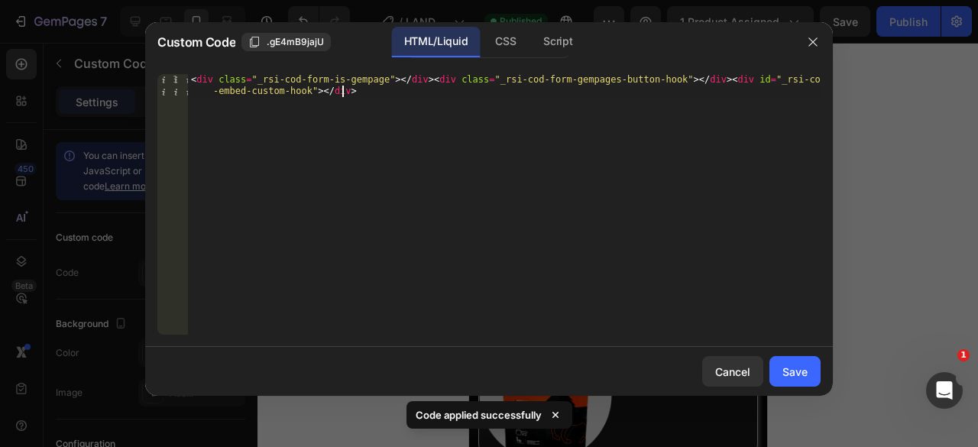
click at [796, 389] on div "Cancel Save" at bounding box center [489, 371] width 688 height 49
click at [797, 381] on button "Save" at bounding box center [795, 371] width 51 height 31
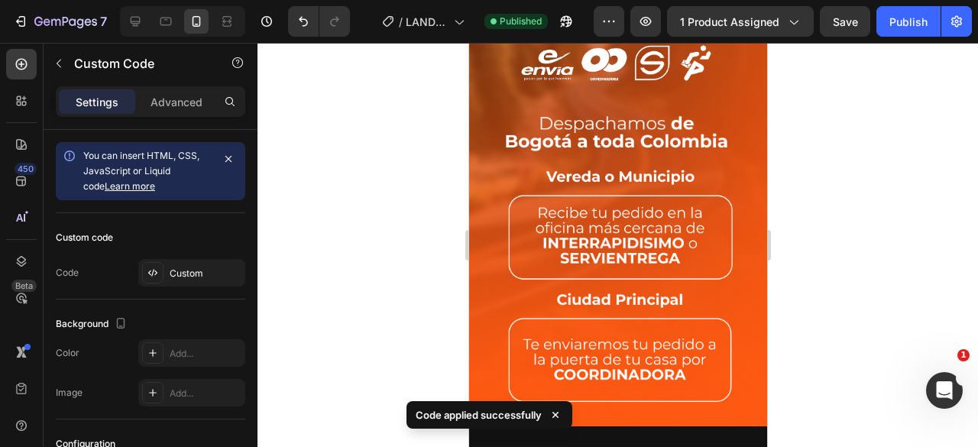
scroll to position [4280, 0]
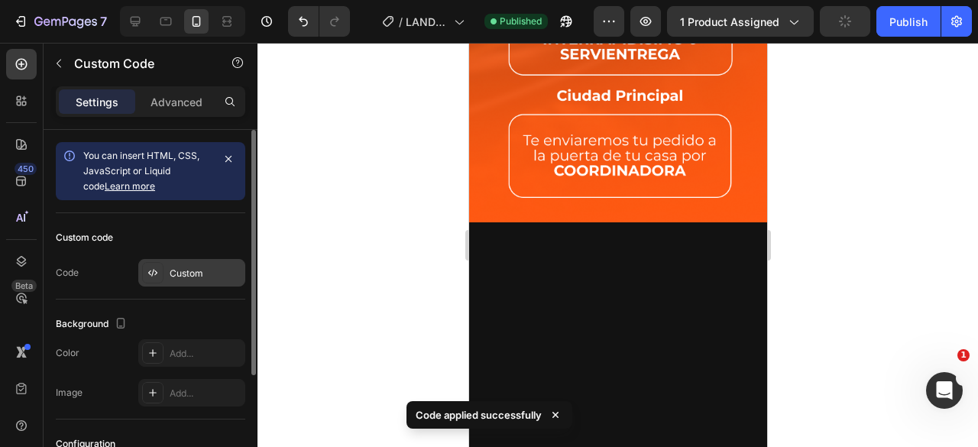
click at [206, 262] on div "Custom" at bounding box center [191, 273] width 107 height 28
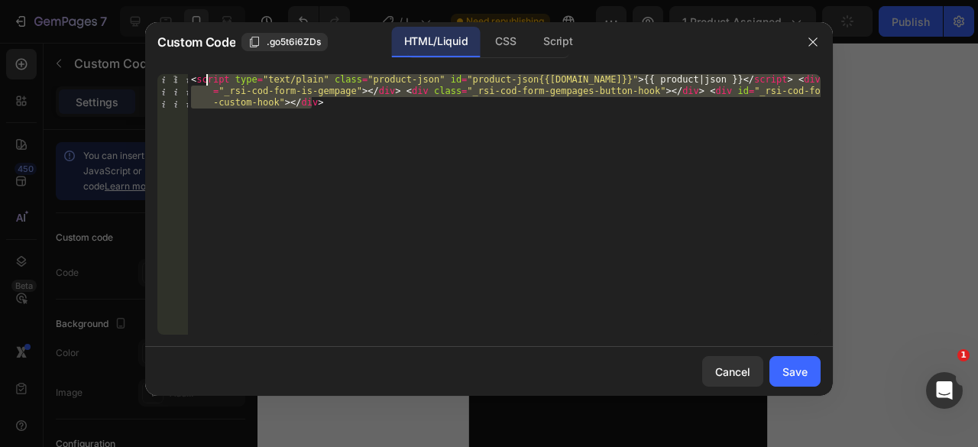
drag, startPoint x: 235, startPoint y: 96, endPoint x: 187, endPoint y: 61, distance: 58.5
click at [187, 61] on div "Custom Code .go5t6i6ZDs HTML/Liquid CSS Script <script type="text/plain" class=…" at bounding box center [489, 209] width 688 height 374
click at [187, 61] on div "Custom Code .go5t6i6ZDs HTML/Liquid CSS Script" at bounding box center [469, 42] width 648 height 40
paste textarea "div class="_rsi-cod-form-is-gempage"></div><div class="_rsi-cod-form-gempages-b…"
type textarea "<div class="_rsi-cod-form-is-gempage"></div><div class="_rsi-cod-form-gempages-…"
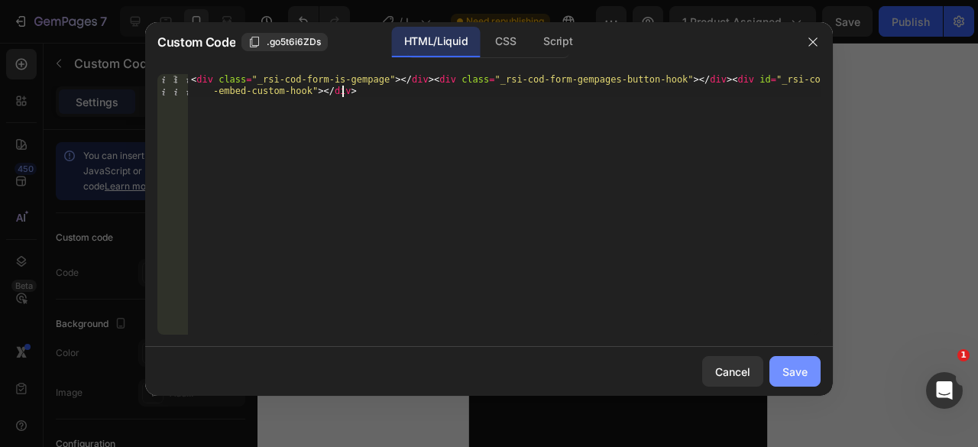
click at [795, 363] on button "Save" at bounding box center [795, 371] width 51 height 31
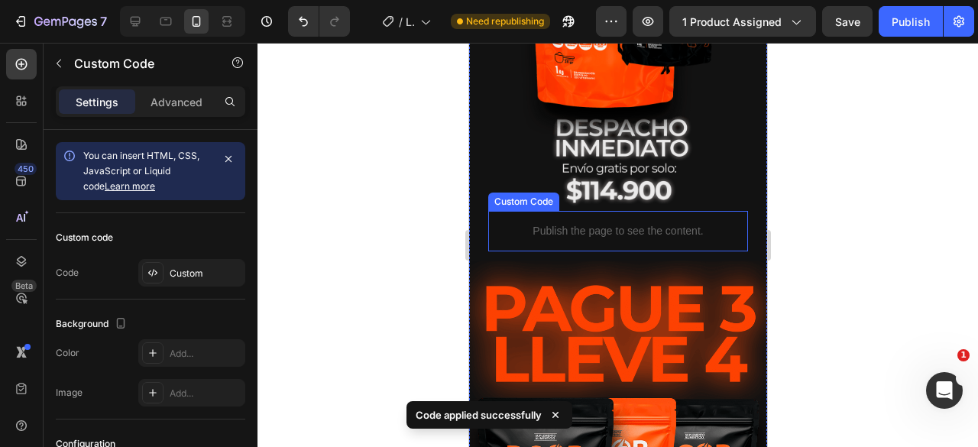
scroll to position [5451, 0]
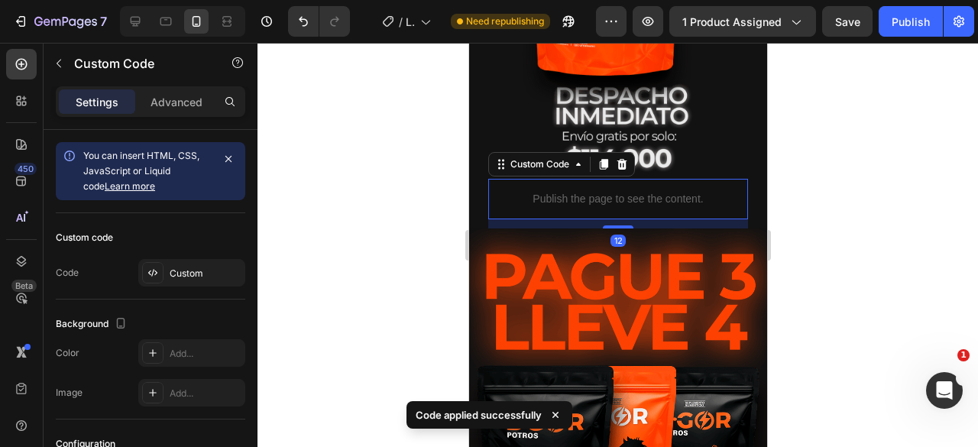
click at [533, 193] on p "Publish the page to see the content." at bounding box center [618, 199] width 260 height 16
click at [159, 256] on div "Custom code Code Custom" at bounding box center [151, 256] width 190 height 86
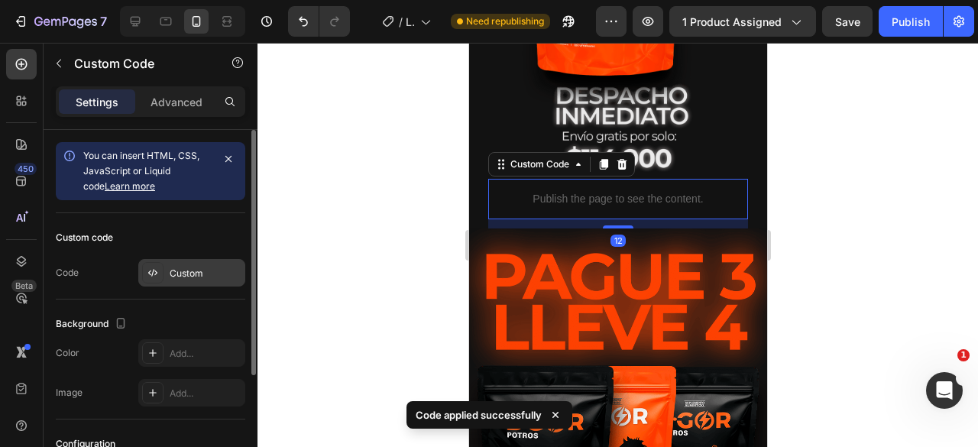
click at [176, 267] on div "Custom" at bounding box center [206, 274] width 72 height 14
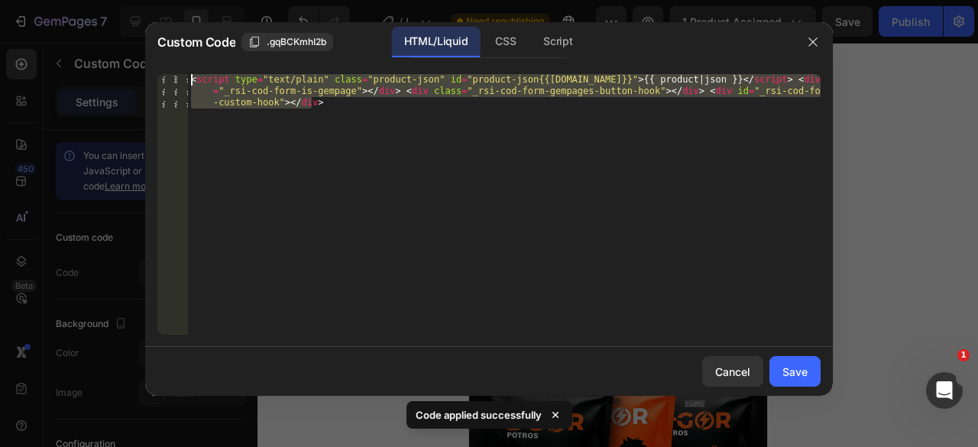
drag, startPoint x: 443, startPoint y: 230, endPoint x: 0, endPoint y: -8, distance: 502.3
click at [0, 0] on html "7 Version history / LANDING POTROS Y EQUINOS Need republishing Preview 1 produc…" at bounding box center [489, 0] width 978 height 0
paste textarea "div class="_rsi-cod-form-is-gempage"></div><div class="_rsi-cod-form-gempages-b…"
type textarea "<div class="_rsi-cod-form-is-gempage"></div><div class="_rsi-cod-form-gempages-…"
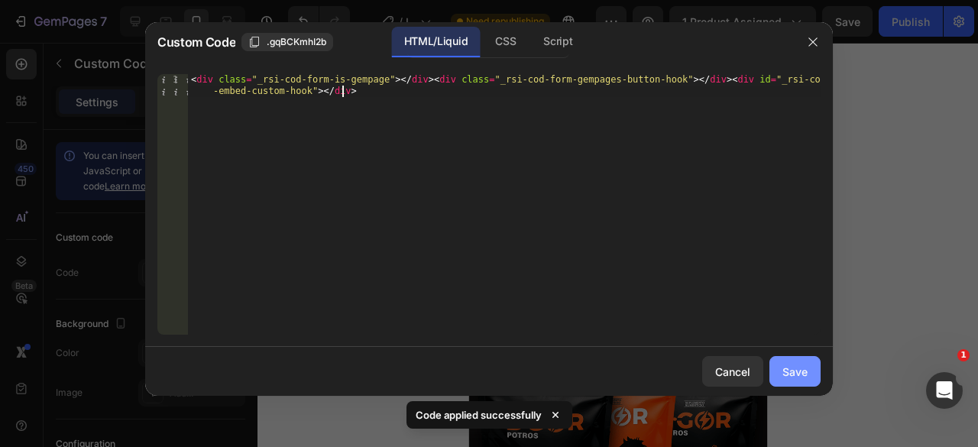
click at [786, 378] on div "Save" at bounding box center [795, 372] width 25 height 16
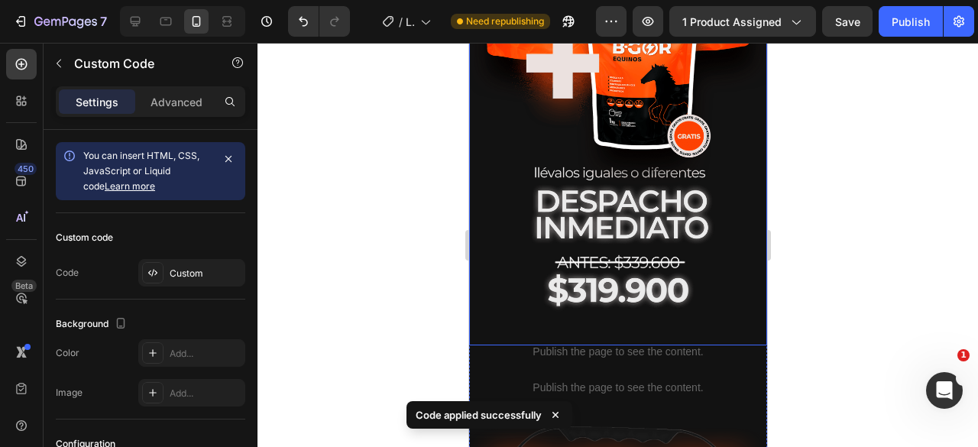
scroll to position [5961, 0]
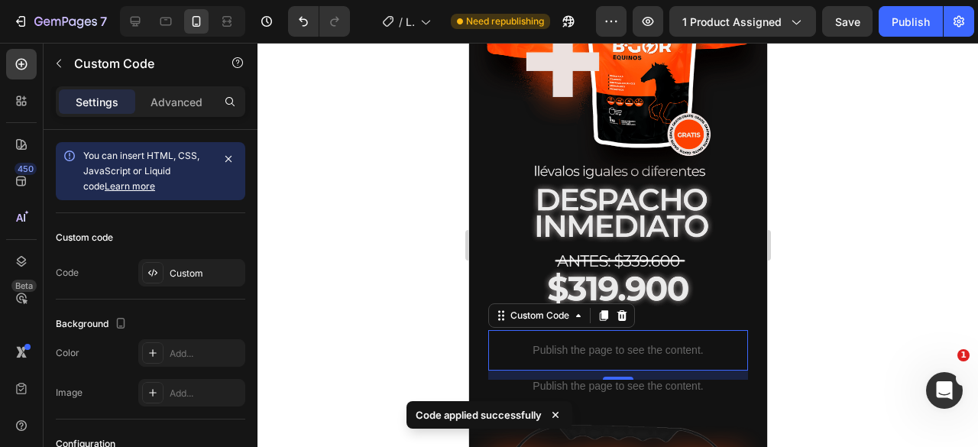
click at [526, 336] on div "Publish the page to see the content." at bounding box center [618, 350] width 260 height 41
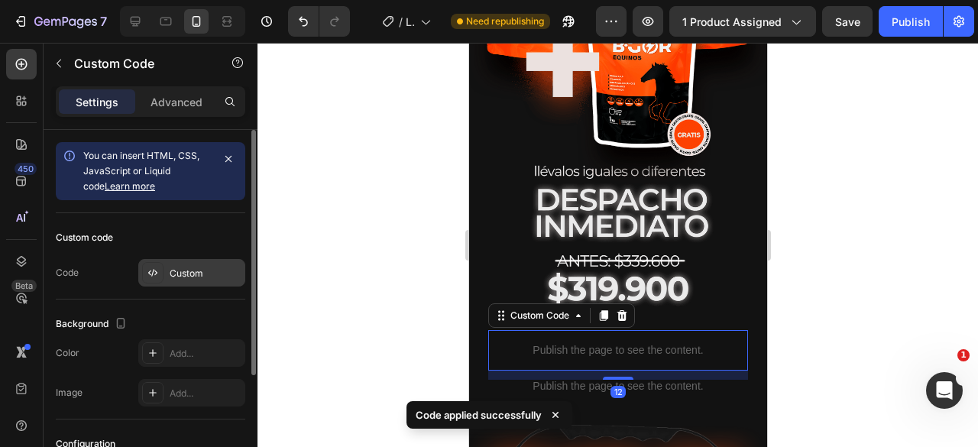
click at [199, 267] on div "Custom" at bounding box center [206, 274] width 72 height 14
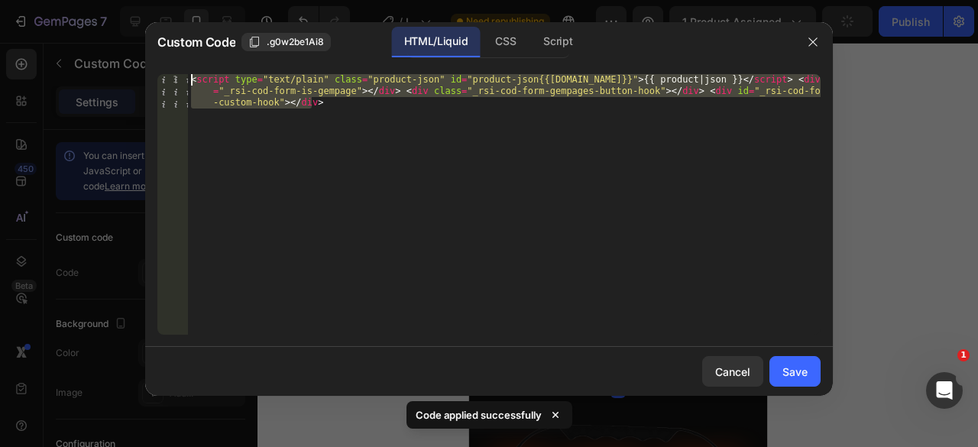
drag, startPoint x: 248, startPoint y: 123, endPoint x: 84, endPoint y: 18, distance: 195.3
click at [84, 18] on div "Custom Code .g0w2be1Ai8 HTML/Liquid CSS Script <script type="text/plain" class=…" at bounding box center [489, 223] width 978 height 447
paste textarea "div class="_rsi-cod-form-is-gempage"></div><div class="_rsi-cod-form-gempages-b…"
type textarea "<div class="_rsi-cod-form-is-gempage"></div><div class="_rsi-cod-form-gempages-…"
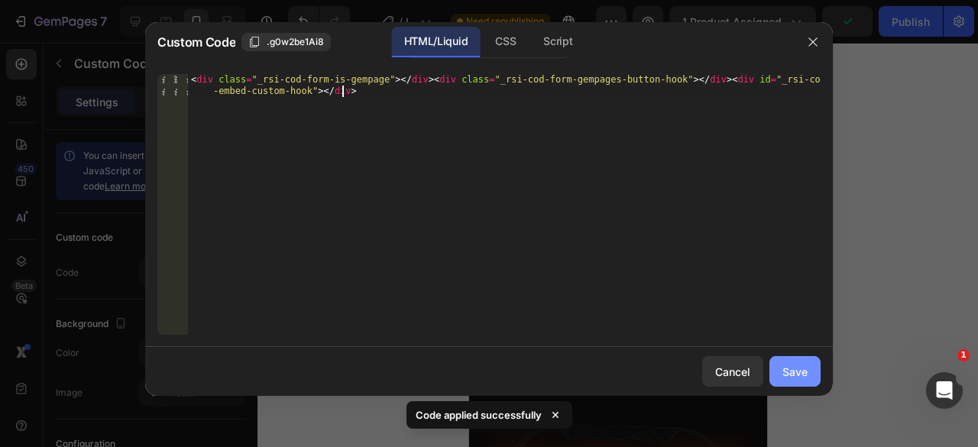
click at [802, 381] on button "Save" at bounding box center [795, 371] width 51 height 31
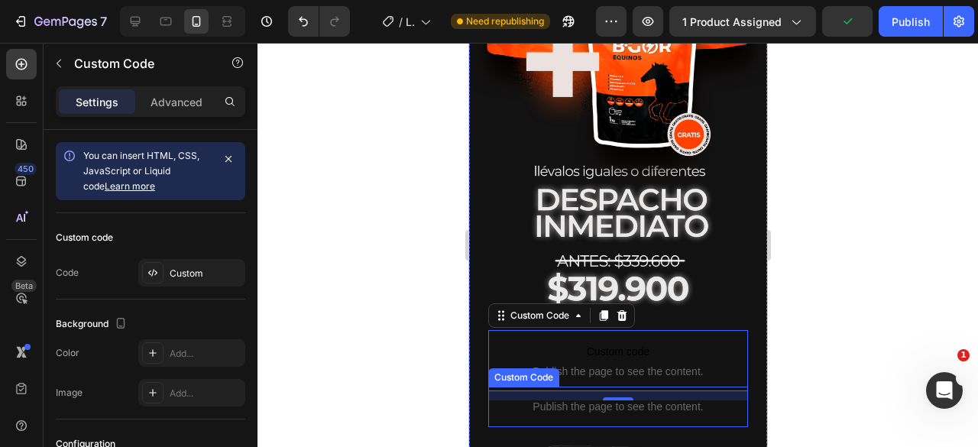
click at [632, 399] on p "Publish the page to see the content." at bounding box center [618, 407] width 260 height 16
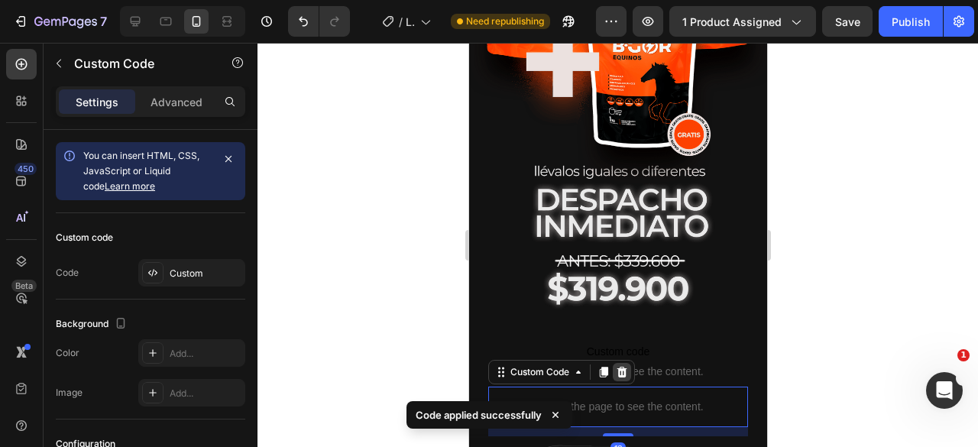
click at [625, 367] on icon at bounding box center [622, 372] width 10 height 11
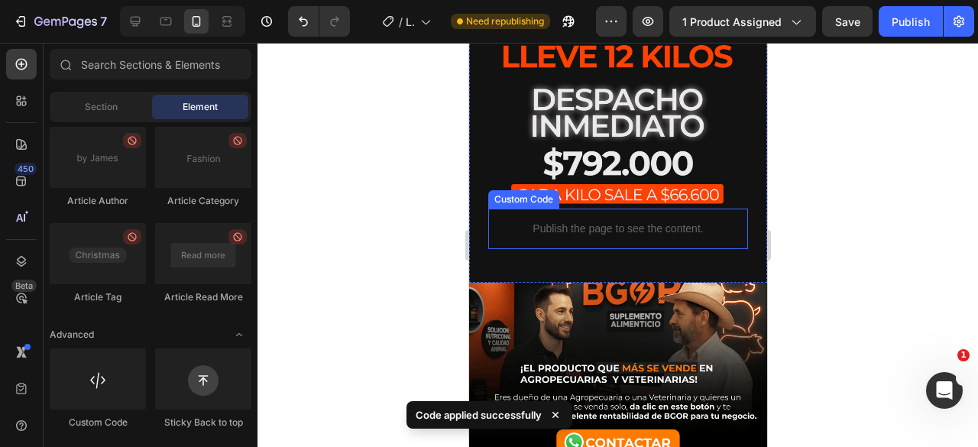
scroll to position [6776, 0]
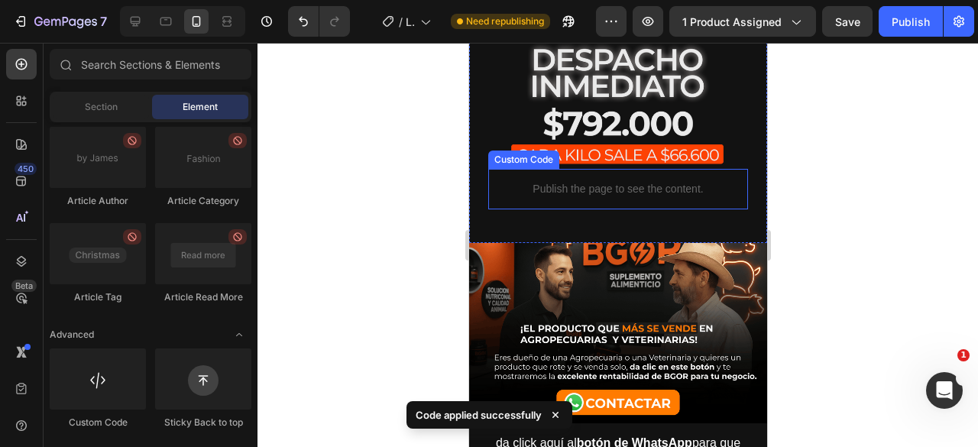
click at [542, 169] on div "Publish the page to see the content." at bounding box center [618, 189] width 260 height 41
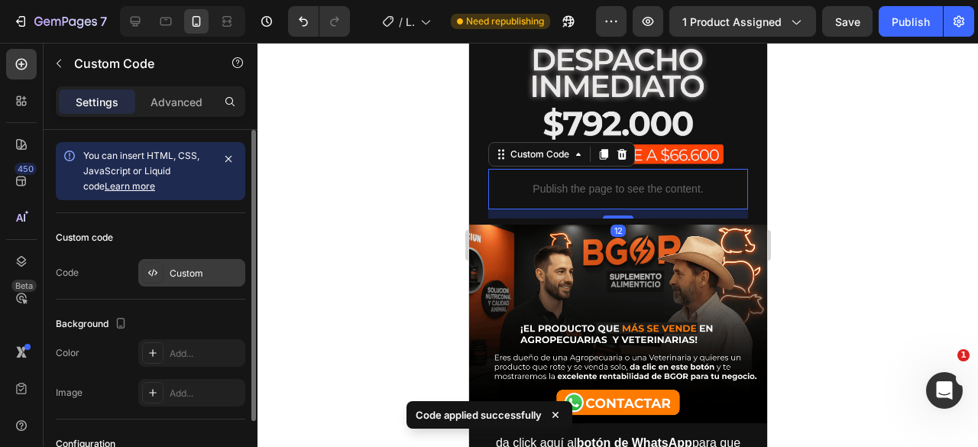
click at [170, 277] on div "Custom" at bounding box center [206, 274] width 72 height 14
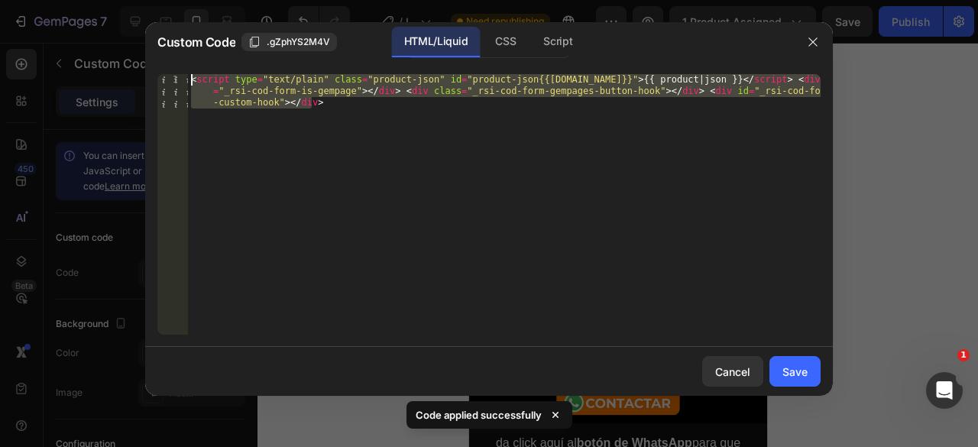
drag, startPoint x: 444, startPoint y: 260, endPoint x: 129, endPoint y: 44, distance: 382.0
click at [129, 44] on div "Custom Code .gZphYS2M4V HTML/Liquid CSS Script <script type="text/plain" class=…" at bounding box center [489, 223] width 978 height 447
paste textarea "div class="_rsi-cod-form-is-gempage"></div><div class="_rsi-cod-form-gempages-b…"
type textarea "<div class="_rsi-cod-form-is-gempage"></div><div class="_rsi-cod-form-gempages-…"
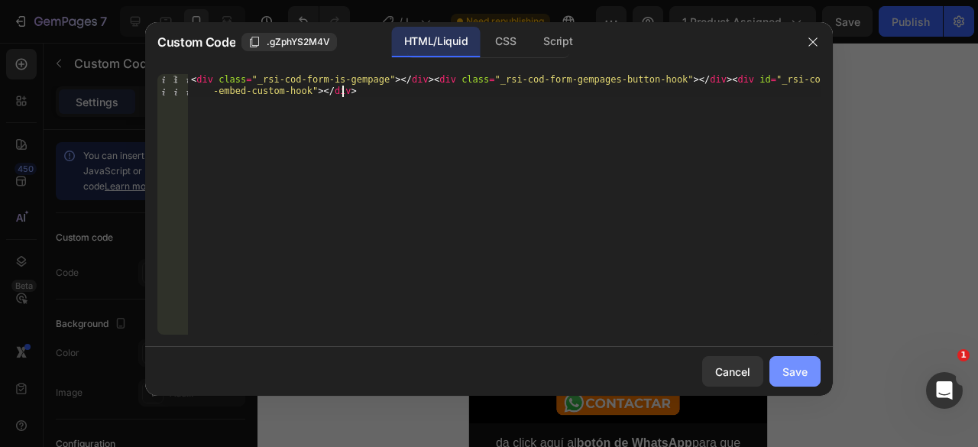
click at [784, 378] on div "Save" at bounding box center [795, 372] width 25 height 16
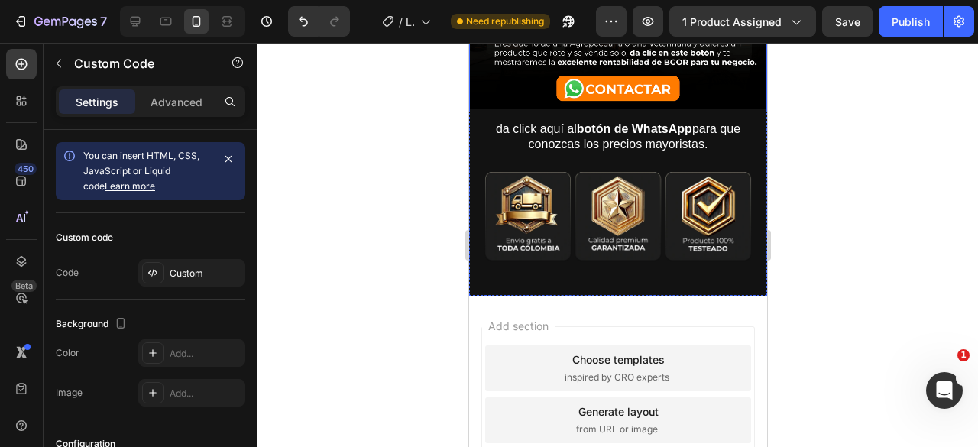
scroll to position [7133, 0]
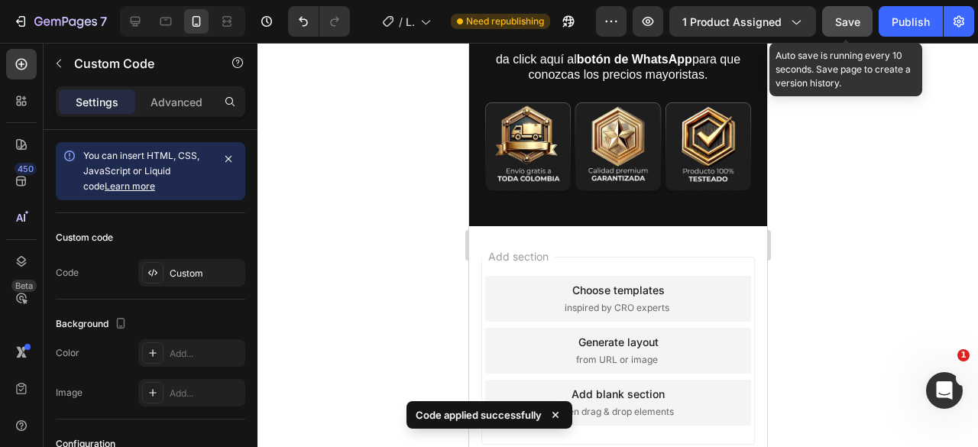
click at [852, 11] on button "Save" at bounding box center [847, 21] width 50 height 31
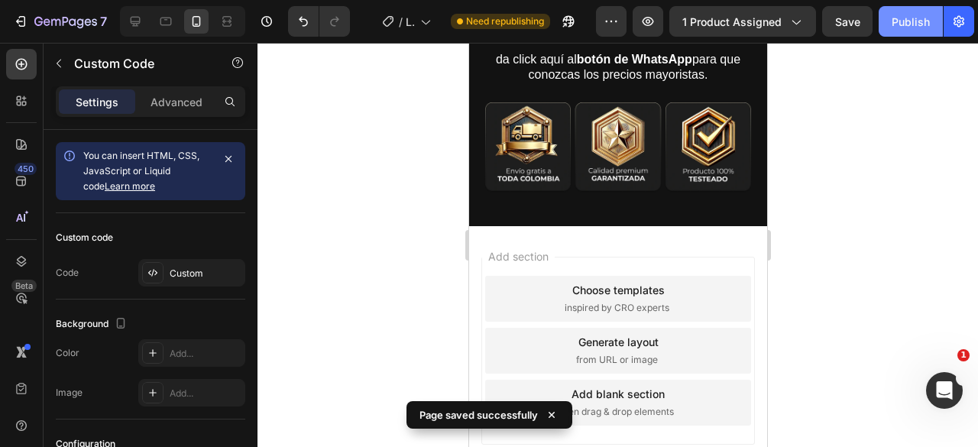
click at [915, 18] on div "Publish" at bounding box center [911, 22] width 38 height 16
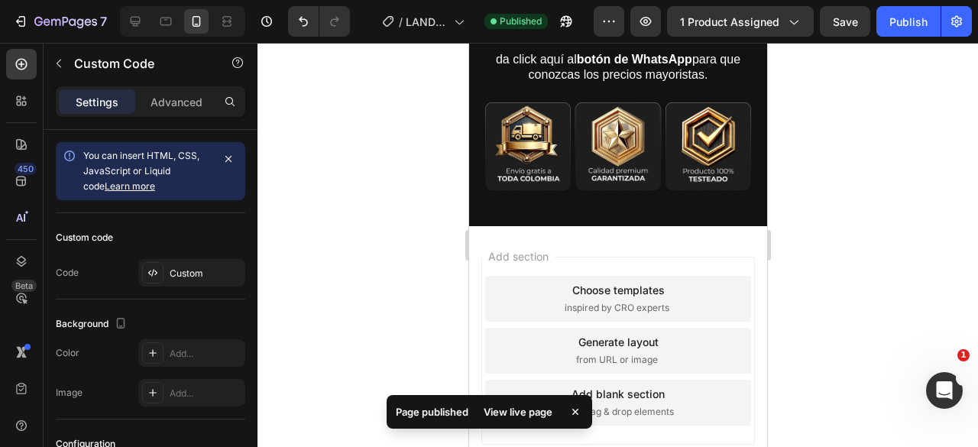
click at [525, 412] on div "View live page" at bounding box center [518, 411] width 87 height 21
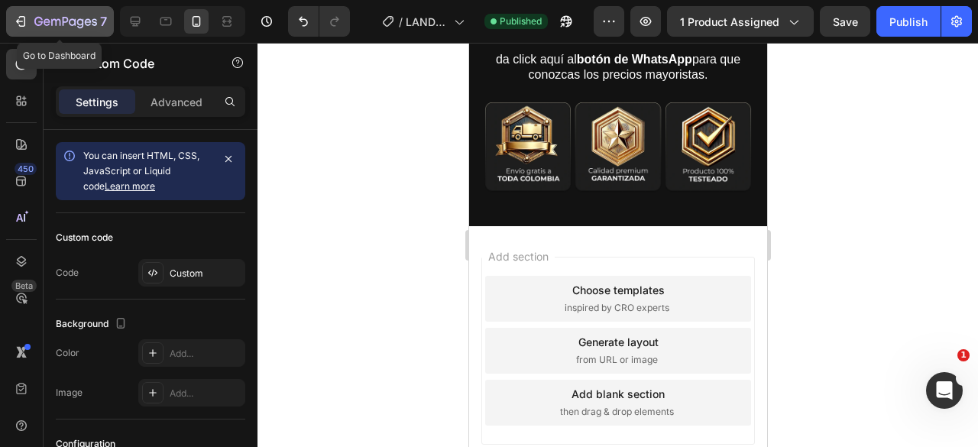
click at [37, 27] on icon "button" at bounding box center [65, 22] width 63 height 13
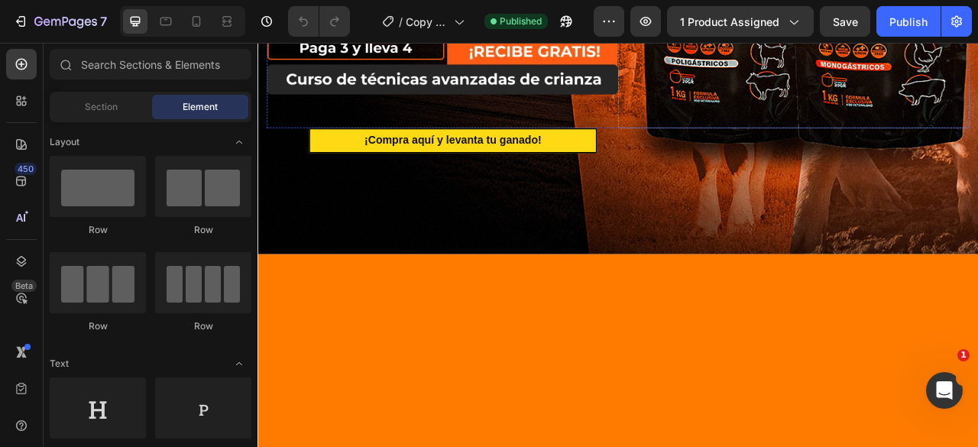
scroll to position [841, 0]
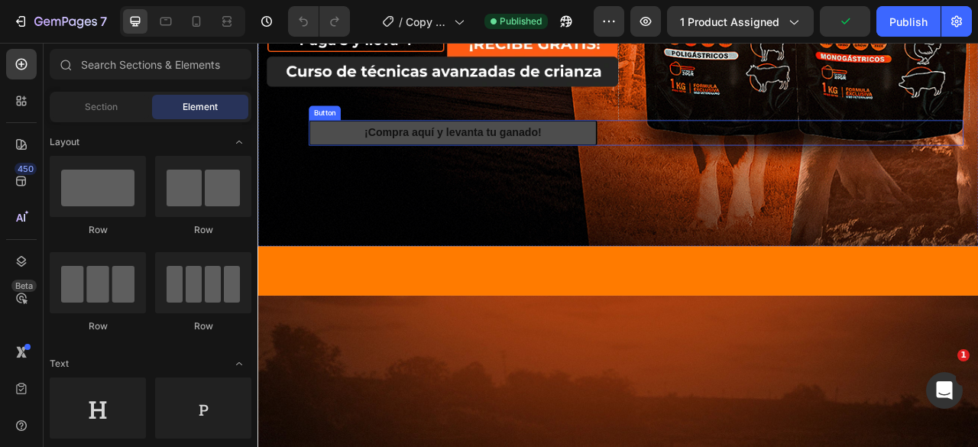
click at [648, 164] on button "¡Compra aquí y levanta tu ganado!" at bounding box center [506, 157] width 367 height 32
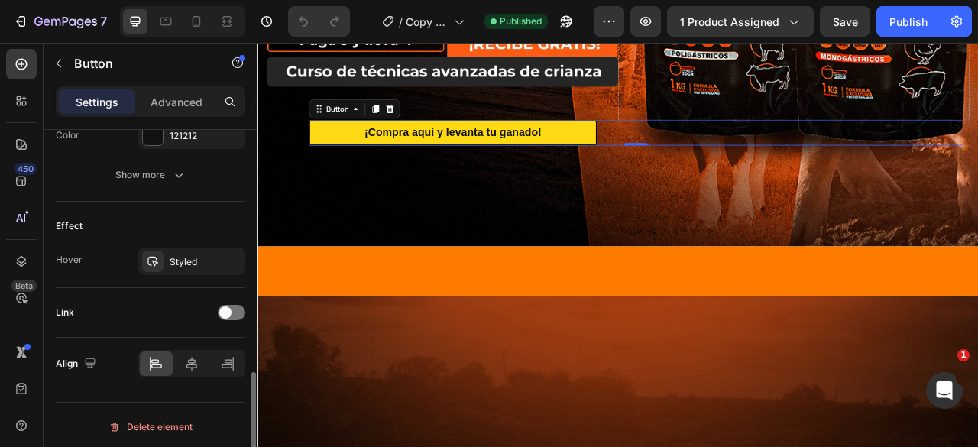
scroll to position [630, 0]
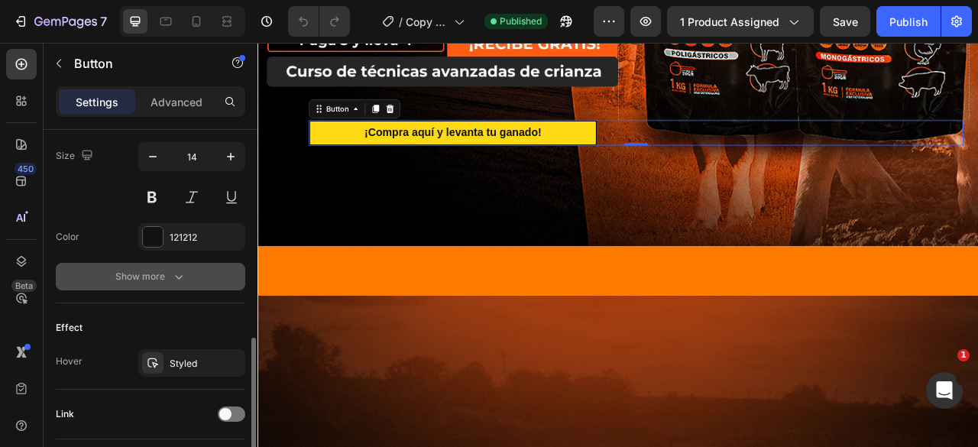
click at [167, 273] on div "Show more" at bounding box center [150, 276] width 71 height 15
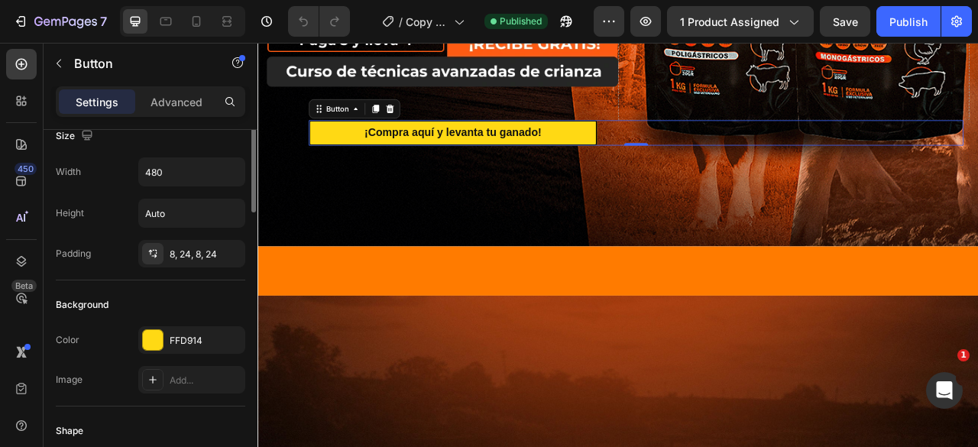
scroll to position [0, 0]
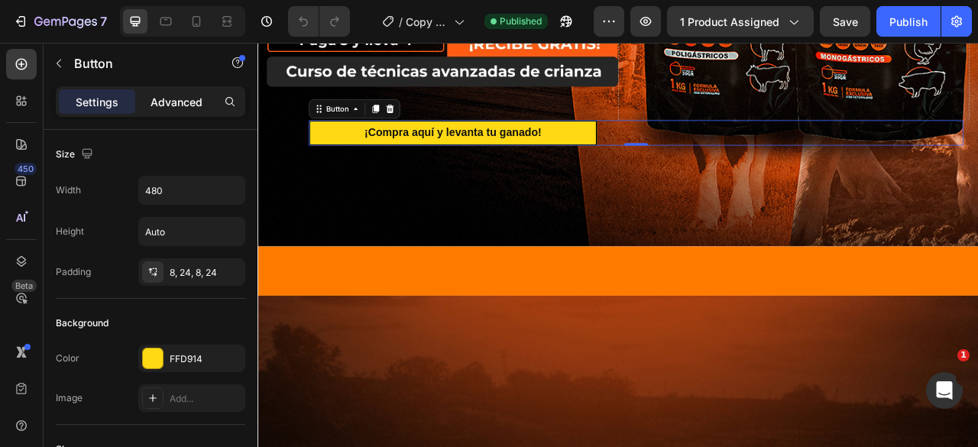
click at [184, 98] on p "Advanced" at bounding box center [177, 102] width 52 height 16
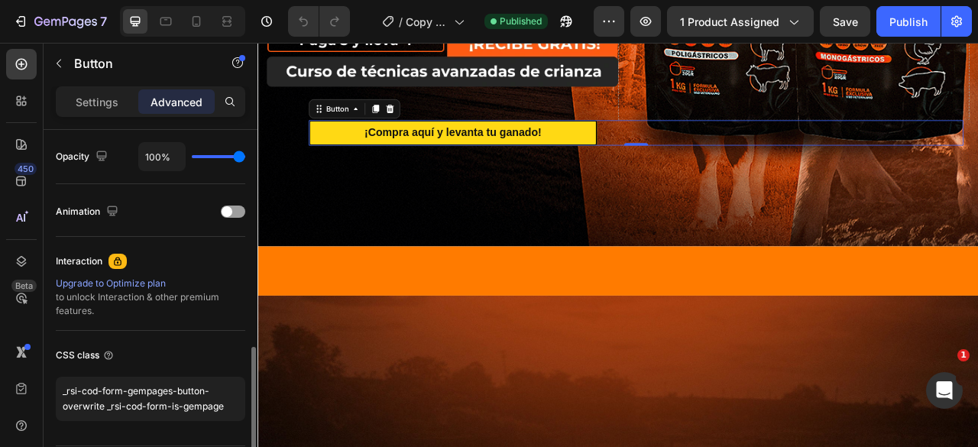
scroll to position [656, 0]
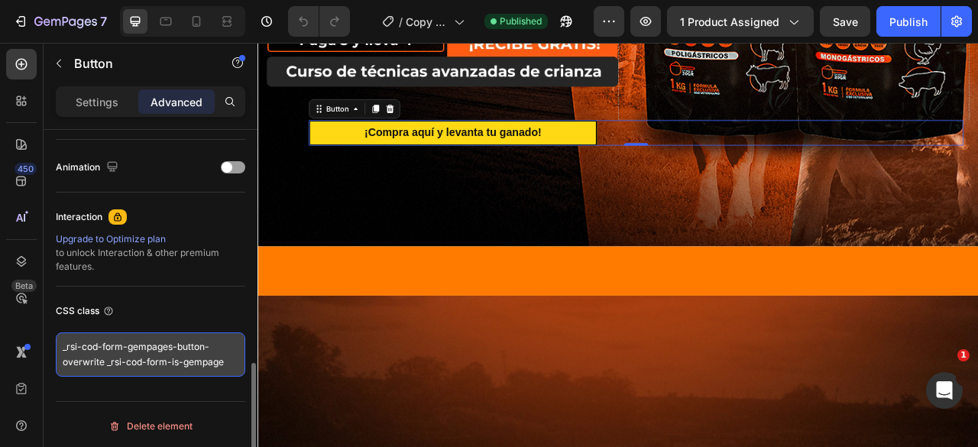
click at [127, 348] on textarea "_rsi-cod-form-gempages-button-overwrite _rsi-cod-form-is-gempage" at bounding box center [151, 354] width 190 height 44
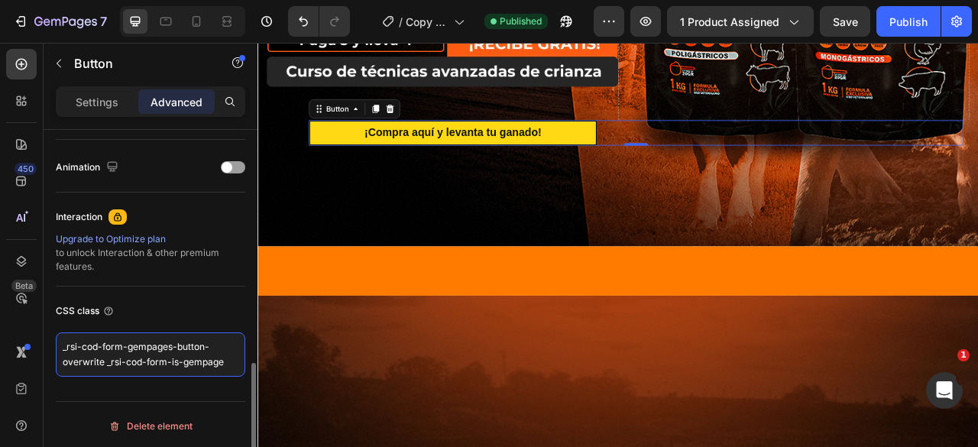
click at [127, 348] on textarea "_rsi-cod-form-gempages-button-overwrite _rsi-cod-form-is-gempage" at bounding box center [151, 354] width 190 height 44
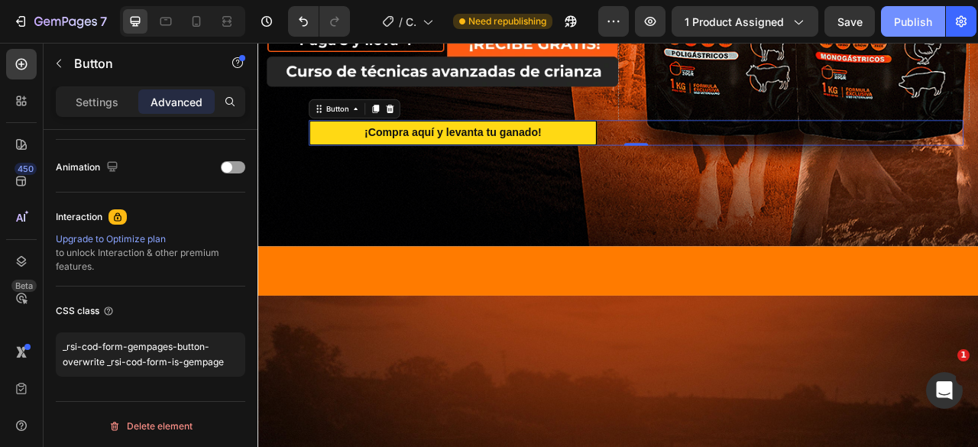
click at [918, 17] on div "Publish" at bounding box center [913, 22] width 38 height 16
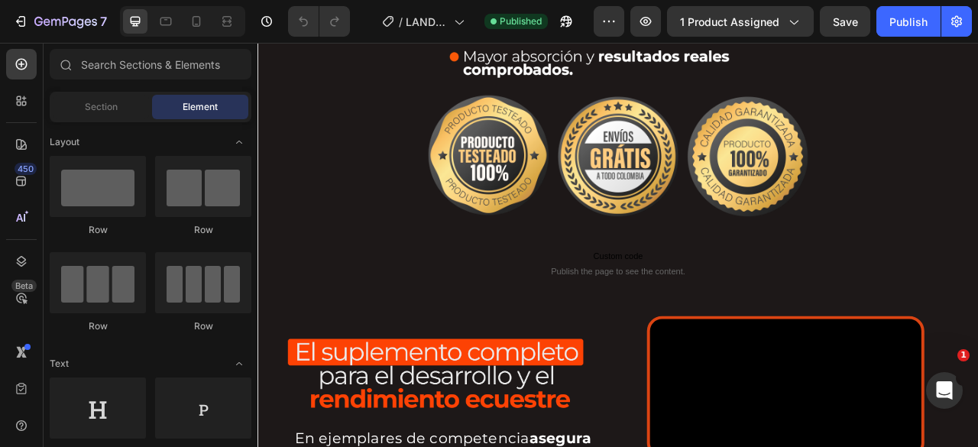
scroll to position [1172, 0]
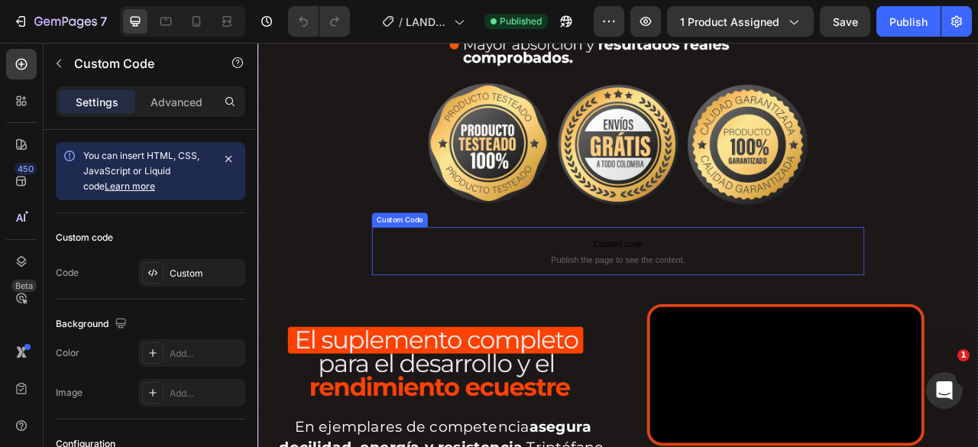
click at [493, 295] on span "Custom code" at bounding box center [716, 299] width 627 height 18
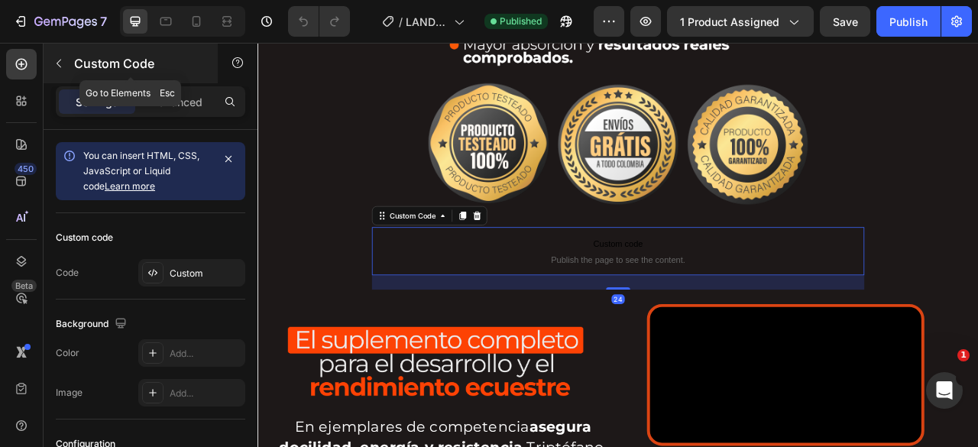
click at [61, 65] on icon "button" at bounding box center [59, 63] width 12 height 12
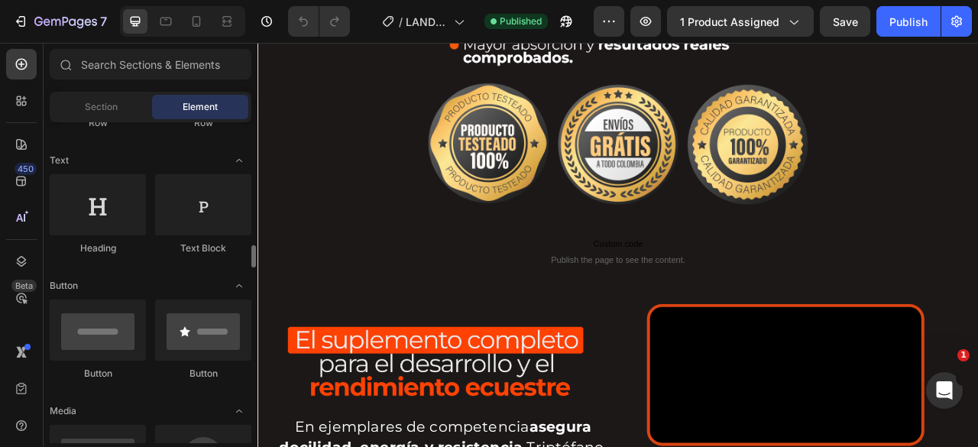
scroll to position [356, 0]
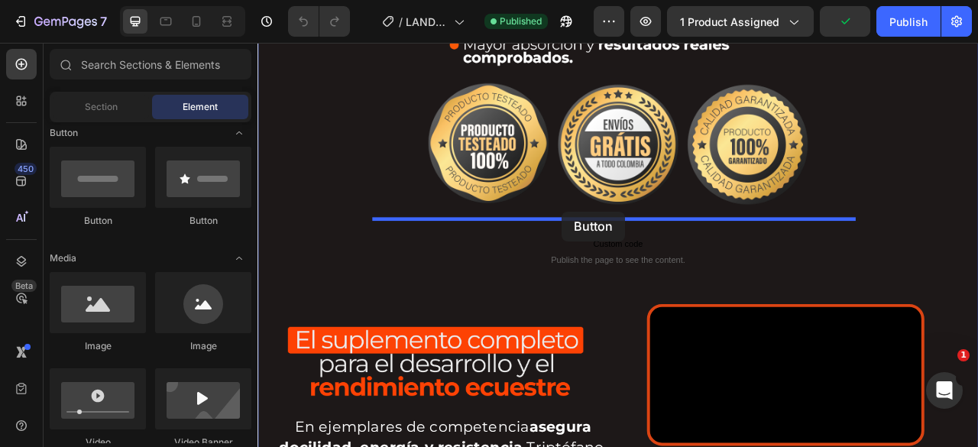
drag, startPoint x: 365, startPoint y: 231, endPoint x: 644, endPoint y: 258, distance: 280.2
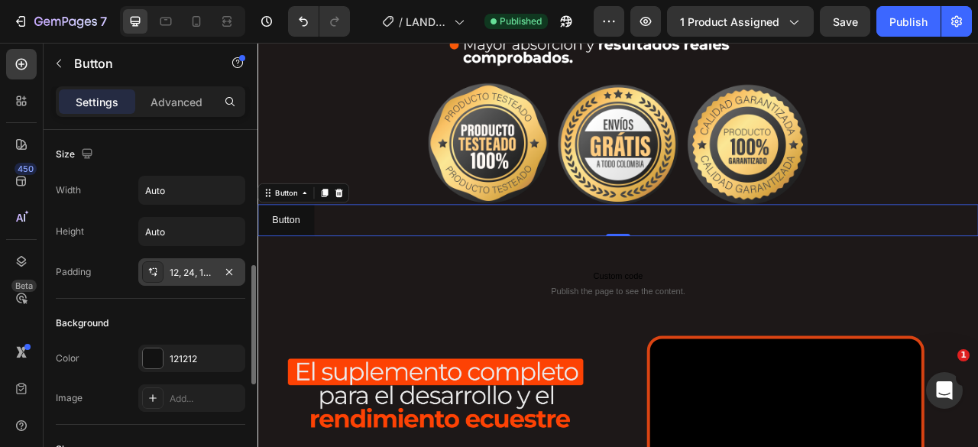
scroll to position [203, 0]
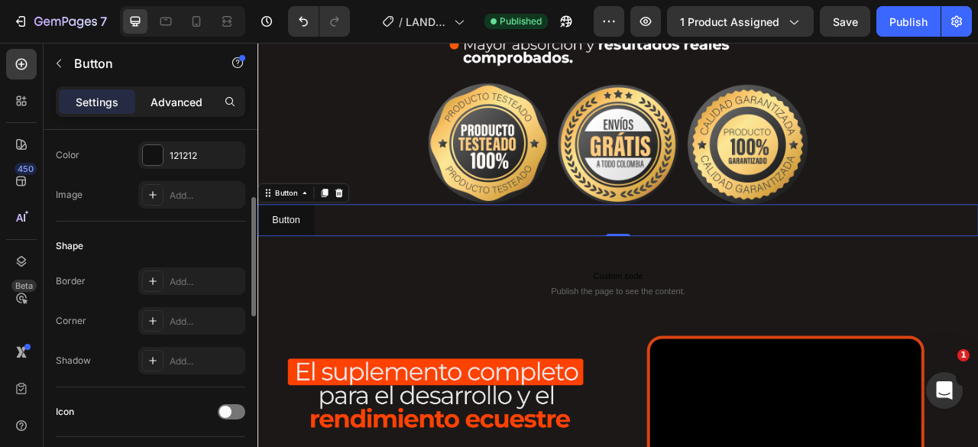
click at [190, 105] on p "Advanced" at bounding box center [177, 102] width 52 height 16
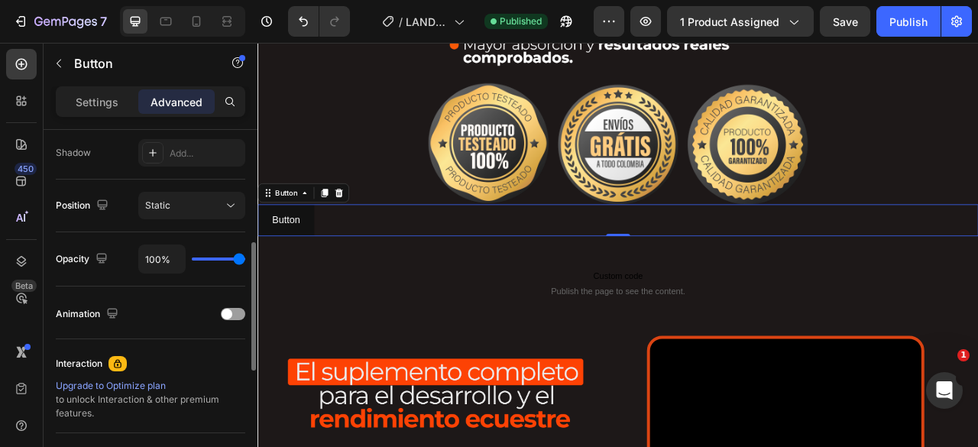
scroll to position [611, 0]
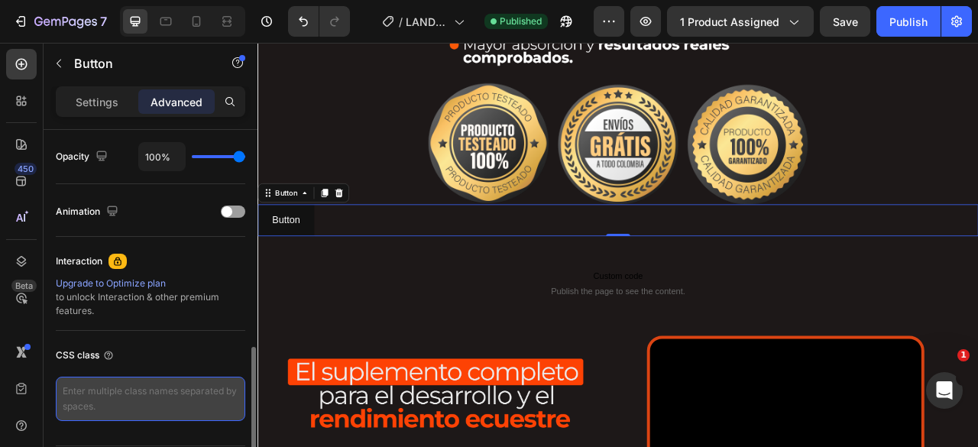
click at [157, 405] on textarea at bounding box center [151, 399] width 190 height 44
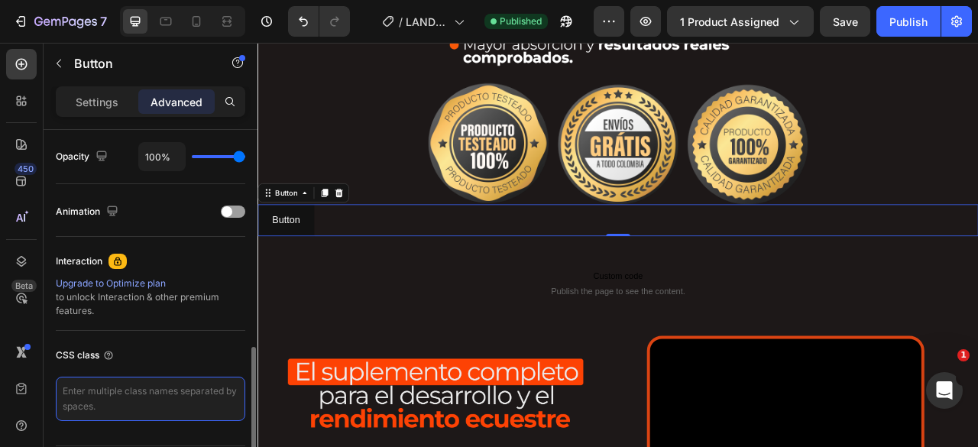
paste textarea "_rsi-cod-form-gempages-button-overwrite _rsi-cod-form-is-gempage"
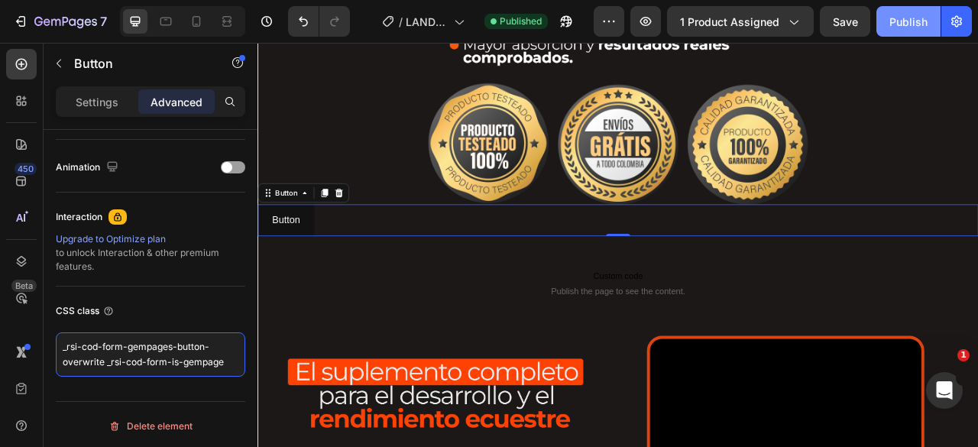
type textarea "_rsi-cod-form-gempages-button-overwrite _rsi-cod-form-is-gempage"
click at [899, 15] on div "Publish" at bounding box center [909, 22] width 38 height 16
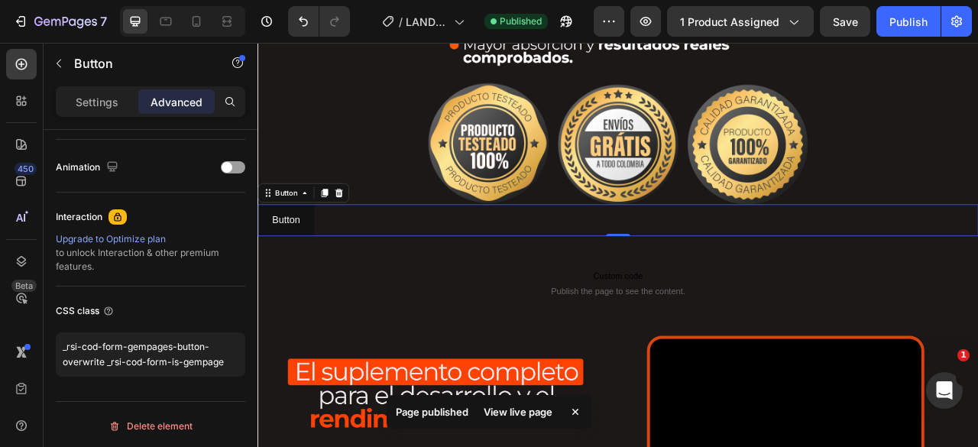
click at [535, 413] on div "View live page" at bounding box center [518, 411] width 87 height 21
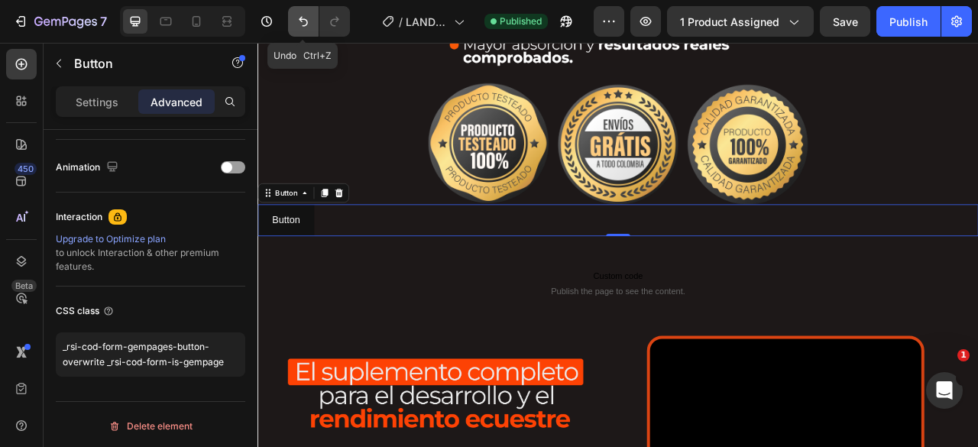
click at [300, 25] on icon "Undo/Redo" at bounding box center [303, 21] width 15 height 15
click at [306, 24] on icon "Undo/Redo" at bounding box center [303, 21] width 15 height 15
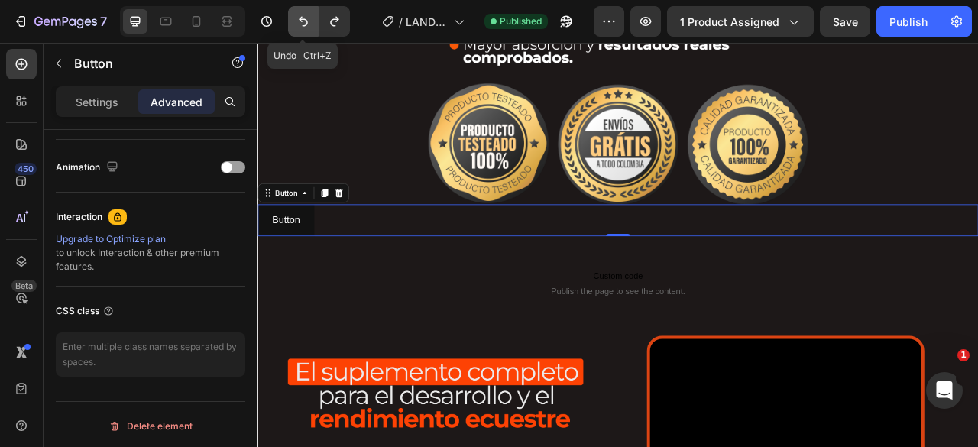
click at [306, 24] on icon "Undo/Redo" at bounding box center [303, 21] width 15 height 15
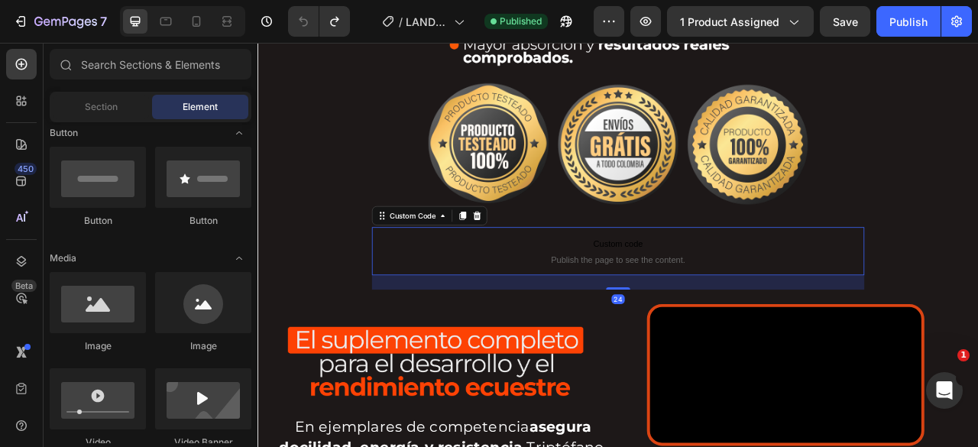
click at [737, 311] on span "Publish the page to see the content." at bounding box center [716, 318] width 627 height 15
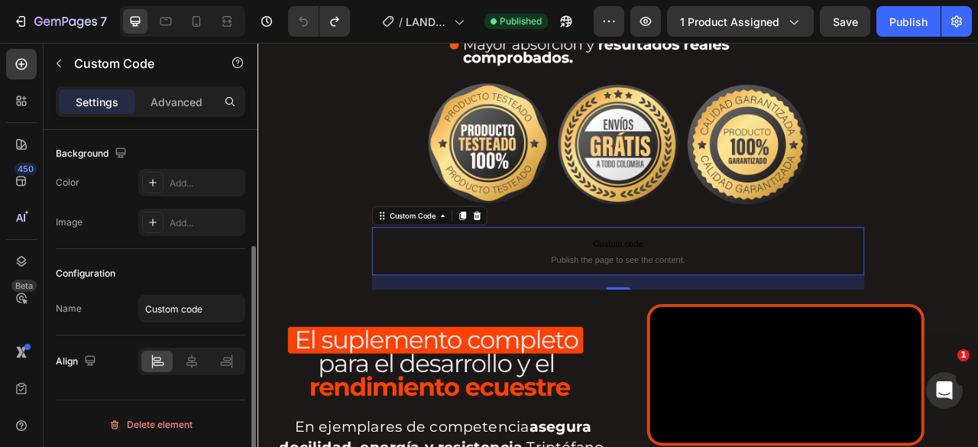
scroll to position [0, 0]
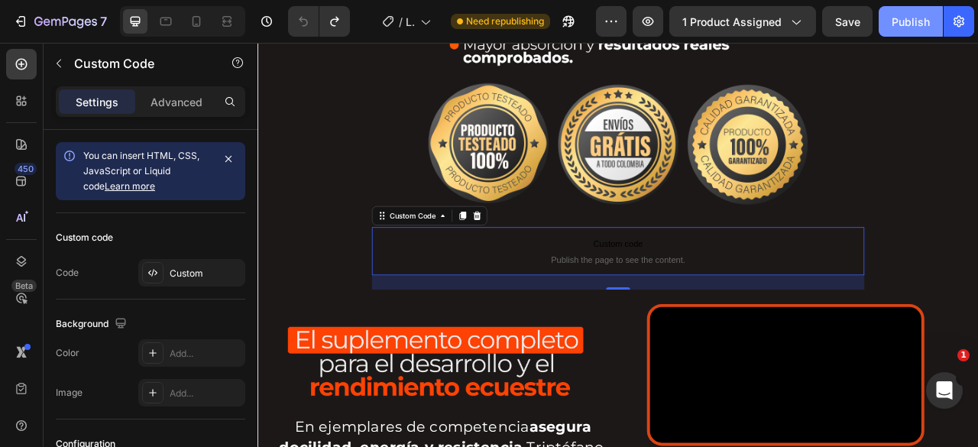
click at [913, 19] on div "Publish" at bounding box center [911, 22] width 38 height 16
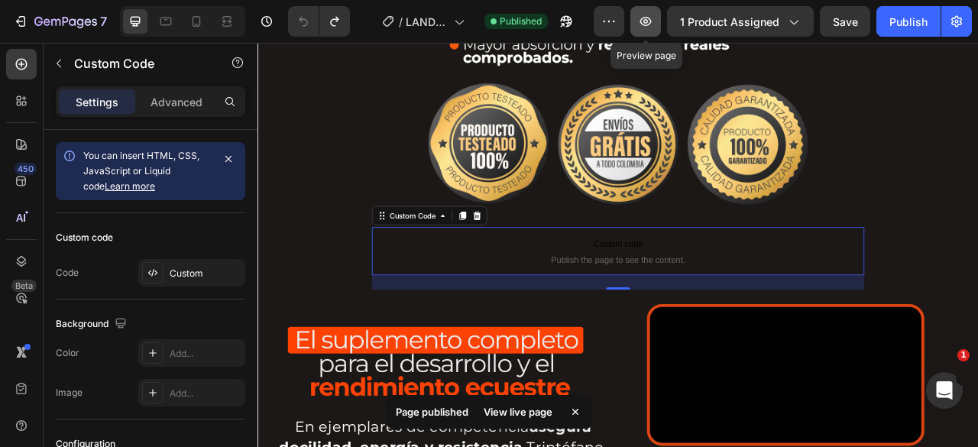
click at [657, 20] on button "button" at bounding box center [646, 21] width 31 height 31
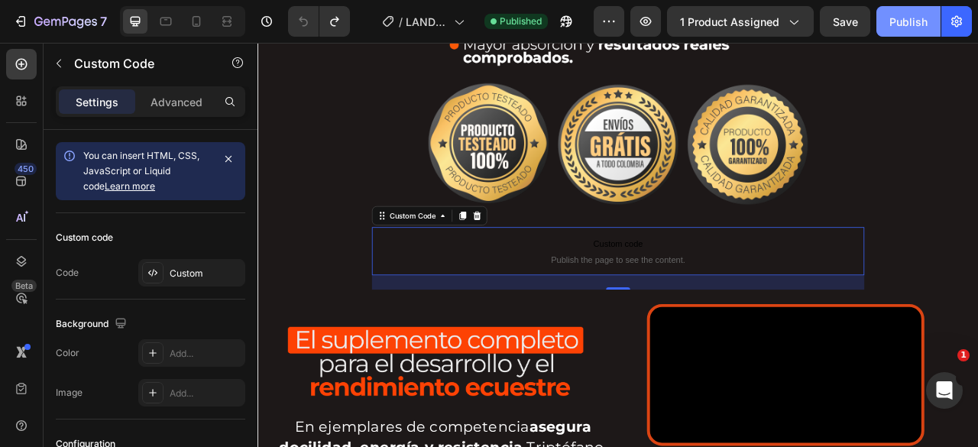
click at [899, 26] on div "Publish" at bounding box center [909, 22] width 38 height 16
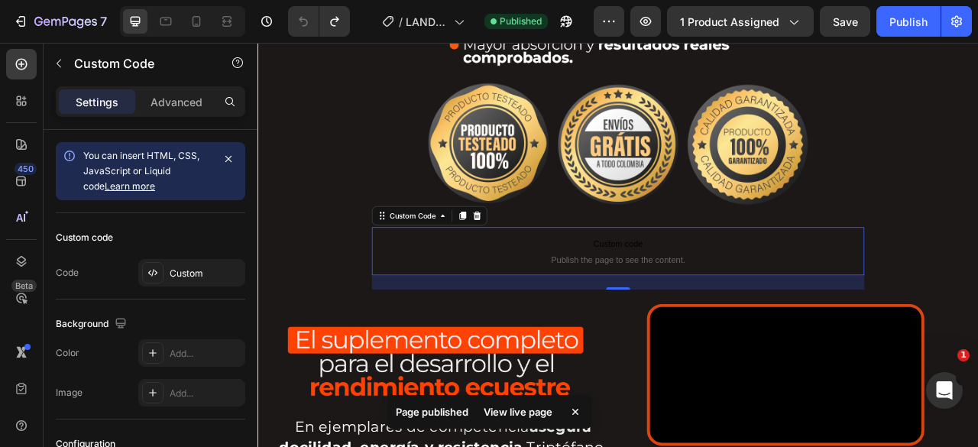
click at [537, 406] on div "View live page" at bounding box center [518, 411] width 87 height 21
